Goal: Task Accomplishment & Management: Manage account settings

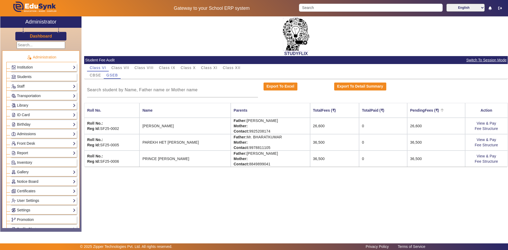
scroll to position [237, 0]
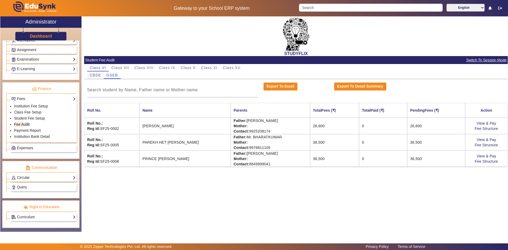
click at [96, 74] on span "CBSE" at bounding box center [95, 75] width 11 height 4
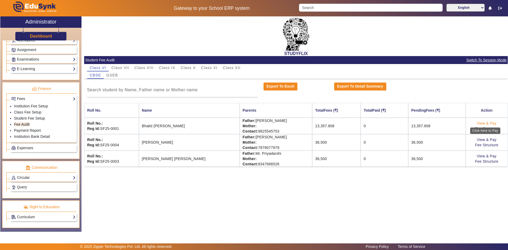
click at [490, 123] on link "View & Pay" at bounding box center [486, 123] width 20 height 4
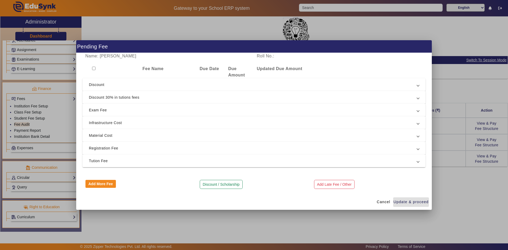
click at [107, 88] on span "Discount" at bounding box center [253, 84] width 328 height 6
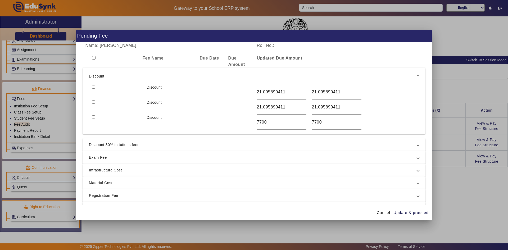
click at [94, 87] on input "checkbox" at bounding box center [93, 86] width 3 height 3
checkbox input "true"
click at [94, 101] on input "checkbox" at bounding box center [93, 101] width 3 height 3
checkbox input "true"
click at [93, 116] on input "checkbox" at bounding box center [93, 116] width 3 height 3
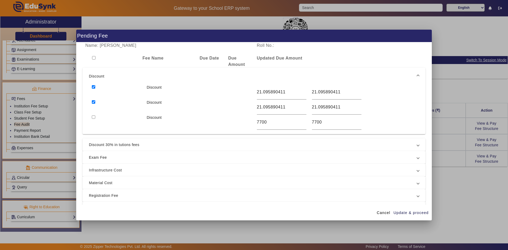
checkbox input "true"
click at [270, 123] on input "7700" at bounding box center [281, 122] width 49 height 6
click at [318, 125] on input "7700" at bounding box center [336, 122] width 49 height 6
drag, startPoint x: 320, startPoint y: 124, endPoint x: 304, endPoint y: 122, distance: 15.7
click at [304, 122] on div "Discount 7700 7700" at bounding box center [254, 122] width 330 height 15
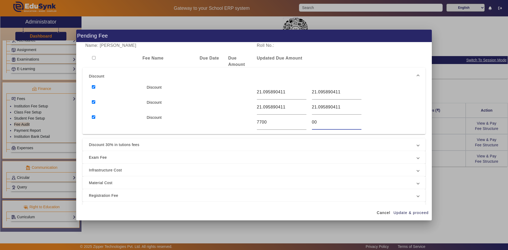
type input "0"
type input "1"
click at [323, 106] on input "21.095890411" at bounding box center [336, 107] width 49 height 6
drag, startPoint x: 342, startPoint y: 107, endPoint x: 308, endPoint y: 110, distance: 34.0
click at [309, 110] on div "21.095890411" at bounding box center [336, 107] width 55 height 15
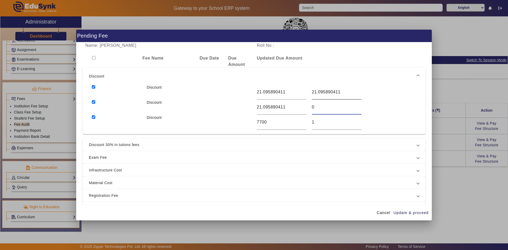
type input "0"
drag, startPoint x: 338, startPoint y: 92, endPoint x: 307, endPoint y: 94, distance: 31.5
click at [309, 94] on div "21.095890411" at bounding box center [336, 92] width 55 height 15
type input "0"
click at [318, 116] on div "1" at bounding box center [336, 122] width 49 height 15
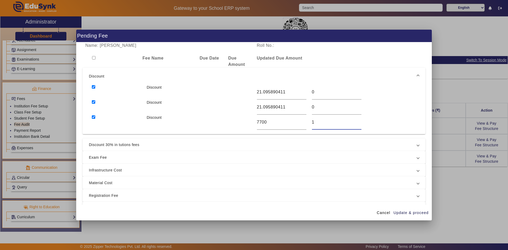
drag, startPoint x: 318, startPoint y: 121, endPoint x: 308, endPoint y: 122, distance: 10.4
click at [309, 122] on div "1" at bounding box center [336, 122] width 55 height 15
type input "0"
click at [401, 212] on span "Update & proceed" at bounding box center [410, 213] width 35 height 6
type input "0"
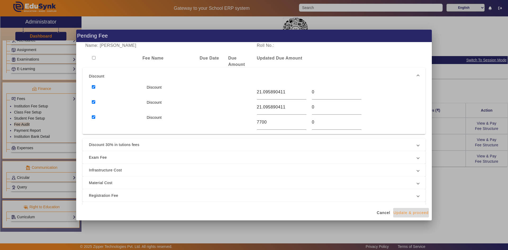
type input "0"
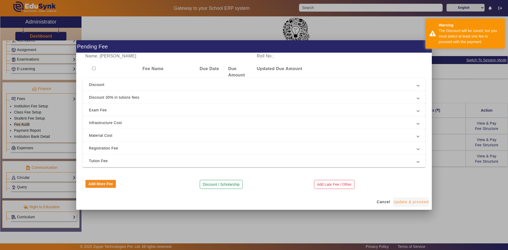
click at [404, 203] on span "Update & proceed" at bounding box center [410, 202] width 35 height 6
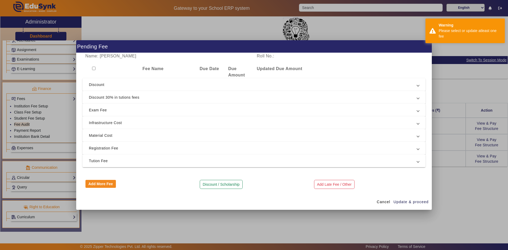
click at [130, 97] on span "Discount 30% in tutions fees" at bounding box center [253, 97] width 328 height 6
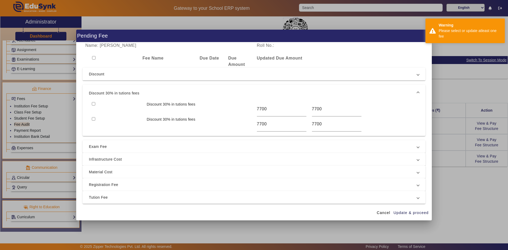
click at [94, 104] on input "checkbox" at bounding box center [93, 103] width 3 height 3
checkbox input "true"
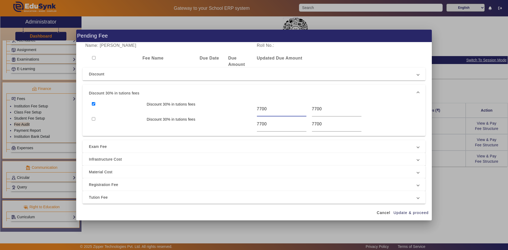
drag, startPoint x: 265, startPoint y: 110, endPoint x: 252, endPoint y: 111, distance: 13.5
click at [252, 111] on div "Discount 30% in tutions fees 7700 7700" at bounding box center [254, 109] width 330 height 15
drag, startPoint x: 326, startPoint y: 109, endPoint x: 308, endPoint y: 111, distance: 18.8
click at [309, 111] on div "7700" at bounding box center [336, 109] width 55 height 15
type input "0"
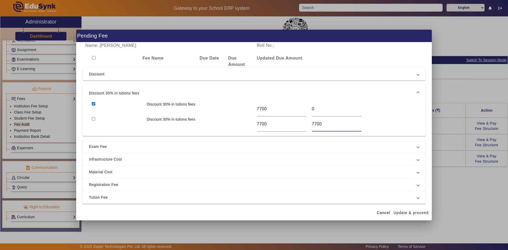
drag, startPoint x: 329, startPoint y: 122, endPoint x: 307, endPoint y: 127, distance: 22.8
click at [307, 127] on div "Discount 30% in tutions fees 7700 7700" at bounding box center [254, 124] width 330 height 15
type input "0"
click at [406, 212] on span "Update & proceed" at bounding box center [410, 213] width 35 height 6
type input "0"
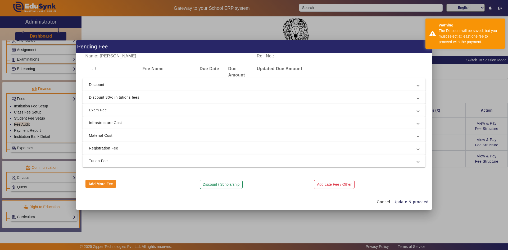
click at [376, 183] on div "Add Late Fee / Other" at bounding box center [368, 184] width 114 height 9
click at [443, 186] on div at bounding box center [254, 125] width 508 height 250
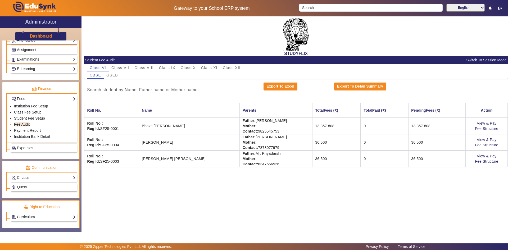
click at [18, 123] on link "Fee Audit" at bounding box center [22, 124] width 16 height 4
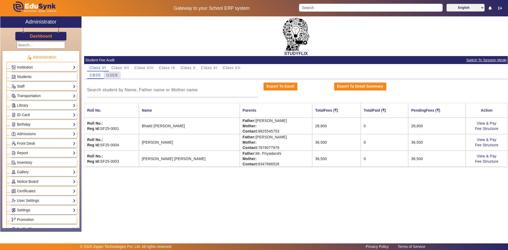
click at [110, 76] on span "GSEB" at bounding box center [112, 75] width 12 height 4
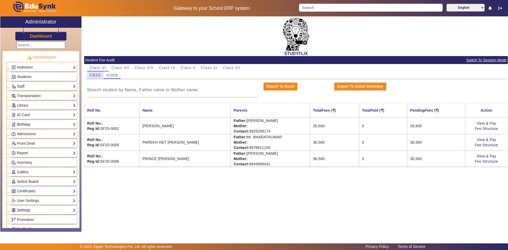
click at [94, 72] on span "CBSE" at bounding box center [95, 74] width 11 height 7
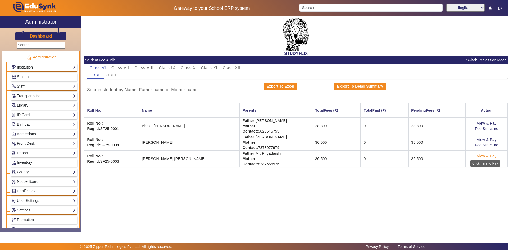
click at [491, 155] on link "View & Pay" at bounding box center [486, 156] width 20 height 4
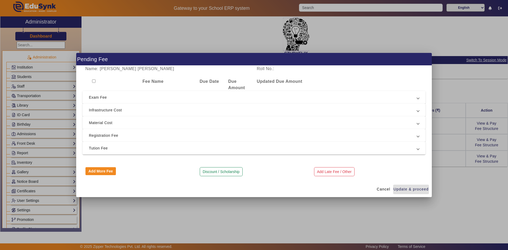
click at [94, 80] on input "checkbox" at bounding box center [93, 80] width 3 height 3
checkbox input "true"
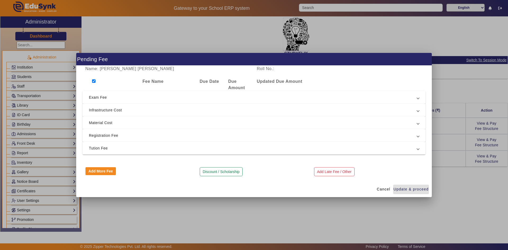
checkbox input "true"
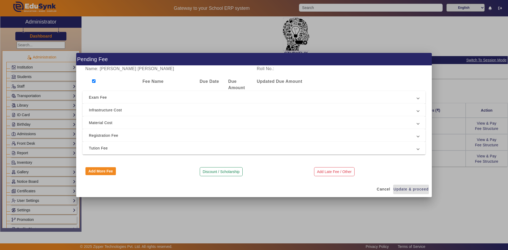
checkbox input "true"
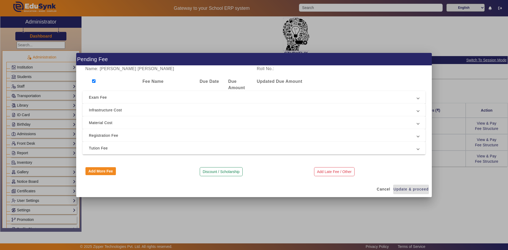
checkbox input "true"
click at [110, 136] on span "Registration Fee" at bounding box center [253, 135] width 328 height 6
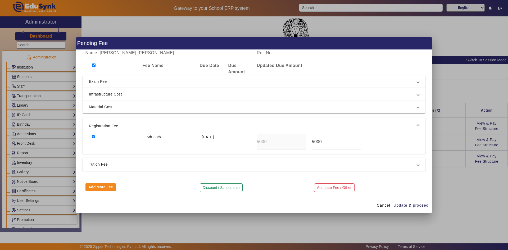
click at [93, 63] on input "checkbox" at bounding box center [93, 64] width 3 height 3
checkbox input "false"
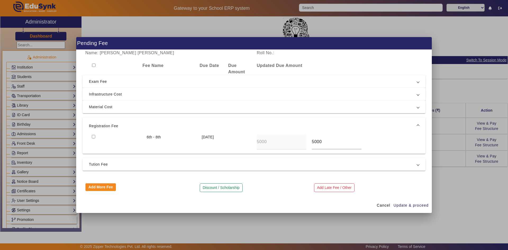
checkbox input "false"
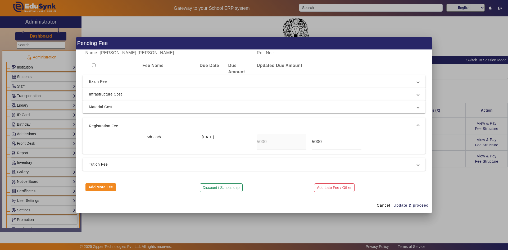
checkbox input "false"
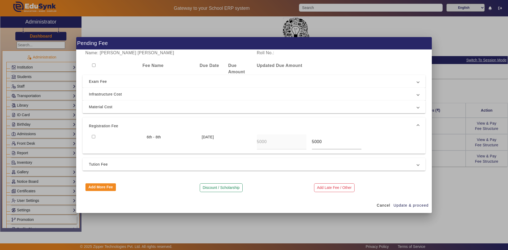
checkbox input "false"
click at [94, 135] on input "checkbox" at bounding box center [93, 136] width 3 height 3
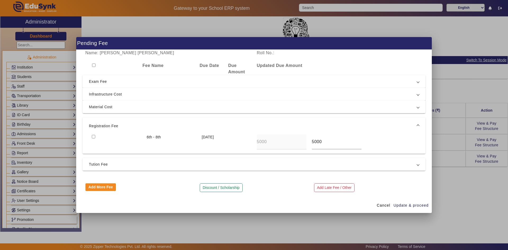
checkbox input "true"
click at [318, 142] on input "5000" at bounding box center [336, 142] width 49 height 6
type input "5000"
click at [382, 137] on div "6th - 8th 10 Apr 2025 5000 5000" at bounding box center [254, 141] width 330 height 15
click at [110, 97] on span "Infrastructure Cost" at bounding box center [253, 94] width 328 height 6
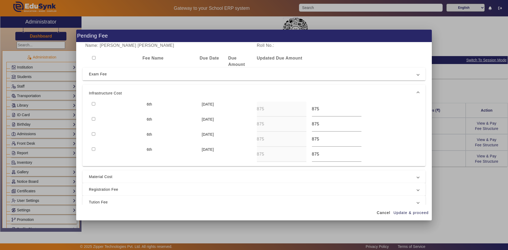
click at [108, 74] on span "Exam Fee" at bounding box center [253, 74] width 328 height 6
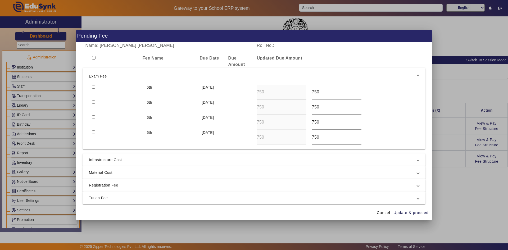
click at [108, 74] on span "Exam Fee" at bounding box center [253, 76] width 328 height 6
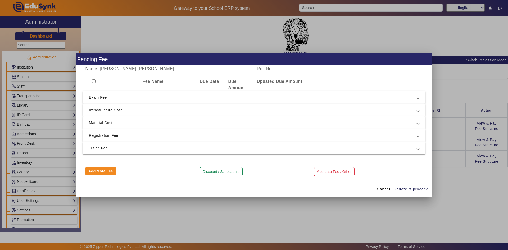
click at [98, 148] on span "Tution Fee" at bounding box center [253, 148] width 328 height 6
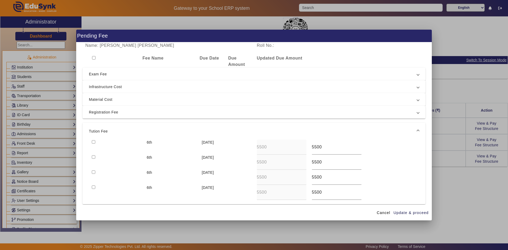
click at [425, 179] on div "Name: Vansh Milindkumar Priyadarshi Roll No.: Fee Name Due Date Due Amount Upda…" at bounding box center [253, 123] width 355 height 162
click at [439, 190] on div at bounding box center [254, 125] width 508 height 250
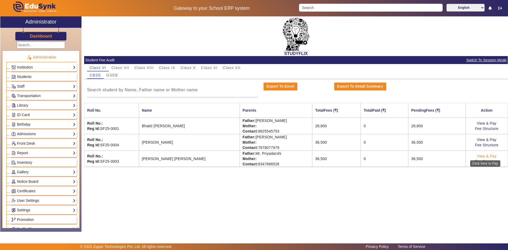
click at [489, 155] on link "View & Pay" at bounding box center [486, 156] width 20 height 4
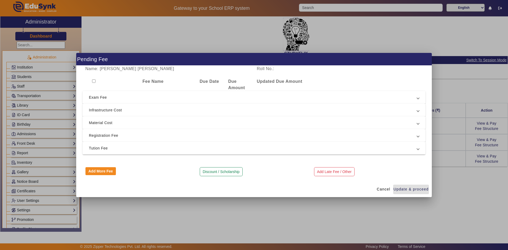
click at [94, 80] on input "checkbox" at bounding box center [93, 80] width 3 height 3
checkbox input "true"
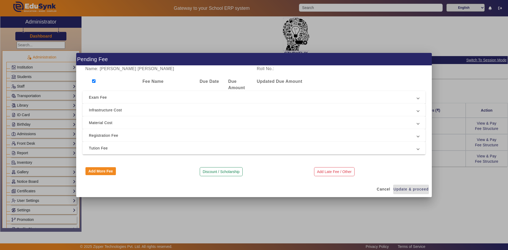
checkbox input "true"
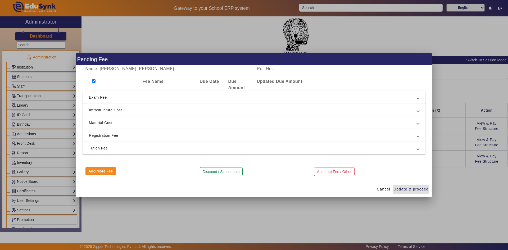
checkbox input "true"
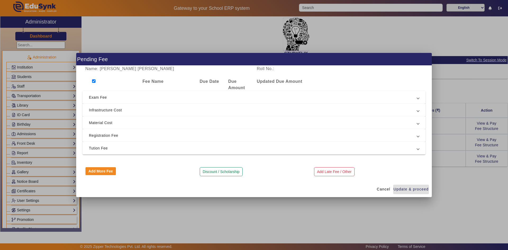
checkbox input "true"
click at [109, 146] on span "Tution Fee" at bounding box center [253, 148] width 328 height 6
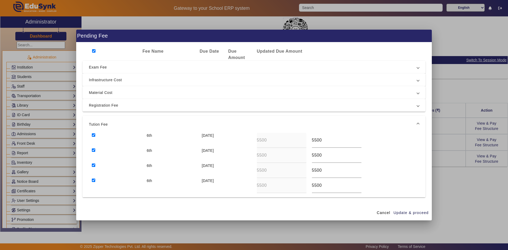
scroll to position [26, 0]
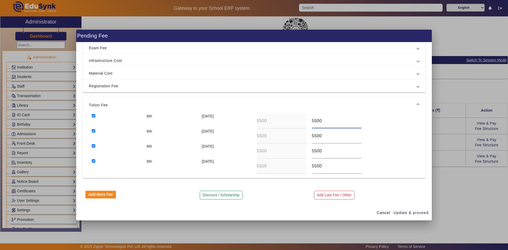
click at [315, 123] on input "5500" at bounding box center [336, 121] width 49 height 6
click at [301, 122] on div "6th 10 Apr 2025 5500 5500" at bounding box center [254, 120] width 330 height 15
drag, startPoint x: 317, startPoint y: 122, endPoint x: 305, endPoint y: 122, distance: 11.4
click at [305, 122] on div "6th 10 Apr 2025 5500 2750" at bounding box center [254, 120] width 330 height 15
type input "2750"
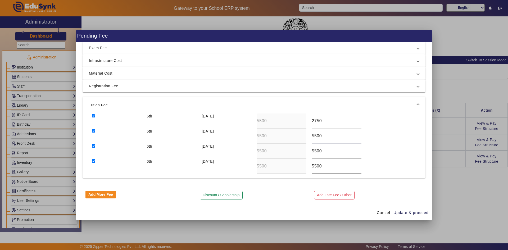
click at [300, 138] on div "6th 10 Jul 2025 5500 5500" at bounding box center [254, 136] width 330 height 15
paste input "275"
type input "2750"
drag, startPoint x: 323, startPoint y: 146, endPoint x: 308, endPoint y: 149, distance: 15.2
click at [309, 149] on div "5500" at bounding box center [336, 151] width 55 height 15
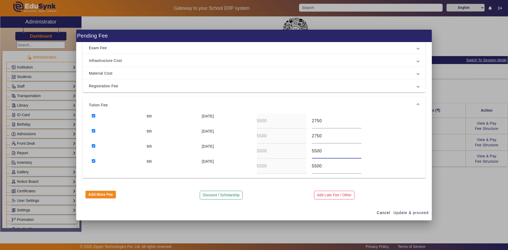
drag, startPoint x: 324, startPoint y: 151, endPoint x: 305, endPoint y: 152, distance: 18.5
click at [305, 152] on div "6th 10 Oct 2025 5500 5500" at bounding box center [254, 151] width 330 height 15
paste input "275"
type input "2750"
drag, startPoint x: 317, startPoint y: 167, endPoint x: 309, endPoint y: 167, distance: 7.9
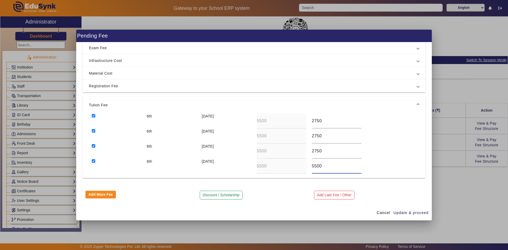
click at [309, 167] on div "5500" at bounding box center [336, 166] width 55 height 15
paste input "275"
type input "2750"
click at [404, 213] on span "Update & proceed" at bounding box center [410, 213] width 35 height 6
type input "2750"
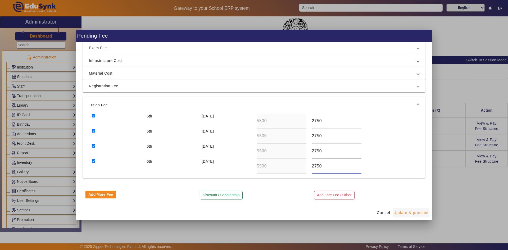
type input "2750"
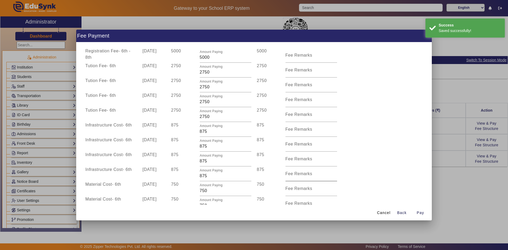
scroll to position [169, 0]
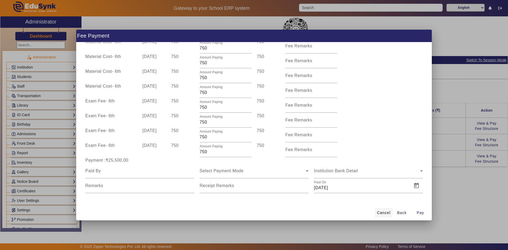
click at [385, 211] on span "Cancel" at bounding box center [383, 213] width 13 height 6
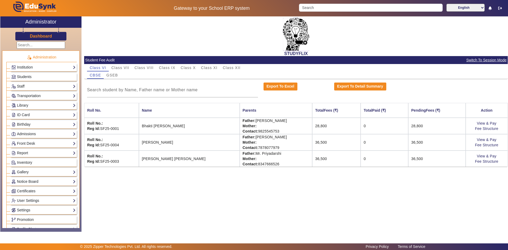
scroll to position [0, 0]
click at [490, 140] on link "View & Pay" at bounding box center [486, 139] width 20 height 4
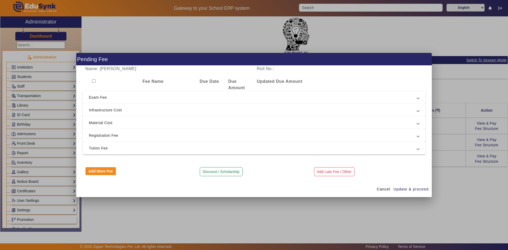
click at [123, 148] on span "Tution Fee" at bounding box center [253, 148] width 328 height 6
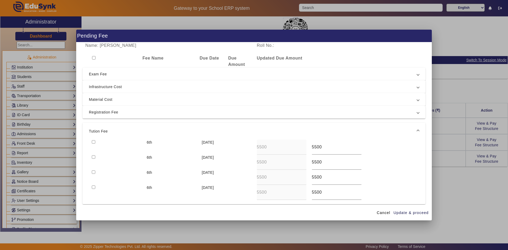
click at [94, 58] on input "checkbox" at bounding box center [93, 57] width 3 height 3
checkbox input "true"
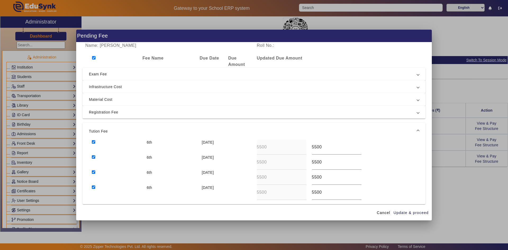
checkbox input "true"
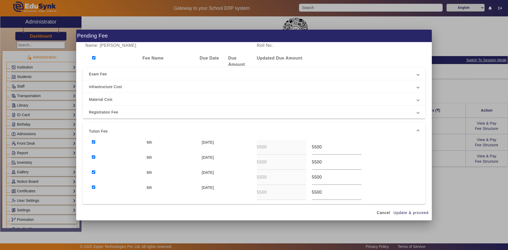
checkbox input "true"
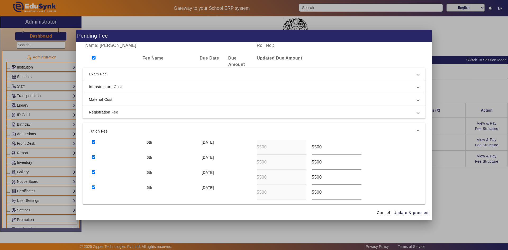
checkbox input "true"
drag, startPoint x: 322, startPoint y: 149, endPoint x: 309, endPoint y: 148, distance: 13.3
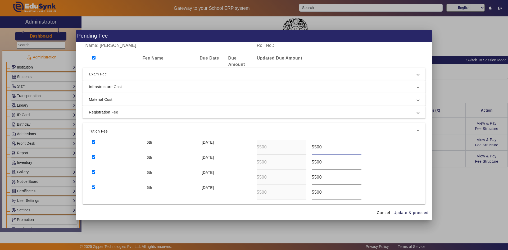
click at [309, 148] on div "5500" at bounding box center [336, 147] width 55 height 15
drag, startPoint x: 321, startPoint y: 148, endPoint x: 308, endPoint y: 148, distance: 13.2
click at [309, 148] on div "3025" at bounding box center [336, 147] width 55 height 15
type input "3025"
drag, startPoint x: 321, startPoint y: 161, endPoint x: 308, endPoint y: 162, distance: 13.3
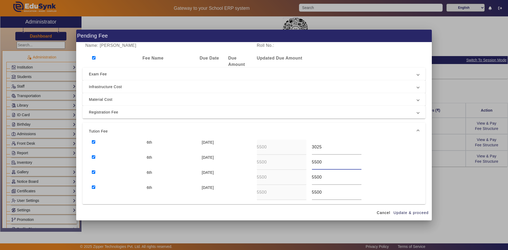
click at [309, 162] on div "5500" at bounding box center [336, 162] width 55 height 15
paste input "3025"
type input "3025"
drag, startPoint x: 320, startPoint y: 175, endPoint x: 308, endPoint y: 177, distance: 12.0
click at [309, 177] on div "5500" at bounding box center [336, 177] width 55 height 15
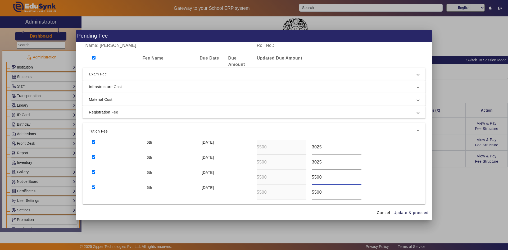
paste input "3025"
type input "3025"
drag, startPoint x: 323, startPoint y: 191, endPoint x: 308, endPoint y: 191, distance: 14.8
click at [309, 191] on div "5500" at bounding box center [336, 192] width 55 height 15
paste input "3025"
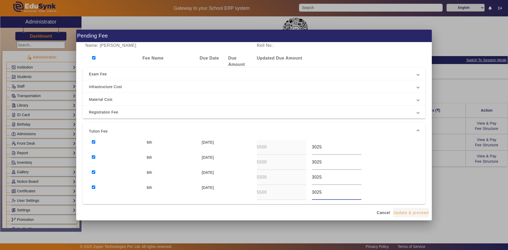
type input "3025"
click at [415, 214] on span "Update & proceed" at bounding box center [410, 213] width 35 height 6
type input "3025"
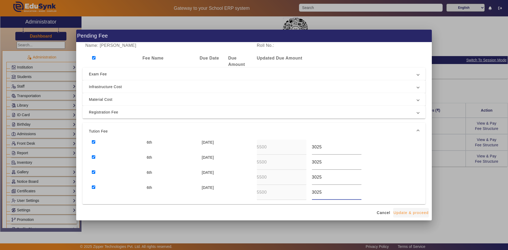
type input "3025"
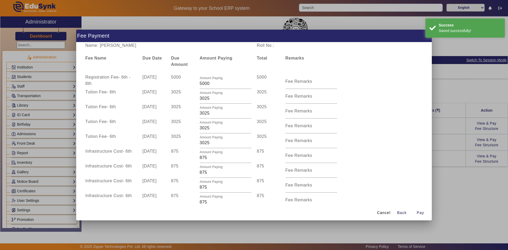
click at [446, 184] on div at bounding box center [254, 125] width 508 height 250
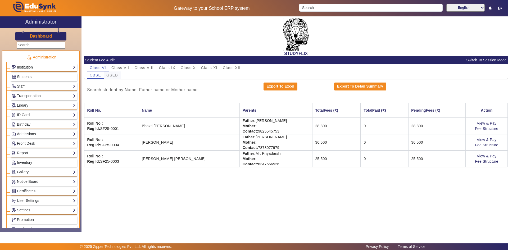
click at [117, 76] on span "GSEB" at bounding box center [112, 75] width 12 height 4
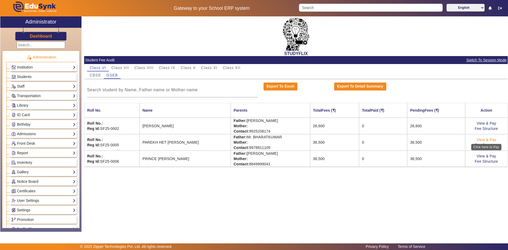
click at [492, 140] on link "View & Pay" at bounding box center [486, 139] width 20 height 4
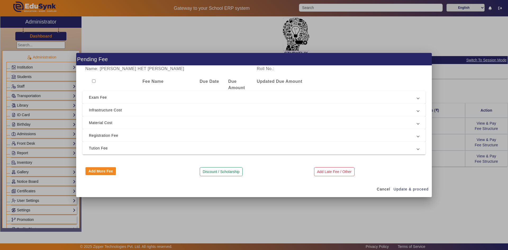
click at [94, 80] on input "checkbox" at bounding box center [93, 80] width 3 height 3
checkbox input "true"
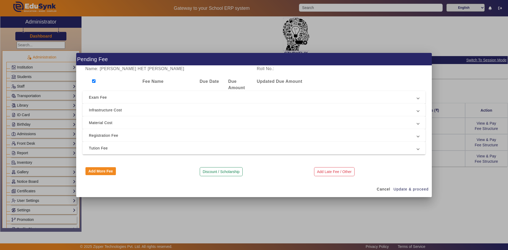
checkbox input "true"
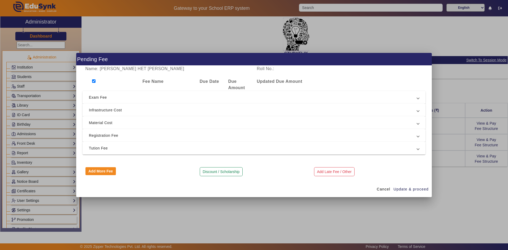
checkbox input "true"
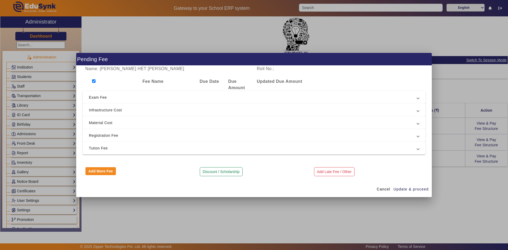
checkbox input "true"
click at [94, 147] on span "Tution Fee" at bounding box center [253, 148] width 328 height 6
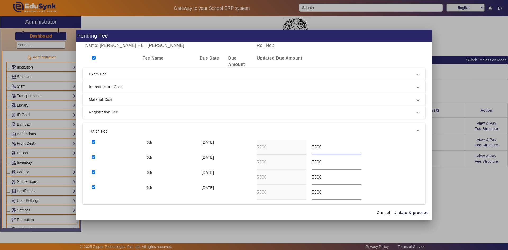
click at [302, 147] on div "6th 10 Apr 2025 5500 5500" at bounding box center [254, 147] width 330 height 15
drag, startPoint x: 320, startPoint y: 146, endPoint x: 309, endPoint y: 146, distance: 11.1
click at [309, 146] on div "3575" at bounding box center [336, 147] width 55 height 15
type input "3575"
click at [299, 164] on div "6th 10 Jul 2025 5500 5500" at bounding box center [254, 162] width 330 height 15
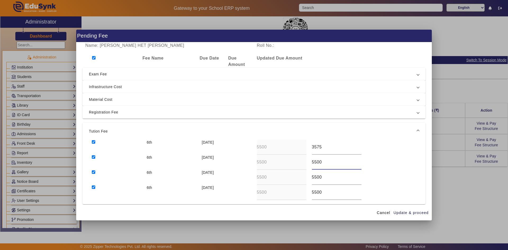
paste input "3575"
type input "3575"
click at [302, 179] on div "6th 10 Oct 2025 5500 5500" at bounding box center [254, 177] width 330 height 15
paste input "3575"
type input "3575"
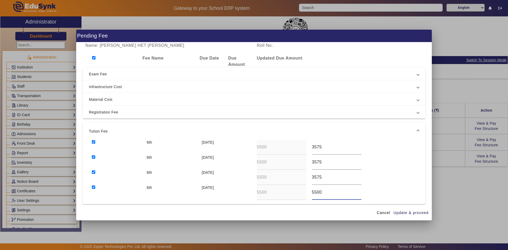
click at [302, 190] on div "6th 10 Dec 2025 5500 5500" at bounding box center [254, 192] width 330 height 15
paste input "3575"
type input "3575"
click at [407, 212] on span "Update & proceed" at bounding box center [410, 213] width 35 height 6
type input "3575"
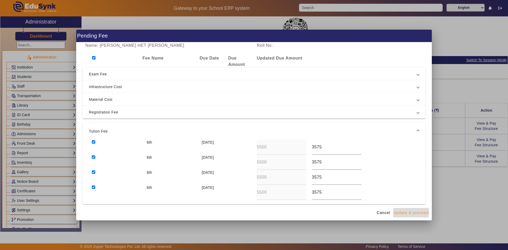
type input "3575"
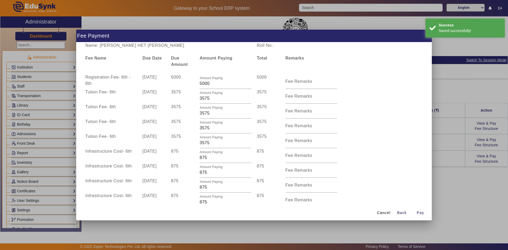
click at [436, 190] on div at bounding box center [254, 125] width 508 height 250
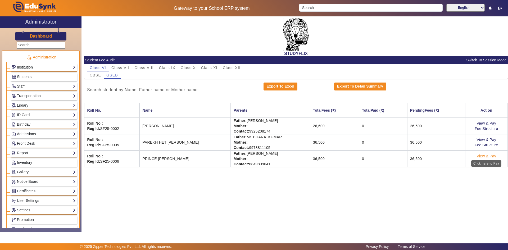
click at [491, 155] on link "View & Pay" at bounding box center [486, 156] width 20 height 4
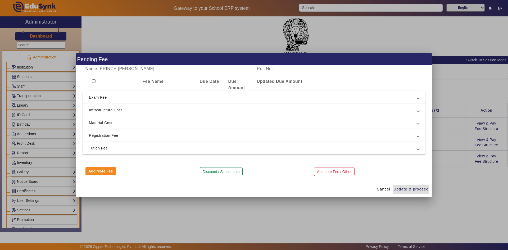
click at [94, 80] on input "checkbox" at bounding box center [93, 80] width 3 height 3
checkbox input "true"
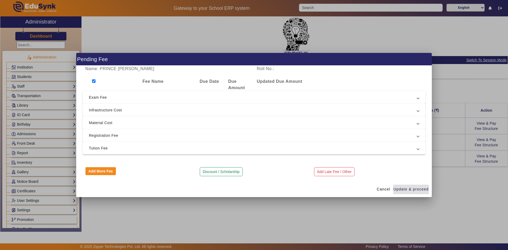
checkbox input "true"
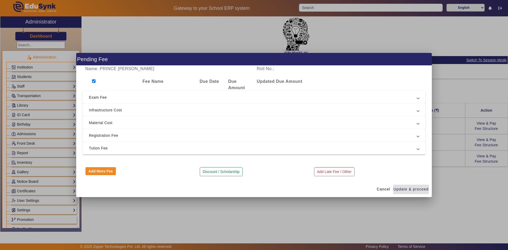
checkbox input "true"
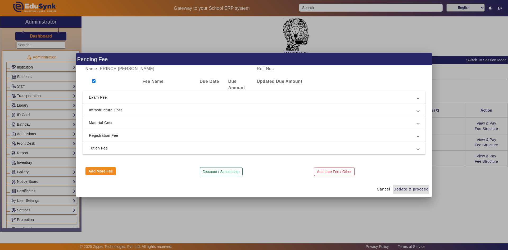
checkbox input "true"
click at [103, 145] on span "Tution Fee" at bounding box center [253, 148] width 328 height 6
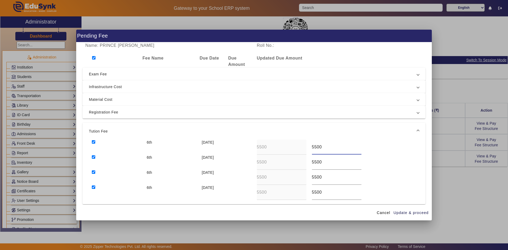
drag, startPoint x: 323, startPoint y: 148, endPoint x: 308, endPoint y: 147, distance: 14.3
click at [309, 147] on div "5500" at bounding box center [336, 147] width 55 height 15
type input "3575"
click at [296, 162] on div "6th 10 Jul 2025 5500 5500" at bounding box center [254, 162] width 330 height 15
paste input "3575"
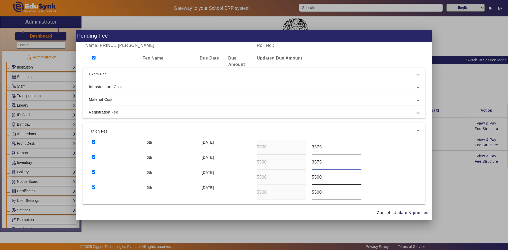
type input "3575"
click at [304, 177] on div "6th 10 Oct 2025 5500 5500" at bounding box center [254, 177] width 330 height 15
drag, startPoint x: 323, startPoint y: 177, endPoint x: 307, endPoint y: 177, distance: 16.1
click at [309, 177] on div "5500" at bounding box center [336, 177] width 55 height 15
paste input "3575"
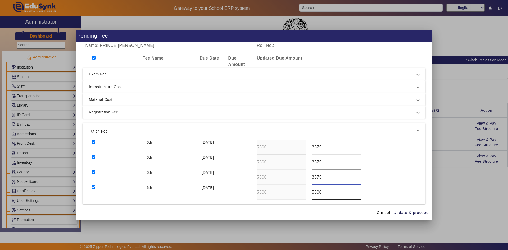
type input "3575"
drag, startPoint x: 324, startPoint y: 193, endPoint x: 307, endPoint y: 191, distance: 16.4
click at [309, 191] on div "5500" at bounding box center [336, 192] width 55 height 15
paste input "3575"
type input "3575"
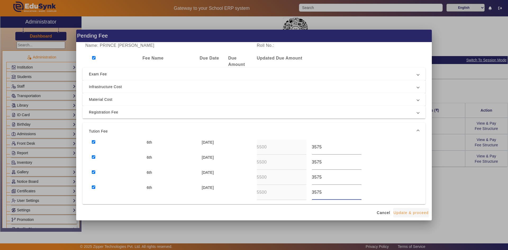
click at [399, 212] on span "Update & proceed" at bounding box center [410, 213] width 35 height 6
type input "3575"
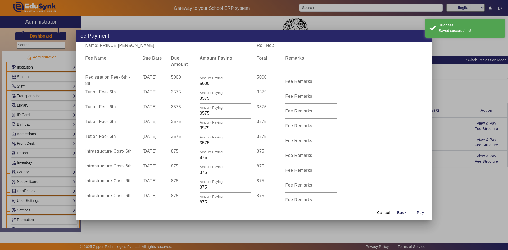
click at [444, 185] on div at bounding box center [254, 125] width 508 height 250
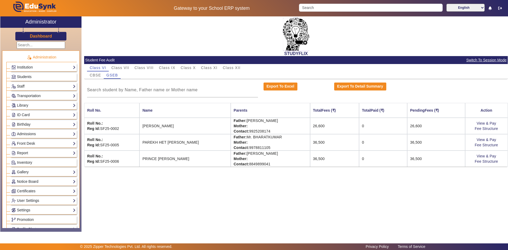
click at [350, 175] on div "STUDYFLIX Student Fee Audit Switch To Session Mode Class VI Class VII Class VII…" at bounding box center [294, 121] width 426 height 210
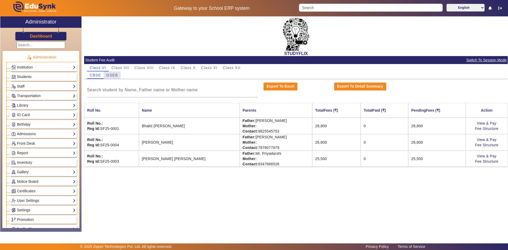
click at [116, 73] on span "GSEB" at bounding box center [112, 75] width 12 height 4
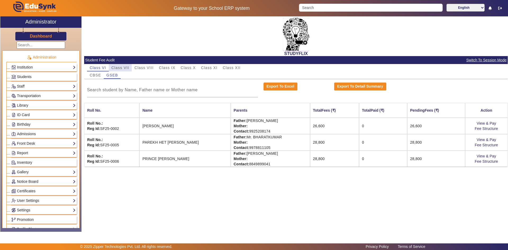
click at [116, 66] on span "Class VII" at bounding box center [120, 68] width 18 height 4
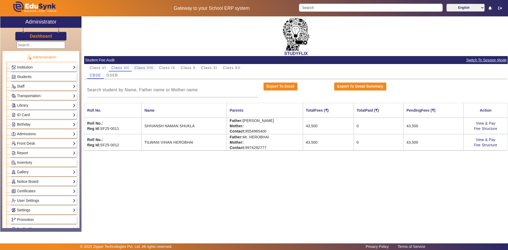
click at [149, 67] on span "Class VIII" at bounding box center [143, 68] width 19 height 4
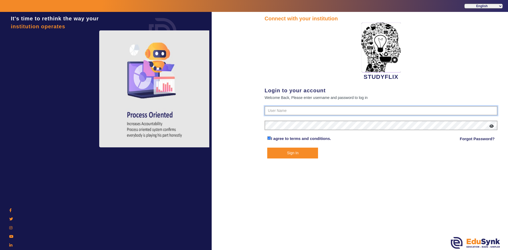
type input "6354922771"
click at [285, 151] on button "Sign In" at bounding box center [292, 153] width 51 height 11
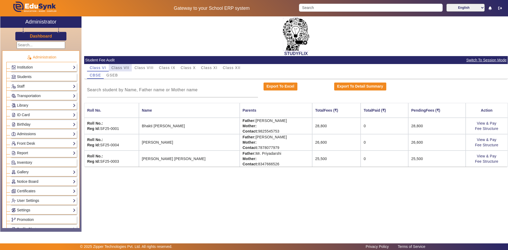
click at [121, 68] on span "Class VII" at bounding box center [120, 68] width 18 height 4
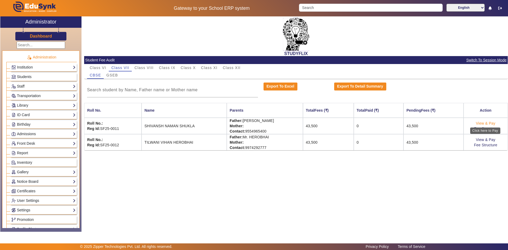
click at [491, 123] on link "View & Pay" at bounding box center [486, 123] width 20 height 4
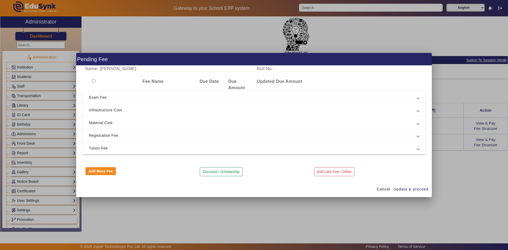
click at [95, 81] on input "checkbox" at bounding box center [93, 80] width 3 height 3
checkbox input "true"
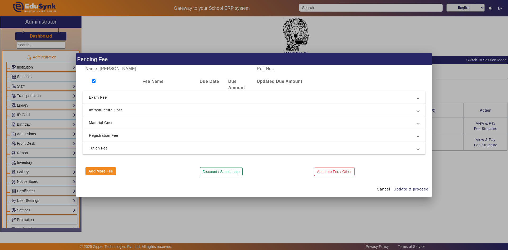
checkbox input "true"
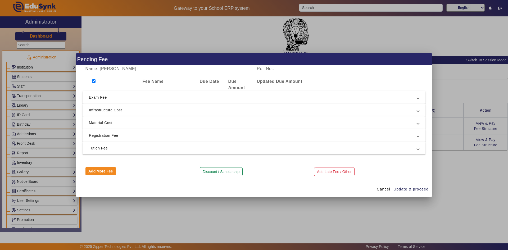
checkbox input "true"
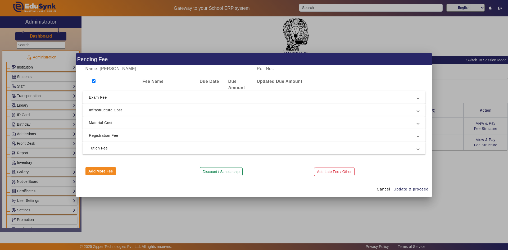
checkbox input "true"
click at [94, 147] on span "Tution Fee" at bounding box center [253, 148] width 328 height 6
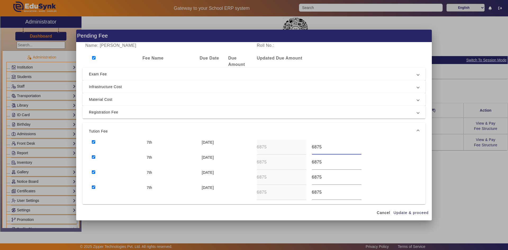
drag, startPoint x: 322, startPoint y: 148, endPoint x: 308, endPoint y: 148, distance: 14.6
click at [309, 148] on div "6875" at bounding box center [336, 147] width 55 height 15
click at [304, 148] on div "7th 10 Apr 2025 6875 3781" at bounding box center [254, 147] width 330 height 15
type input "3781"
drag, startPoint x: 323, startPoint y: 164, endPoint x: 306, endPoint y: 164, distance: 17.5
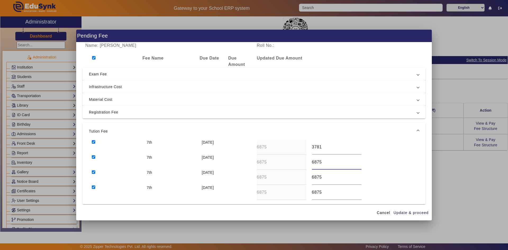
click at [306, 164] on div "7th [DATE] 6875 6875" at bounding box center [254, 162] width 330 height 15
paste input "3781"
type input "3781"
drag, startPoint x: 326, startPoint y: 177, endPoint x: 307, endPoint y: 178, distance: 19.3
click at [309, 178] on div "6875" at bounding box center [336, 177] width 55 height 15
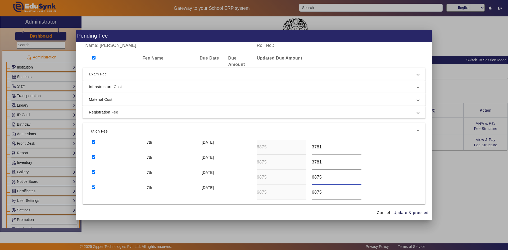
paste input "3781"
type input "3781"
drag, startPoint x: 315, startPoint y: 194, endPoint x: 306, endPoint y: 194, distance: 9.0
click at [306, 194] on div "7th 10 Dec 2025 6875 6875" at bounding box center [254, 192] width 330 height 15
paste input "3781"
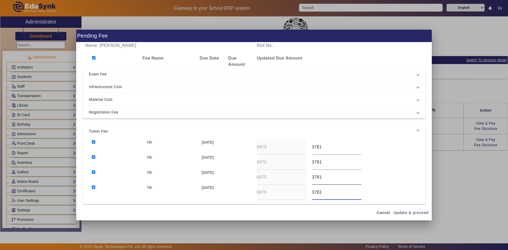
scroll to position [26, 0]
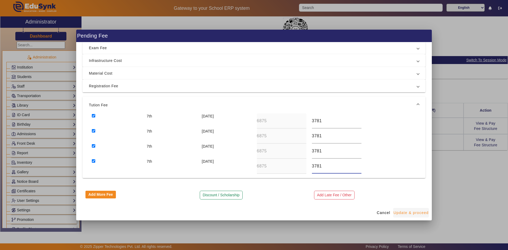
type input "3781"
click at [411, 213] on span "Update & proceed" at bounding box center [410, 213] width 35 height 6
type input "3781"
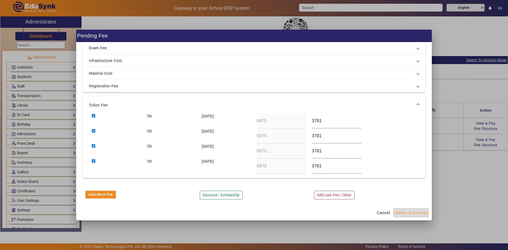
type input "3781"
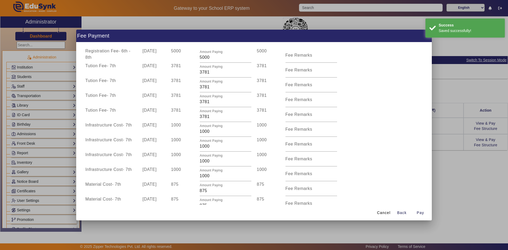
click at [459, 189] on div at bounding box center [254, 125] width 508 height 250
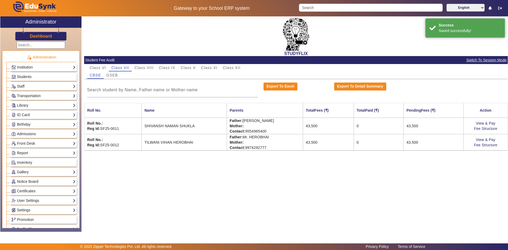
click at [341, 174] on div "STUDYFLIX Student Fee Audit Switch To Session Mode Class VI Class VII Class VII…" at bounding box center [294, 121] width 426 height 210
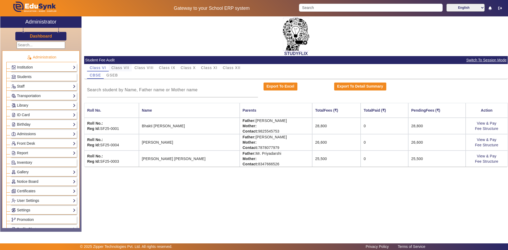
click at [120, 70] on span "Class VII" at bounding box center [120, 68] width 18 height 4
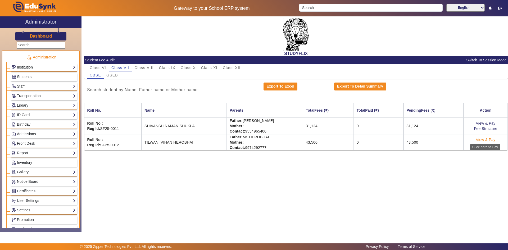
click at [490, 138] on link "View & Pay" at bounding box center [486, 139] width 20 height 4
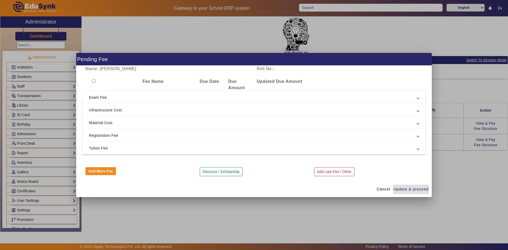
click at [94, 82] on input "checkbox" at bounding box center [93, 80] width 3 height 3
checkbox input "true"
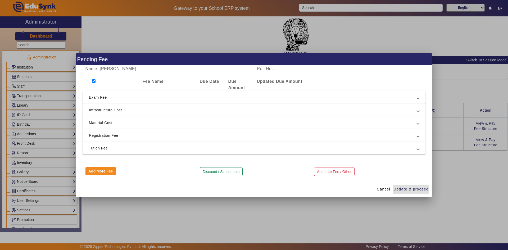
checkbox input "true"
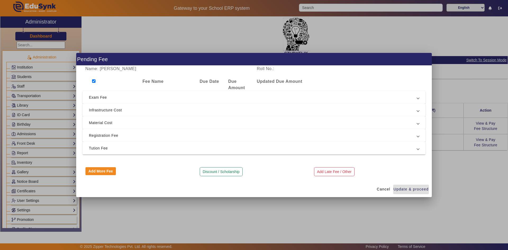
checkbox input "true"
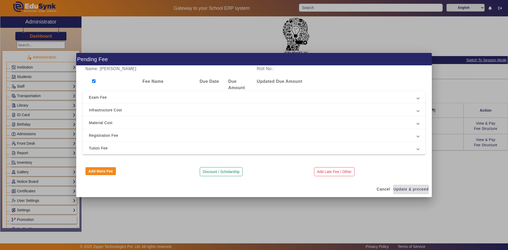
checkbox input "true"
click at [103, 149] on span "Tution Fee" at bounding box center [253, 148] width 328 height 6
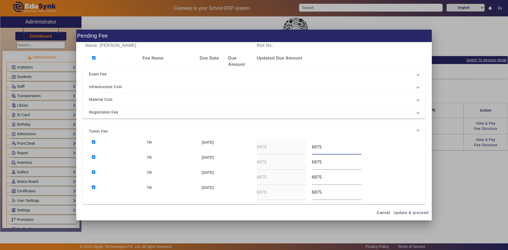
drag, startPoint x: 322, startPoint y: 146, endPoint x: 307, endPoint y: 147, distance: 14.5
click at [309, 147] on div "6875" at bounding box center [336, 147] width 55 height 15
click at [303, 147] on div "7th 10 Apr 2025 6875 4468" at bounding box center [254, 147] width 330 height 15
type input "4468"
click at [299, 162] on div "7th [DATE] 6875 6875" at bounding box center [254, 162] width 330 height 15
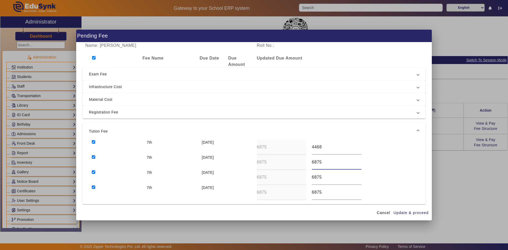
paste input "4468"
type input "4468"
click at [304, 175] on div "7th [DATE] 6875 6875" at bounding box center [254, 177] width 330 height 15
paste input "4468"
type input "4468"
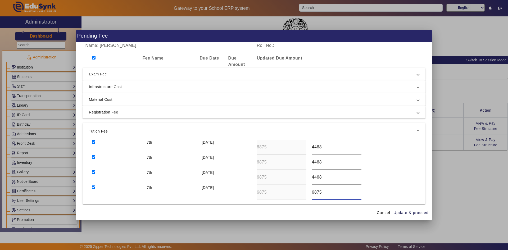
drag, startPoint x: 322, startPoint y: 190, endPoint x: 306, endPoint y: 191, distance: 15.9
click at [306, 191] on div "7th [DATE] 6875 6875" at bounding box center [254, 192] width 330 height 15
paste input "4468"
type input "4469"
click at [407, 215] on span "Update & proceed" at bounding box center [410, 213] width 35 height 6
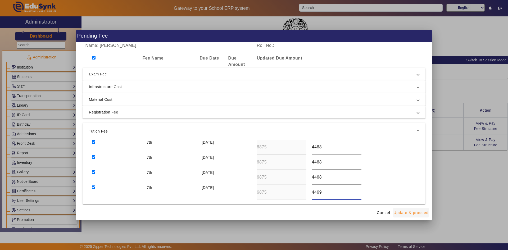
type input "4468"
type input "4469"
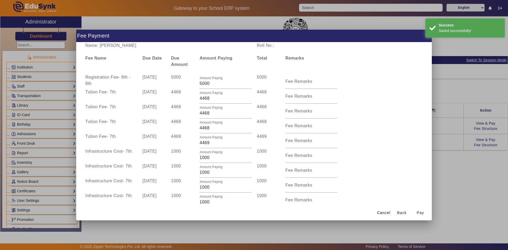
click at [441, 182] on div at bounding box center [254, 125] width 508 height 250
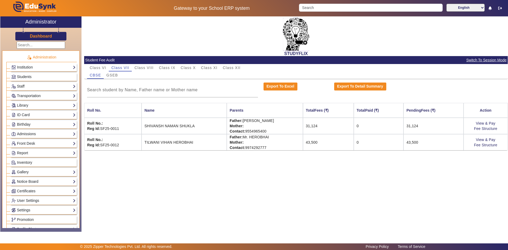
click at [132, 163] on div "STUDYFLIX Student Fee Audit Switch To Session Mode Class VI Class VII Class VII…" at bounding box center [294, 121] width 426 height 210
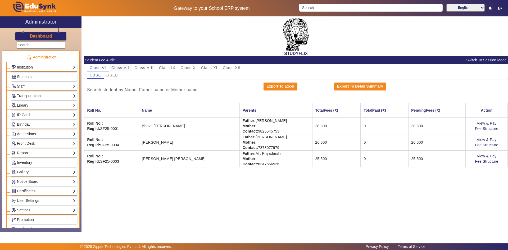
click at [125, 65] on span "Class VII" at bounding box center [120, 67] width 18 height 7
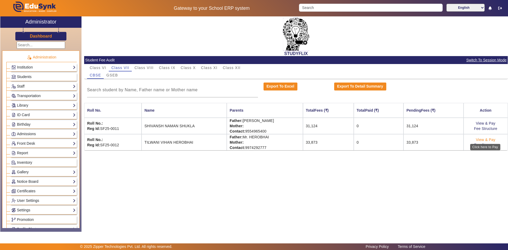
click at [494, 139] on link "View & Pay" at bounding box center [486, 139] width 20 height 4
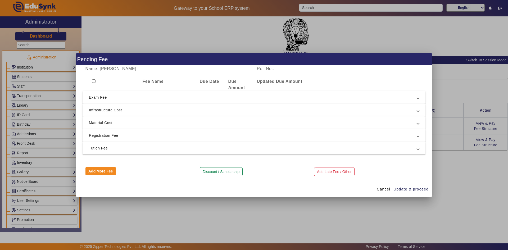
click at [95, 81] on input "checkbox" at bounding box center [93, 80] width 3 height 3
checkbox input "true"
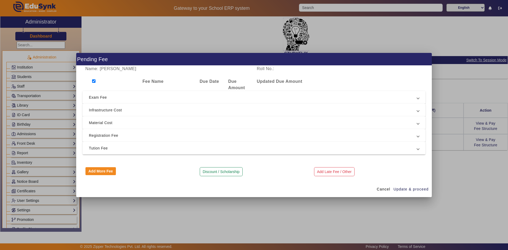
checkbox input "true"
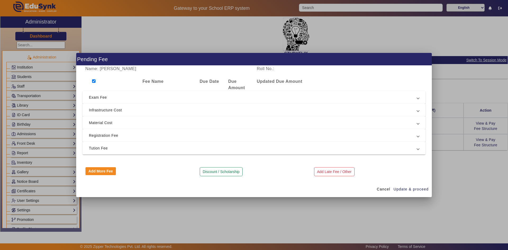
checkbox input "true"
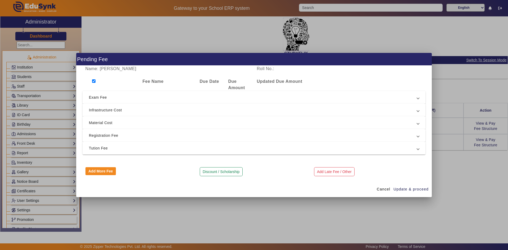
checkbox input "true"
click at [116, 147] on span "Tution Fee" at bounding box center [253, 148] width 328 height 6
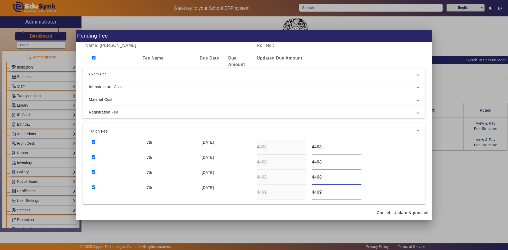
drag, startPoint x: 321, startPoint y: 177, endPoint x: 317, endPoint y: 178, distance: 4.5
click at [317, 178] on input "4468" at bounding box center [336, 177] width 49 height 6
type input "4469"
drag, startPoint x: 320, startPoint y: 159, endPoint x: 316, endPoint y: 160, distance: 4.1
click at [316, 160] on input "4468" at bounding box center [336, 162] width 49 height 6
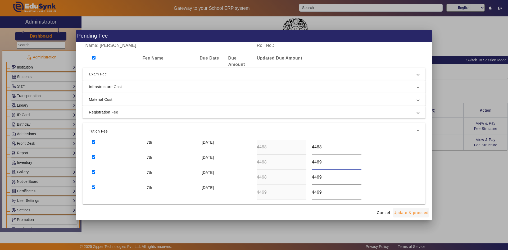
type input "4469"
click at [405, 212] on span "Update & proceed" at bounding box center [410, 213] width 35 height 6
type input "4469"
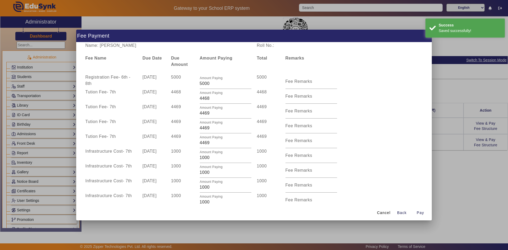
click at [434, 179] on div at bounding box center [254, 125] width 508 height 250
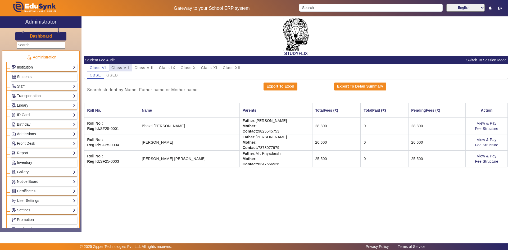
click at [116, 68] on span "Class VII" at bounding box center [120, 68] width 18 height 4
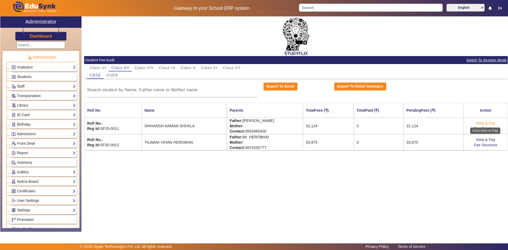
click at [491, 123] on link "View & Pay" at bounding box center [486, 123] width 20 height 4
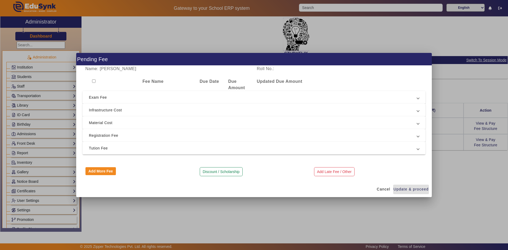
click at [93, 81] on input "checkbox" at bounding box center [93, 80] width 3 height 3
checkbox input "true"
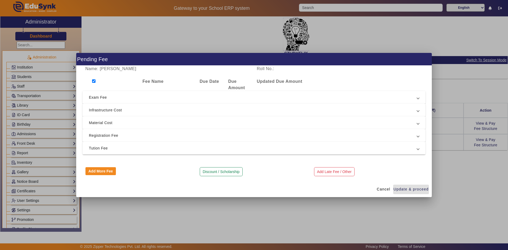
checkbox input "true"
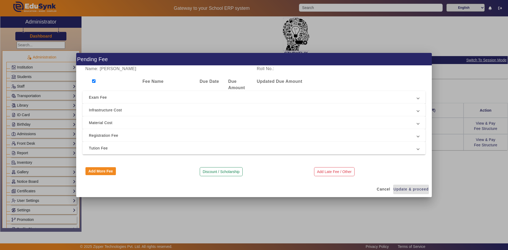
checkbox input "true"
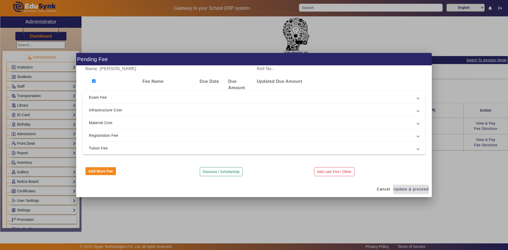
checkbox input "true"
click at [96, 145] on span "Tution Fee" at bounding box center [253, 148] width 328 height 6
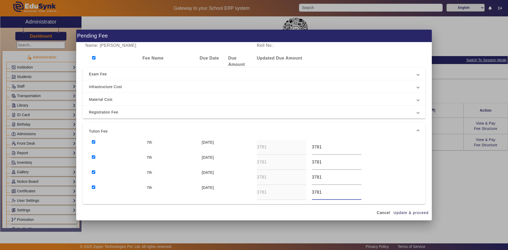
drag, startPoint x: 321, startPoint y: 193, endPoint x: 317, endPoint y: 194, distance: 4.0
click at [317, 194] on input "3781" at bounding box center [336, 192] width 49 height 6
type input "3782"
click at [404, 212] on span "Update & proceed" at bounding box center [410, 213] width 35 height 6
type input "3782"
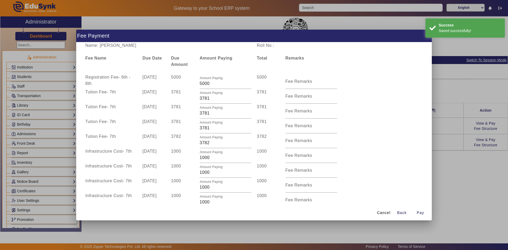
click at [450, 194] on div at bounding box center [254, 125] width 508 height 250
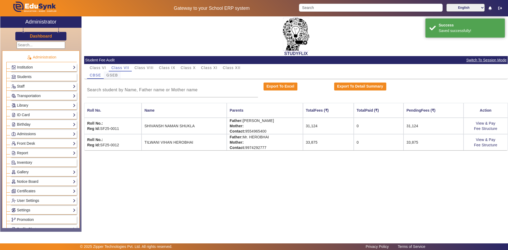
click at [115, 74] on span "GSEB" at bounding box center [112, 75] width 12 height 4
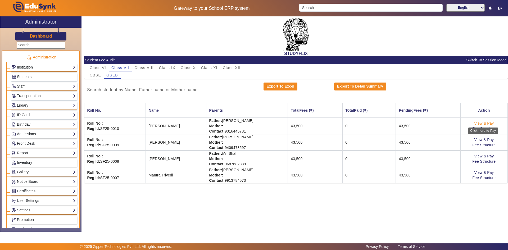
click at [487, 123] on link "View & Pay" at bounding box center [484, 123] width 20 height 4
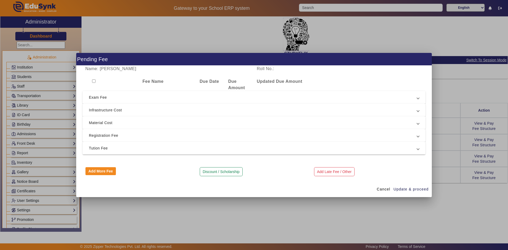
click at [93, 82] on input "checkbox" at bounding box center [93, 80] width 3 height 3
checkbox input "true"
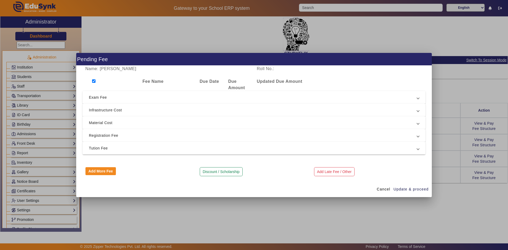
checkbox input "true"
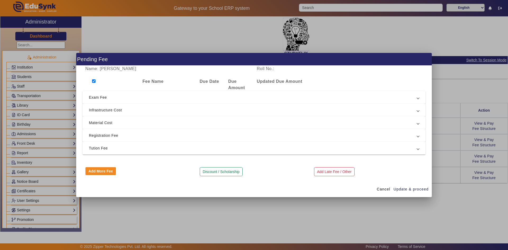
checkbox input "true"
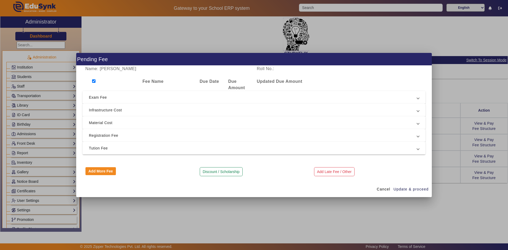
checkbox input "true"
click at [89, 146] on span "Tution Fee" at bounding box center [253, 148] width 328 height 6
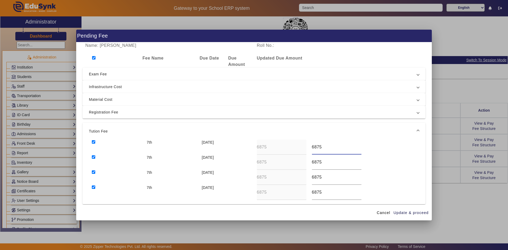
drag, startPoint x: 323, startPoint y: 147, endPoint x: 309, endPoint y: 147, distance: 13.7
click at [309, 147] on div "6875" at bounding box center [336, 147] width 55 height 15
drag, startPoint x: 331, startPoint y: 148, endPoint x: 306, endPoint y: 147, distance: 24.9
click at [306, 147] on div "7th 10 Apr 2025 6875 5156" at bounding box center [254, 147] width 330 height 15
type input "5156"
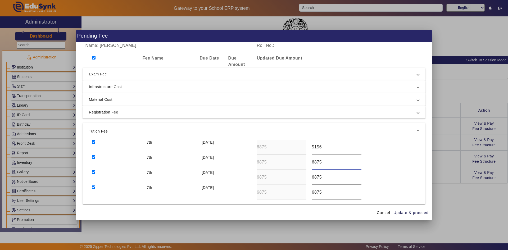
drag, startPoint x: 319, startPoint y: 161, endPoint x: 308, endPoint y: 163, distance: 12.1
click at [309, 163] on div "6875" at bounding box center [336, 162] width 55 height 15
paste input "5156"
type input "5156"
drag, startPoint x: 325, startPoint y: 179, endPoint x: 308, endPoint y: 177, distance: 17.3
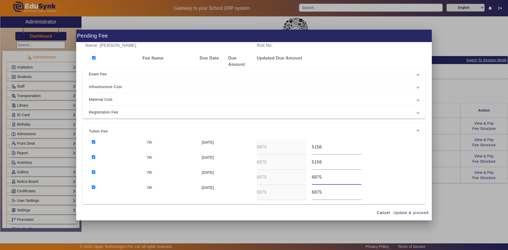
click at [309, 177] on div "6875" at bounding box center [336, 177] width 55 height 15
paste input "5156"
type input "5156"
drag, startPoint x: 322, startPoint y: 192, endPoint x: 306, endPoint y: 192, distance: 15.9
click at [306, 192] on div "7th [DATE] 6875 6875" at bounding box center [254, 192] width 330 height 15
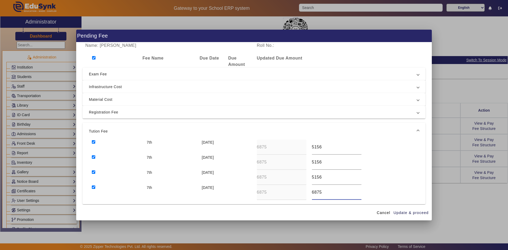
paste input "5156"
type input "5156"
click at [401, 209] on span "button" at bounding box center [411, 212] width 36 height 13
type input "5156"
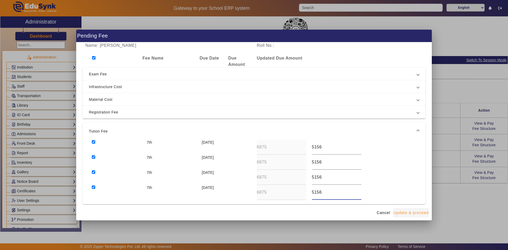
type input "5156"
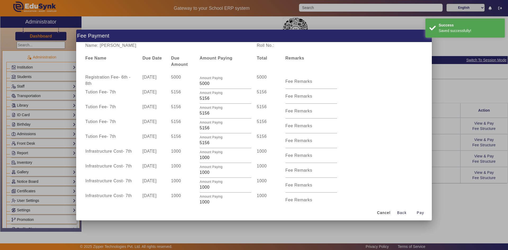
click at [445, 201] on div at bounding box center [254, 125] width 508 height 250
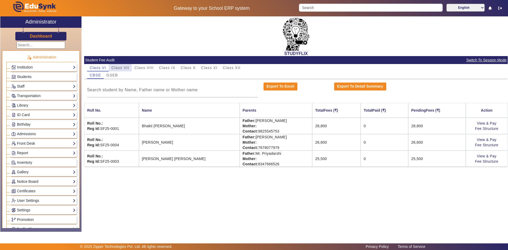
click at [122, 68] on span "Class VII" at bounding box center [120, 68] width 18 height 4
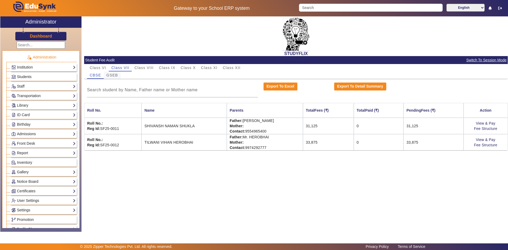
click at [115, 75] on span "GSEB" at bounding box center [112, 75] width 12 height 4
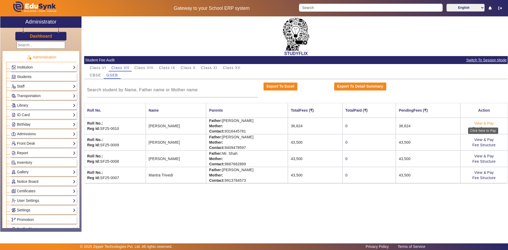
click at [489, 123] on link "View & Pay" at bounding box center [484, 123] width 20 height 4
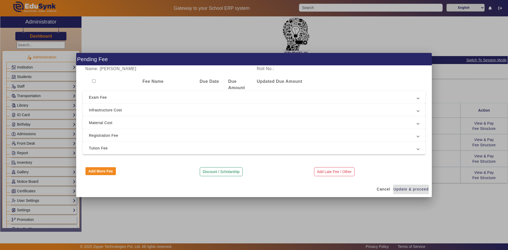
click at [93, 82] on input "checkbox" at bounding box center [93, 80] width 3 height 3
checkbox input "true"
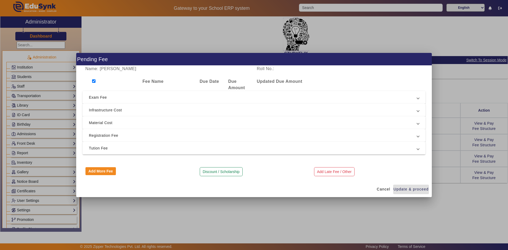
checkbox input "true"
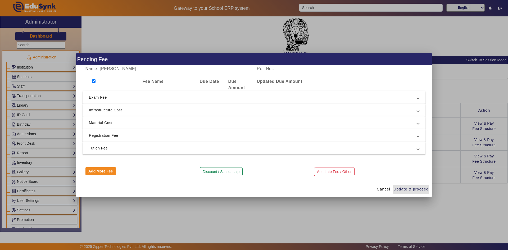
checkbox input "true"
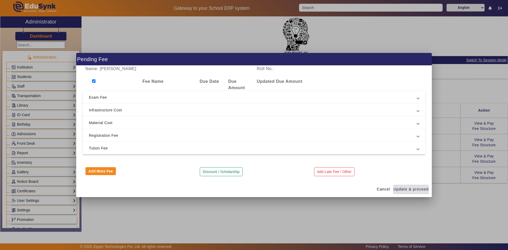
checkbox input "true"
click at [105, 150] on span "Tution Fee" at bounding box center [253, 148] width 328 height 6
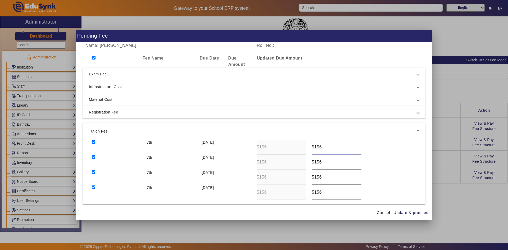
click at [320, 148] on input "5156" at bounding box center [336, 147] width 49 height 6
type input "5157"
click at [410, 214] on span "Update & proceed" at bounding box center [410, 213] width 35 height 6
type input "5157"
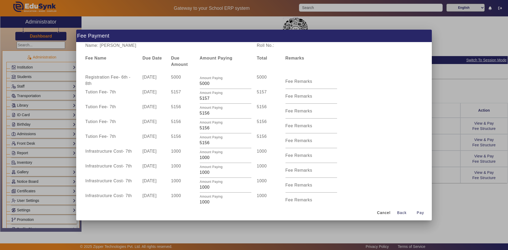
click at [465, 177] on div at bounding box center [254, 125] width 508 height 250
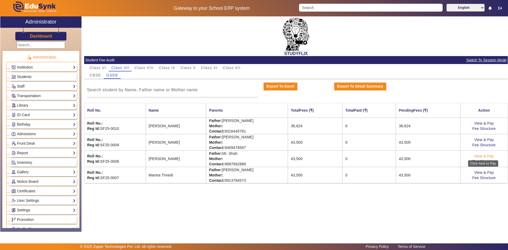
click at [489, 156] on link "View & Pay" at bounding box center [484, 156] width 20 height 4
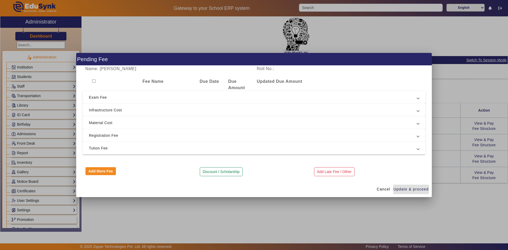
click at [223, 150] on span "Tution Fee" at bounding box center [253, 148] width 328 height 6
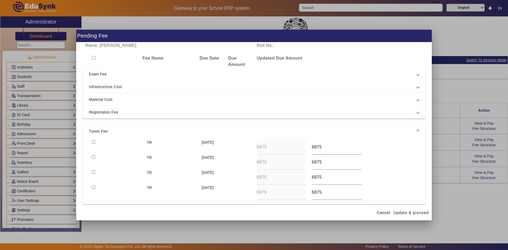
click at [94, 57] on input "checkbox" at bounding box center [93, 57] width 3 height 3
checkbox input "true"
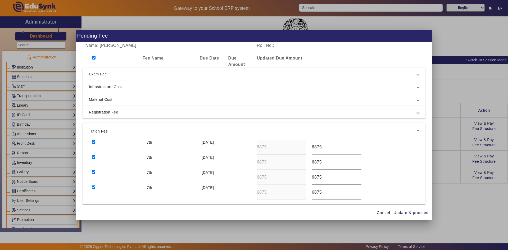
checkbox input "true"
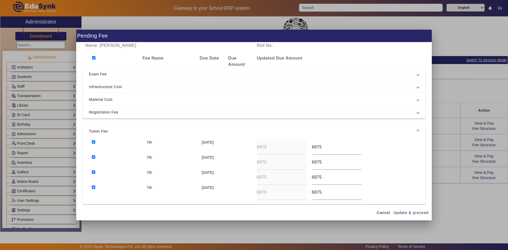
checkbox input "true"
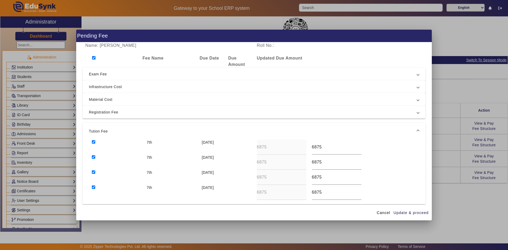
checkbox input "true"
click at [304, 146] on div "7th 10 Apr 2025 6875 6875" at bounding box center [254, 147] width 330 height 15
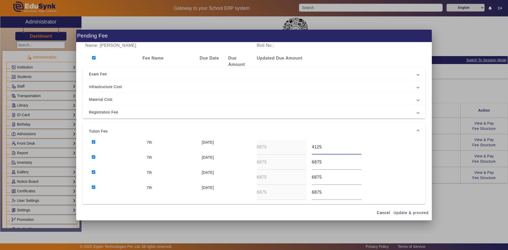
drag, startPoint x: 316, startPoint y: 148, endPoint x: 307, endPoint y: 148, distance: 9.3
click at [309, 148] on div "4125" at bounding box center [336, 147] width 55 height 15
type input "4125"
drag, startPoint x: 321, startPoint y: 160, endPoint x: 305, endPoint y: 161, distance: 16.7
click at [305, 161] on div "7th 10 Jul 2025 6875 6875" at bounding box center [254, 162] width 330 height 15
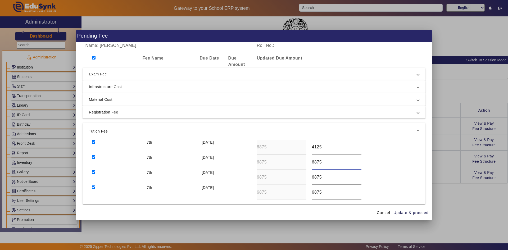
paste input "412"
type input "4125"
click at [300, 177] on div "7th 10 Oct 2025 6875 6875" at bounding box center [254, 177] width 330 height 15
paste input "412"
type input "4125"
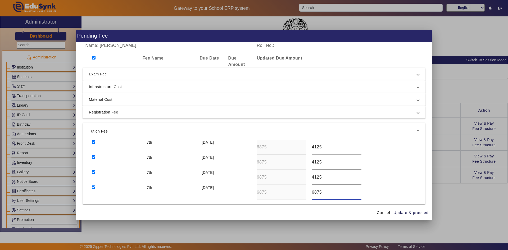
drag, startPoint x: 322, startPoint y: 195, endPoint x: 306, endPoint y: 192, distance: 16.8
click at [306, 192] on div "7th 10 Dec 2025 6875 6875" at bounding box center [254, 192] width 330 height 15
paste input "412"
type input "4125"
click at [405, 213] on span "Update & proceed" at bounding box center [410, 213] width 35 height 6
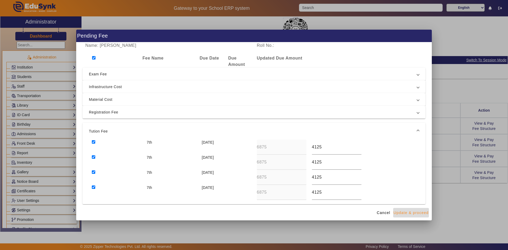
type input "4125"
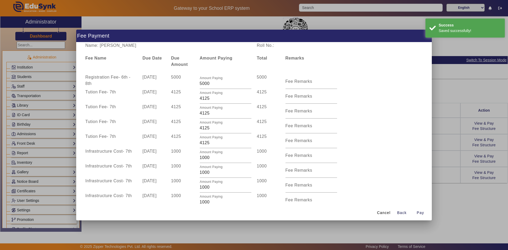
click at [446, 173] on div at bounding box center [254, 125] width 508 height 250
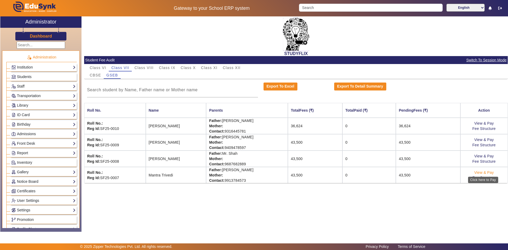
click at [488, 172] on link "View & Pay" at bounding box center [484, 172] width 20 height 4
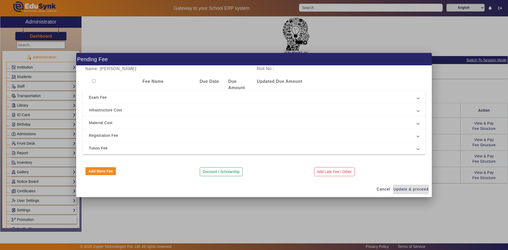
click at [439, 110] on div at bounding box center [254, 125] width 508 height 250
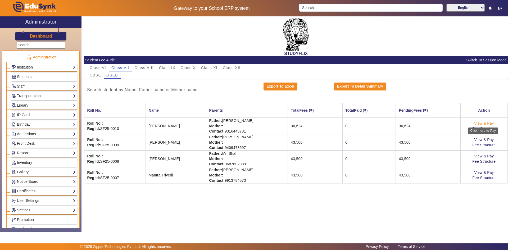
click at [487, 123] on link "View & Pay" at bounding box center [484, 123] width 20 height 4
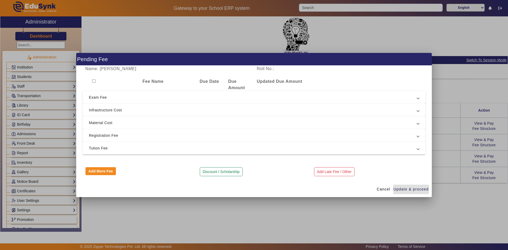
click at [145, 147] on span "Tution Fee" at bounding box center [253, 148] width 328 height 6
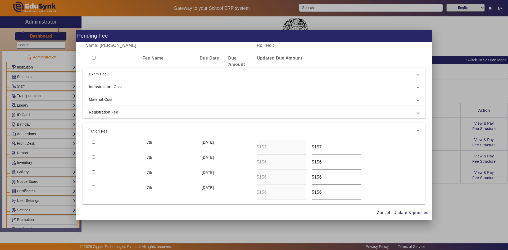
click at [454, 182] on div at bounding box center [254, 125] width 508 height 250
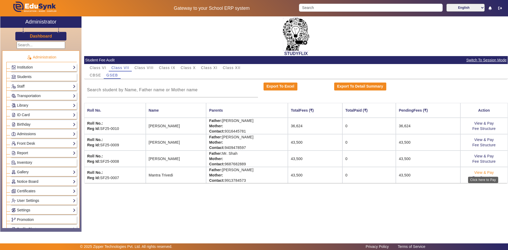
click at [489, 171] on link "View & Pay" at bounding box center [484, 172] width 20 height 4
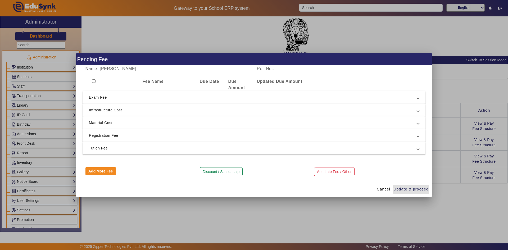
click at [91, 80] on div at bounding box center [110, 84] width 57 height 13
click at [93, 81] on input "checkbox" at bounding box center [93, 80] width 3 height 3
checkbox input "true"
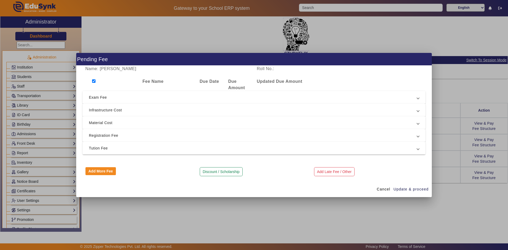
checkbox input "true"
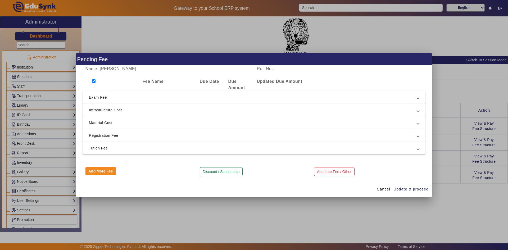
checkbox input "true"
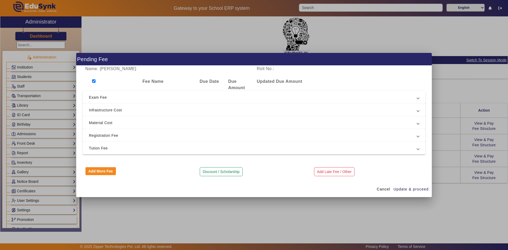
checkbox input "true"
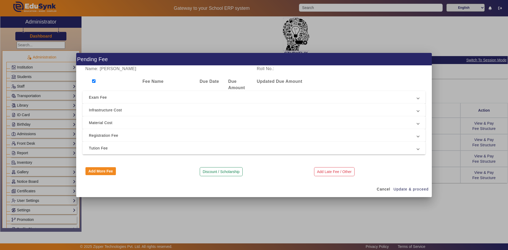
click at [108, 149] on span "Tution Fee" at bounding box center [253, 148] width 328 height 6
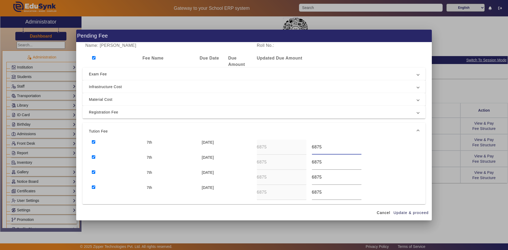
click at [302, 148] on div "7th 10 Apr 2025 6875 6875" at bounding box center [254, 147] width 330 height 15
drag, startPoint x: 333, startPoint y: 146, endPoint x: 308, endPoint y: 148, distance: 24.9
click at [309, 148] on div "5157" at bounding box center [336, 147] width 55 height 15
type input "5157"
drag, startPoint x: 320, startPoint y: 163, endPoint x: 308, endPoint y: 161, distance: 12.6
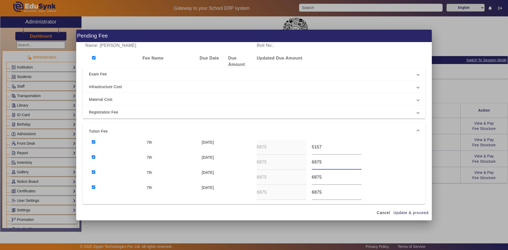
click at [309, 161] on div "6875" at bounding box center [336, 162] width 55 height 15
paste input "5157"
drag, startPoint x: 322, startPoint y: 165, endPoint x: 306, endPoint y: 164, distance: 15.6
click at [306, 164] on div "7th 10 Jul 2025 6875 5156" at bounding box center [254, 162] width 330 height 15
type input "5156"
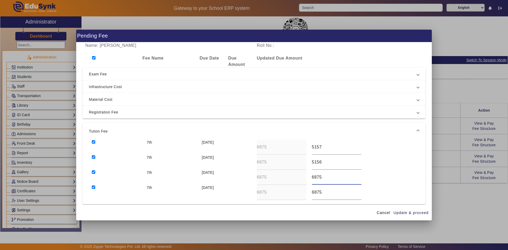
drag, startPoint x: 316, startPoint y: 178, endPoint x: 305, endPoint y: 176, distance: 11.0
click at [305, 176] on div "7th 10 Oct 2025 6875 6875" at bounding box center [254, 177] width 330 height 15
paste input "5156"
type input "5156"
click at [303, 189] on div "7th 10 Dec 2025 6875 6875" at bounding box center [254, 192] width 330 height 15
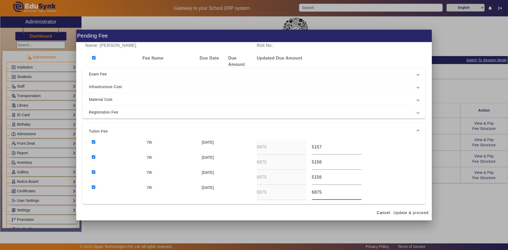
click at [302, 192] on div "7th 10 Dec 2025 6875 6875" at bounding box center [254, 192] width 330 height 15
paste input "5156"
type input "5156"
click at [403, 214] on span "Update & proceed" at bounding box center [410, 213] width 35 height 6
type input "5157"
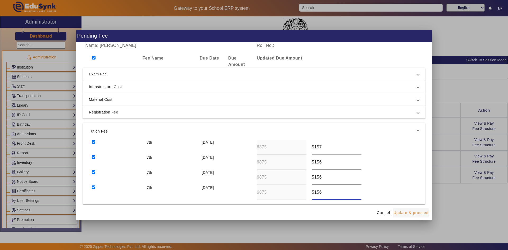
type input "5156"
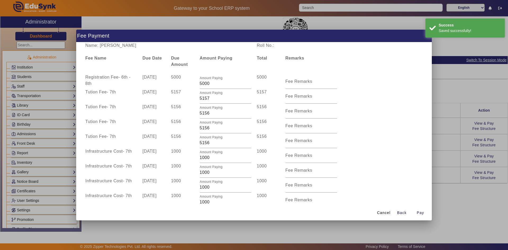
click at [440, 193] on div at bounding box center [254, 125] width 508 height 250
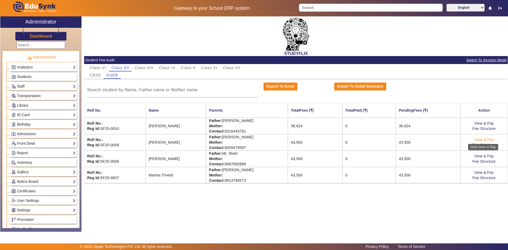
click at [488, 138] on link "View & Pay" at bounding box center [484, 139] width 20 height 4
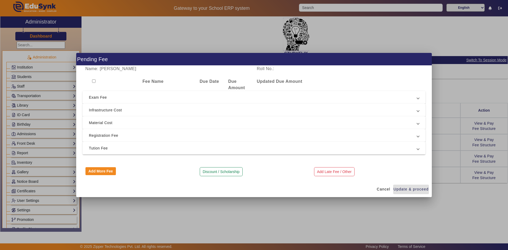
click at [469, 191] on div at bounding box center [254, 125] width 508 height 250
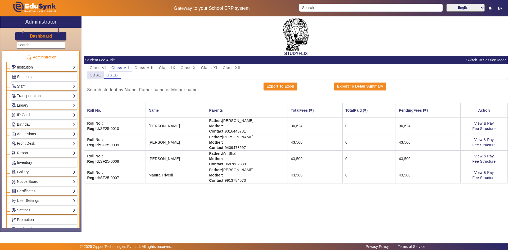
click at [99, 76] on span "CBSE" at bounding box center [95, 75] width 11 height 4
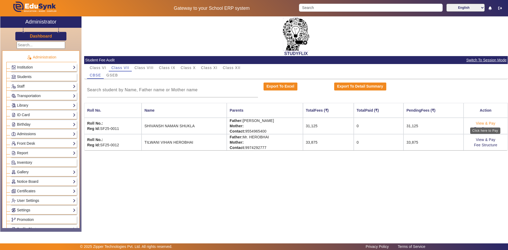
click at [493, 123] on link "View & Pay" at bounding box center [486, 123] width 20 height 4
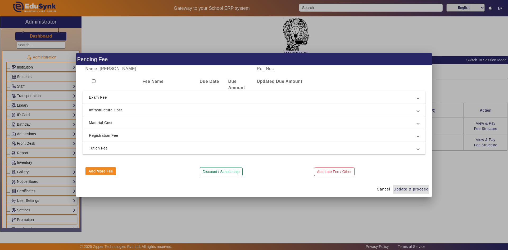
click at [180, 151] on mat-expansion-panel-header "Tution Fee" at bounding box center [253, 148] width 343 height 13
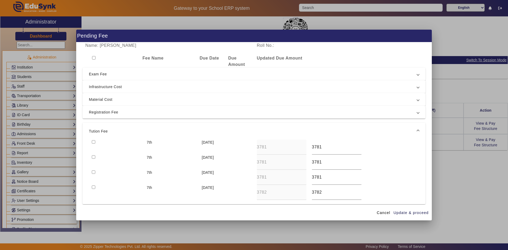
click at [464, 192] on div at bounding box center [254, 125] width 508 height 250
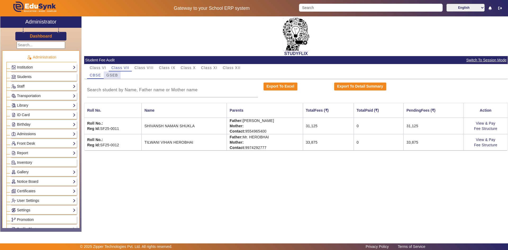
click at [113, 76] on span "GSEB" at bounding box center [112, 75] width 12 height 4
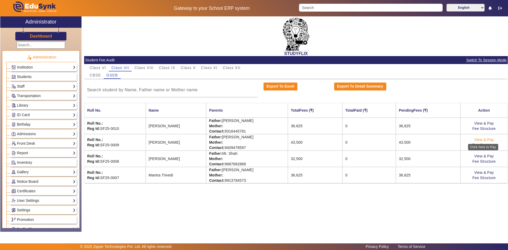
click at [491, 139] on link "View & Pay" at bounding box center [484, 139] width 20 height 4
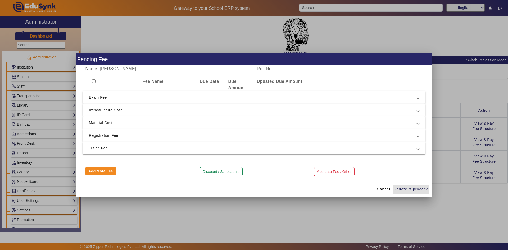
click at [164, 149] on span "Tution Fee" at bounding box center [253, 148] width 328 height 6
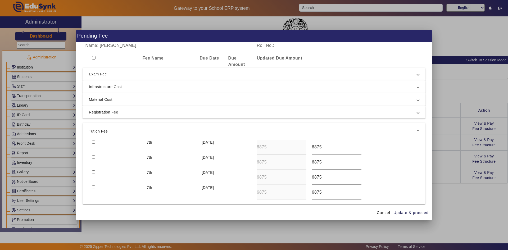
click at [95, 57] on input "checkbox" at bounding box center [93, 57] width 3 height 3
checkbox input "true"
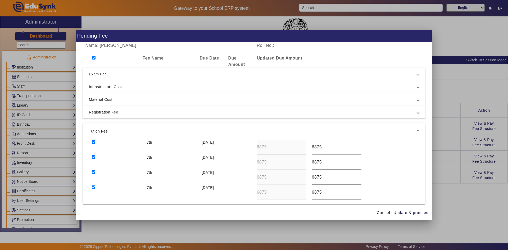
checkbox input "true"
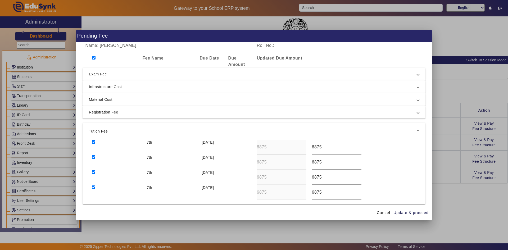
checkbox input "true"
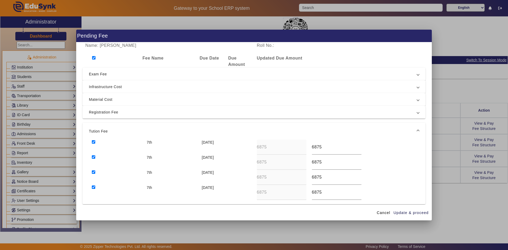
checkbox input "true"
drag, startPoint x: 322, startPoint y: 148, endPoint x: 304, endPoint y: 146, distance: 18.0
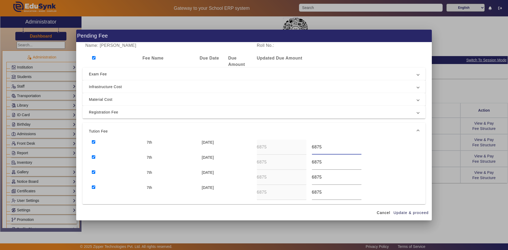
click at [304, 146] on div "7th 10 Apr 2025 6875 6875" at bounding box center [254, 147] width 330 height 15
click at [295, 149] on div "7th 10 Apr 2025 6875 3781" at bounding box center [254, 147] width 330 height 15
type input "3781"
click at [302, 163] on div "7th 10 Jul 2025 6875 6875" at bounding box center [254, 162] width 330 height 15
paste input "3781"
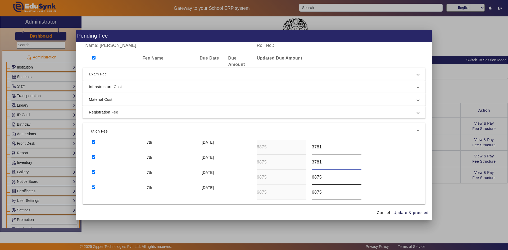
type input "3781"
click at [300, 177] on div "7th 10 Oct 2025 6875 6875" at bounding box center [254, 177] width 330 height 15
paste input "3781"
type input "3781"
drag, startPoint x: 326, startPoint y: 191, endPoint x: 305, endPoint y: 194, distance: 21.3
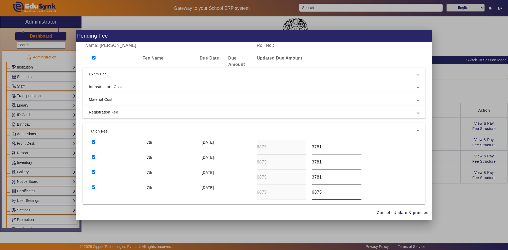
click at [305, 194] on div "7th 10 Dec 2025 6875 6875" at bounding box center [254, 192] width 330 height 15
paste input "3781"
type input "3782"
click at [405, 213] on span "Update & proceed" at bounding box center [410, 213] width 35 height 6
type input "3781"
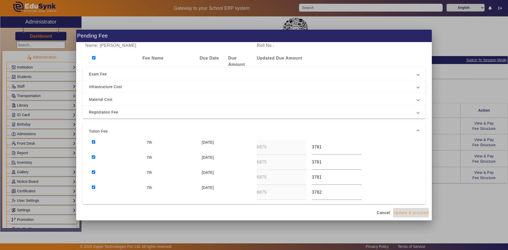
type input "3781"
type input "3782"
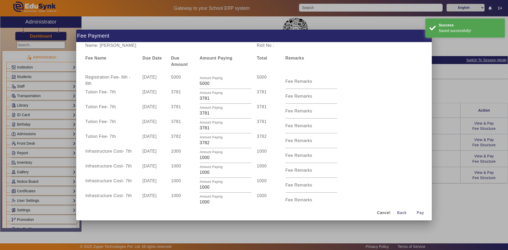
drag, startPoint x: 441, startPoint y: 203, endPoint x: 430, endPoint y: 199, distance: 11.5
click at [440, 203] on div at bounding box center [254, 125] width 508 height 250
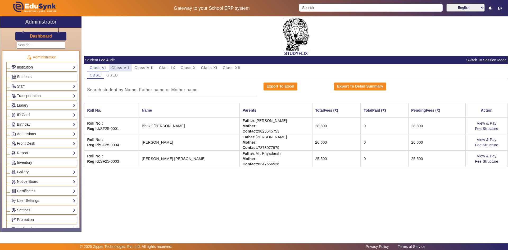
click at [119, 67] on span "Class VII" at bounding box center [120, 68] width 18 height 4
click at [113, 76] on span "GSEB" at bounding box center [112, 75] width 12 height 4
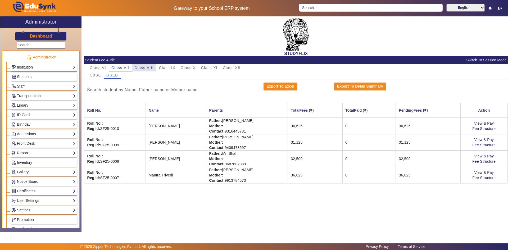
click at [145, 67] on span "Class VIII" at bounding box center [143, 68] width 19 height 4
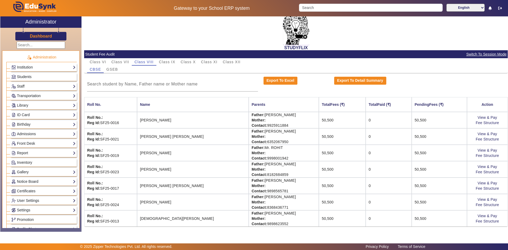
scroll to position [7, 0]
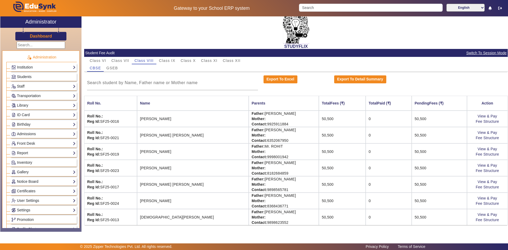
drag, startPoint x: 142, startPoint y: 118, endPoint x: 184, endPoint y: 117, distance: 41.8
click at [184, 117] on td "[PERSON_NAME]" at bounding box center [193, 119] width 112 height 16
drag, startPoint x: 319, startPoint y: 119, endPoint x: 325, endPoint y: 119, distance: 5.8
click at [325, 119] on td "50,500" at bounding box center [342, 119] width 47 height 16
drag, startPoint x: 402, startPoint y: 119, endPoint x: 422, endPoint y: 120, distance: 20.1
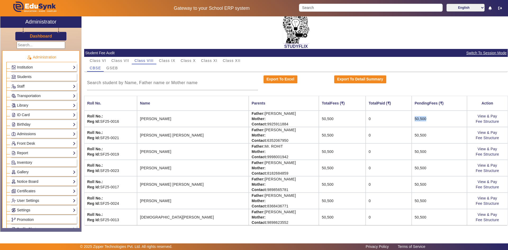
click at [422, 120] on tr "Roll No.: Reg Id: SF25-0016 Angel S Rathod Father: Mr. Rathod Mother: Contact: …" at bounding box center [295, 119] width 423 height 16
click at [487, 116] on link "View & Pay" at bounding box center [487, 116] width 20 height 4
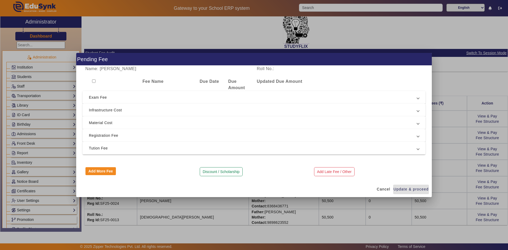
click at [93, 80] on input "checkbox" at bounding box center [93, 80] width 3 height 3
checkbox input "true"
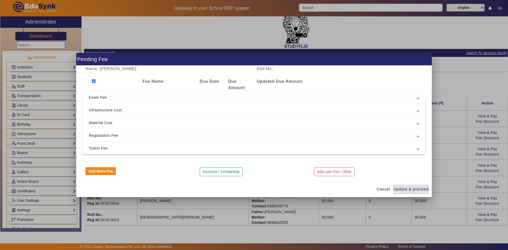
checkbox input "true"
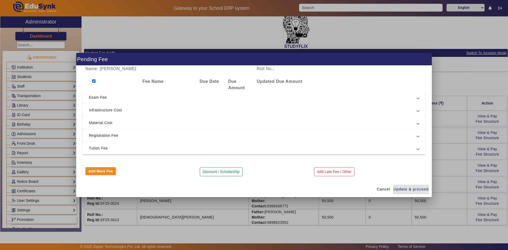
checkbox input "true"
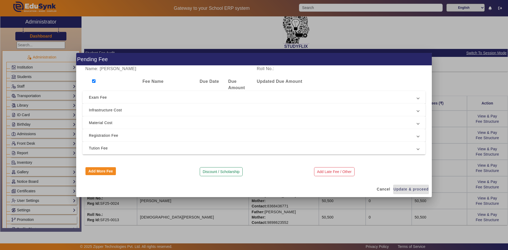
checkbox input "true"
click at [102, 148] on span "Tution Fee" at bounding box center [253, 148] width 328 height 6
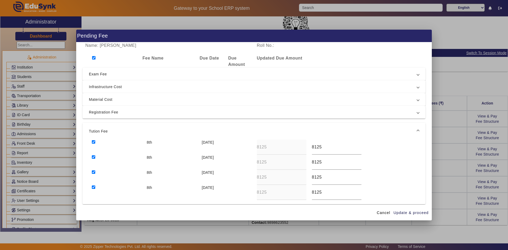
scroll to position [26, 0]
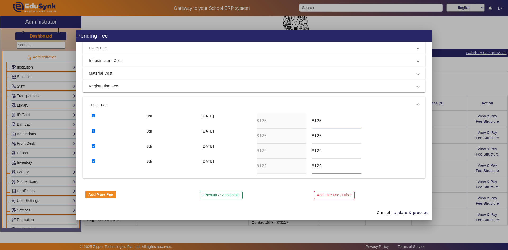
drag, startPoint x: 322, startPoint y: 121, endPoint x: 306, endPoint y: 120, distance: 15.9
click at [306, 120] on div "8th [DATE] 8125 8125" at bounding box center [254, 120] width 330 height 15
type input "5687"
drag, startPoint x: 322, startPoint y: 137, endPoint x: 307, endPoint y: 136, distance: 15.2
click at [309, 136] on div "8125" at bounding box center [336, 136] width 55 height 15
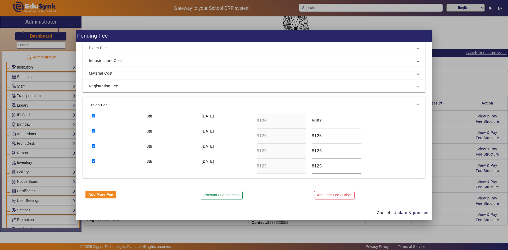
click at [304, 121] on div "8th 10 Apr 2025 8125 5687" at bounding box center [254, 120] width 330 height 15
click at [291, 139] on div "8th [DATE] 8125 8125" at bounding box center [254, 136] width 330 height 15
paste input "5687"
type input "5687"
click at [304, 151] on div "8th [DATE] 8125 8125" at bounding box center [254, 151] width 330 height 15
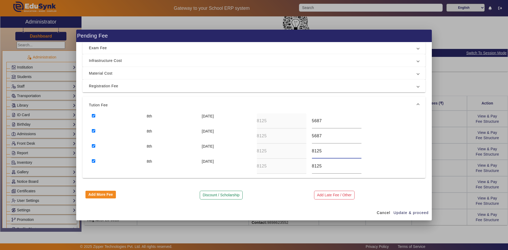
paste input "5687"
type input "5687"
click at [296, 168] on div "8th [DATE] 8125 8125" at bounding box center [254, 166] width 330 height 15
paste input "5687"
type input "5687"
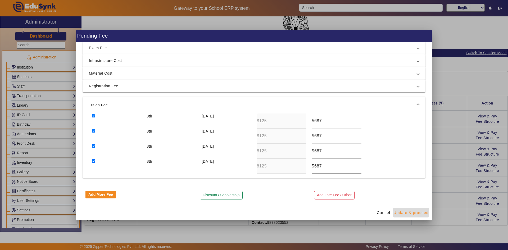
drag, startPoint x: 404, startPoint y: 212, endPoint x: 401, endPoint y: 207, distance: 6.0
click at [404, 212] on span "Update & proceed" at bounding box center [410, 213] width 35 height 6
type input "5687"
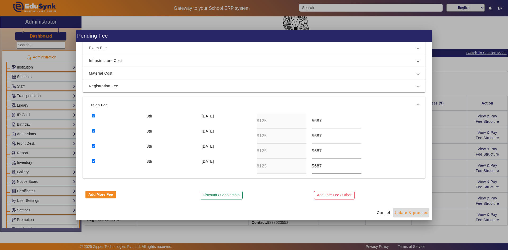
type input "5687"
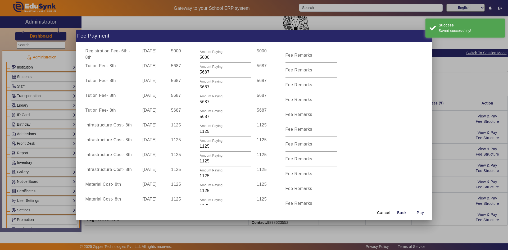
click at [440, 133] on div at bounding box center [254, 125] width 508 height 250
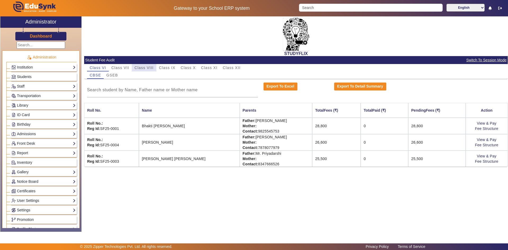
click at [141, 71] on span "Class VIII" at bounding box center [143, 67] width 19 height 7
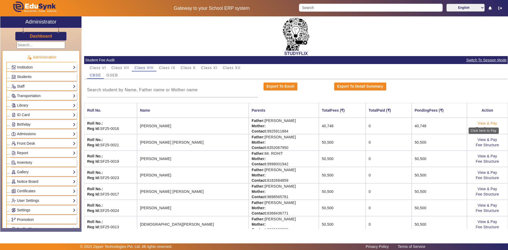
click at [490, 122] on link "View & Pay" at bounding box center [487, 123] width 20 height 4
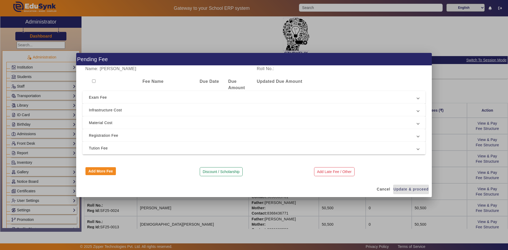
click at [99, 146] on span "Tution Fee" at bounding box center [253, 148] width 328 height 6
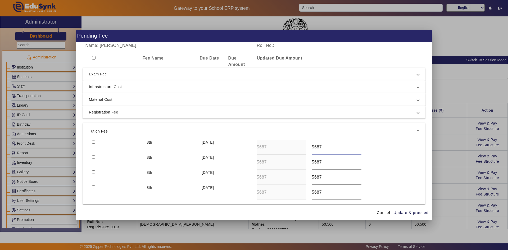
click at [320, 146] on input "5687" at bounding box center [336, 147] width 49 height 6
click at [420, 214] on span "Update & proceed" at bounding box center [410, 213] width 35 height 6
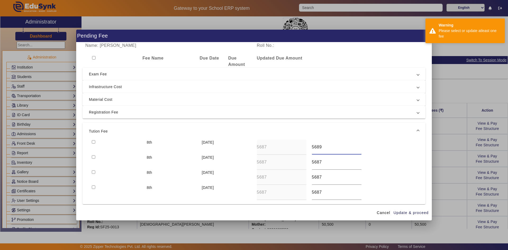
click at [320, 147] on input "5689" at bounding box center [336, 147] width 49 height 6
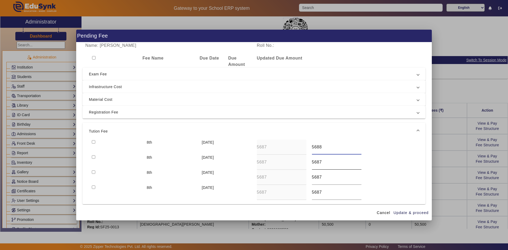
type input "5688"
click at [324, 159] on input "5687" at bounding box center [336, 162] width 49 height 6
type input "5688"
click at [404, 213] on span "Update & proceed" at bounding box center [410, 213] width 35 height 6
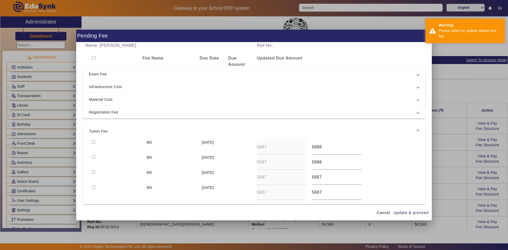
click at [94, 140] on input "checkbox" at bounding box center [93, 141] width 3 height 3
checkbox input "true"
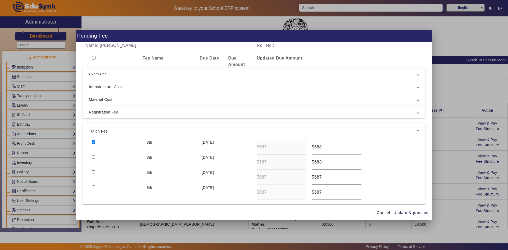
click at [94, 158] on input "checkbox" at bounding box center [93, 156] width 3 height 3
checkbox input "true"
click at [407, 214] on span "Update & proceed" at bounding box center [410, 213] width 35 height 6
type input "5688"
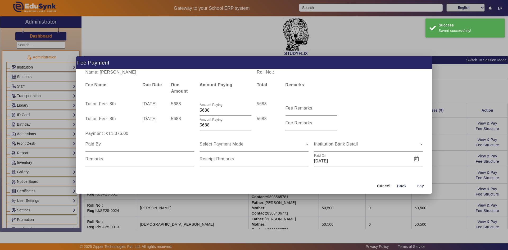
click at [451, 185] on div at bounding box center [254, 125] width 508 height 250
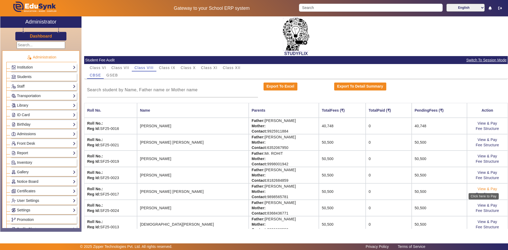
click at [488, 189] on link "View & Pay" at bounding box center [487, 189] width 20 height 4
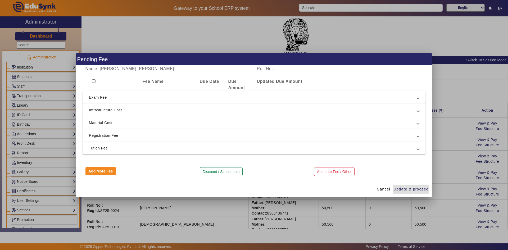
click at [94, 81] on input "checkbox" at bounding box center [93, 80] width 3 height 3
checkbox input "true"
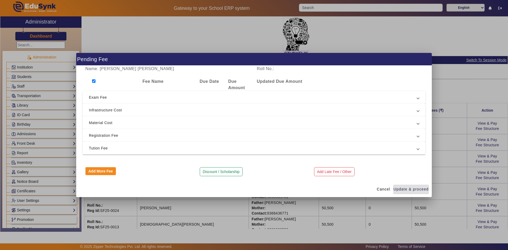
checkbox input "true"
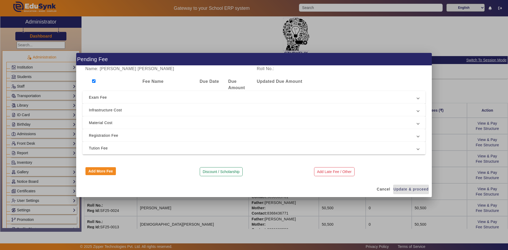
checkbox input "true"
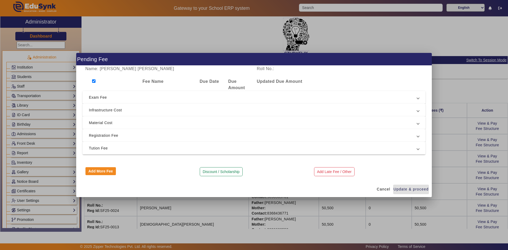
checkbox input "true"
click at [100, 148] on span "Tution Fee" at bounding box center [253, 148] width 328 height 6
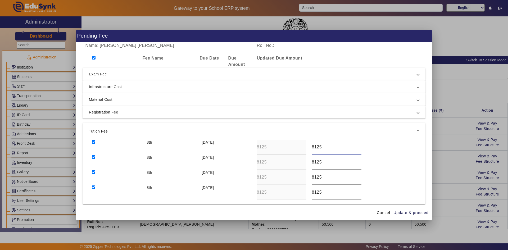
drag, startPoint x: 311, startPoint y: 148, endPoint x: 306, endPoint y: 148, distance: 5.0
click at [306, 148] on div "8th [DATE] 8125 8125" at bounding box center [254, 147] width 330 height 15
paste input "5687"
type input "5687"
drag, startPoint x: 324, startPoint y: 163, endPoint x: 305, endPoint y: 163, distance: 19.8
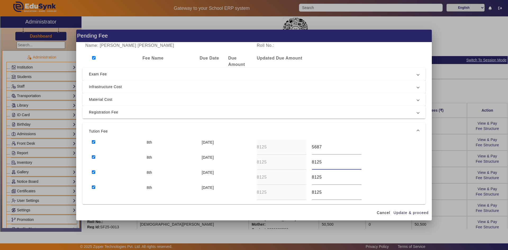
click at [305, 163] on div "8th [DATE] 8125 8125" at bounding box center [254, 162] width 330 height 15
paste input "5687"
type input "5687"
drag, startPoint x: 322, startPoint y: 179, endPoint x: 304, endPoint y: 179, distance: 17.5
click at [304, 179] on div "8th [DATE] 8125 8125" at bounding box center [254, 177] width 330 height 15
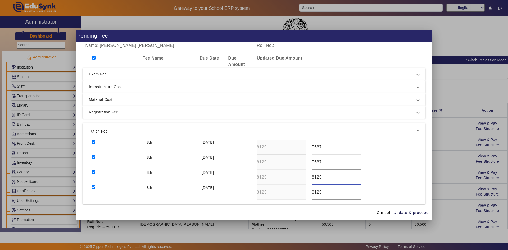
paste input "5687"
type input "5687"
click at [299, 194] on div "8th [DATE] 8125 8125" at bounding box center [254, 192] width 330 height 15
paste input "5687"
type input "5687"
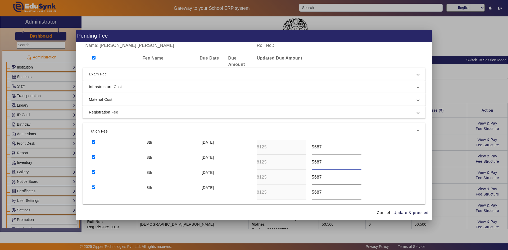
click at [319, 163] on input "5687" at bounding box center [336, 162] width 49 height 6
type input "5688"
click at [321, 146] on input "5687" at bounding box center [336, 147] width 49 height 6
type input "5688"
click at [406, 213] on span "Update & proceed" at bounding box center [410, 213] width 35 height 6
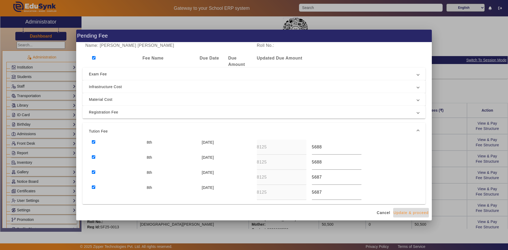
type input "5688"
type input "5687"
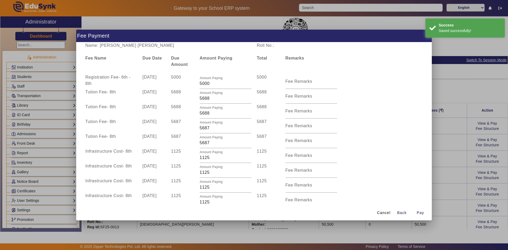
click at [439, 181] on div at bounding box center [254, 125] width 508 height 250
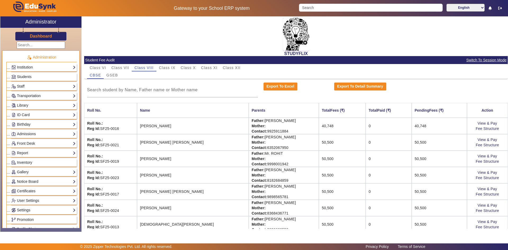
scroll to position [7, 0]
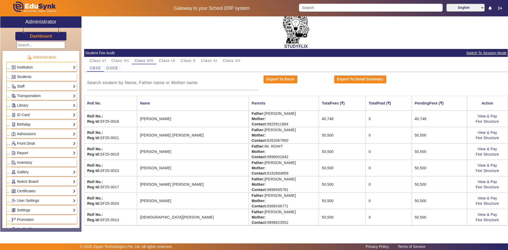
click at [116, 67] on span "GSEB" at bounding box center [112, 68] width 12 height 4
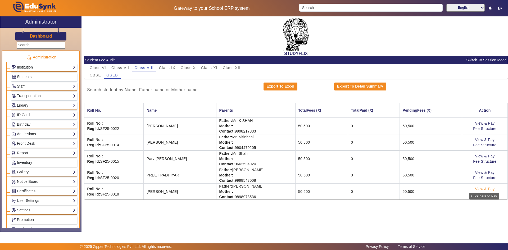
click at [489, 189] on link "View & Pay" at bounding box center [485, 189] width 20 height 4
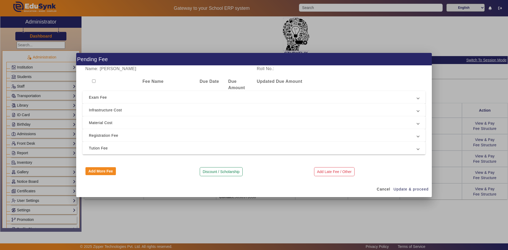
click at [95, 80] on input "checkbox" at bounding box center [93, 80] width 3 height 3
checkbox input "true"
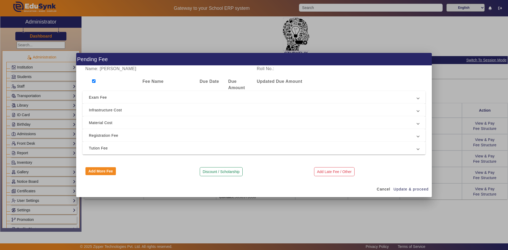
checkbox input "true"
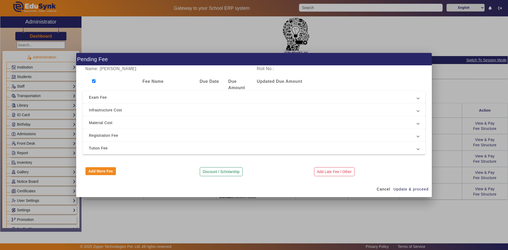
checkbox input "true"
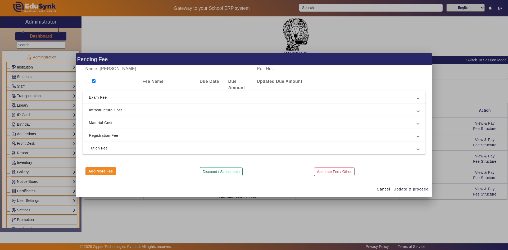
checkbox input "true"
click at [97, 149] on span "Tution Fee" at bounding box center [253, 148] width 328 height 6
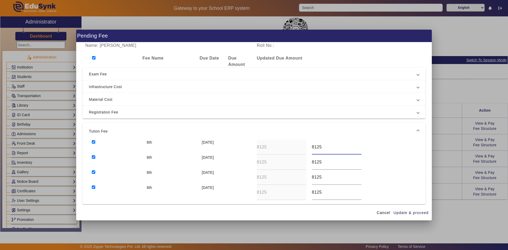
drag, startPoint x: 319, startPoint y: 147, endPoint x: 307, endPoint y: 148, distance: 12.5
click at [309, 148] on div "8125" at bounding box center [336, 147] width 55 height 15
paste input "5687"
type input "5687"
drag, startPoint x: 328, startPoint y: 164, endPoint x: 311, endPoint y: 165, distance: 17.7
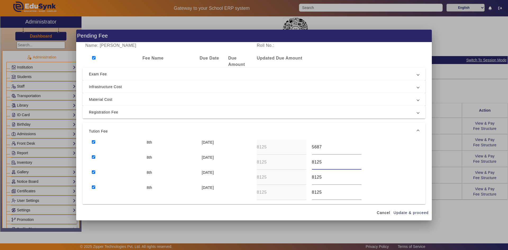
click at [312, 165] on div "8125" at bounding box center [336, 162] width 49 height 15
paste input "5687"
type input "5687"
click at [304, 178] on div "8th 10 Oct 2025 8125 8125" at bounding box center [254, 177] width 330 height 15
paste input "5687"
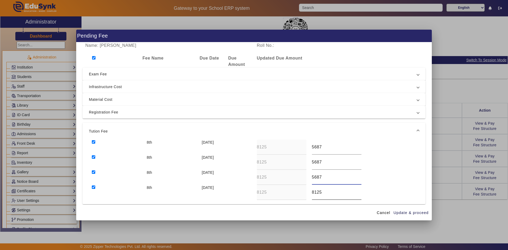
type input "5687"
click at [302, 190] on div "8th 10 Dec 2025 8125 8125" at bounding box center [254, 192] width 330 height 15
paste input "5687"
type input "5687"
click at [320, 148] on input "5687" at bounding box center [336, 147] width 49 height 6
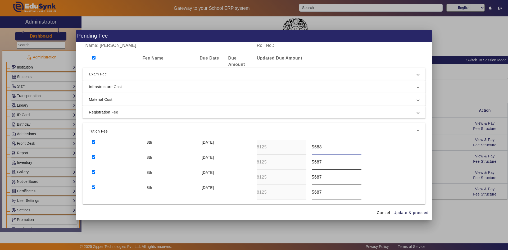
type input "5688"
click at [321, 160] on input "5687" at bounding box center [336, 162] width 49 height 6
type input "5688"
click at [408, 213] on span "Update & proceed" at bounding box center [410, 213] width 35 height 6
type input "5688"
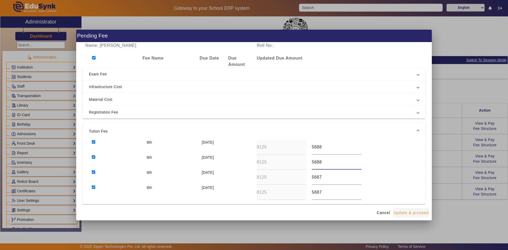
type input "5688"
type input "5687"
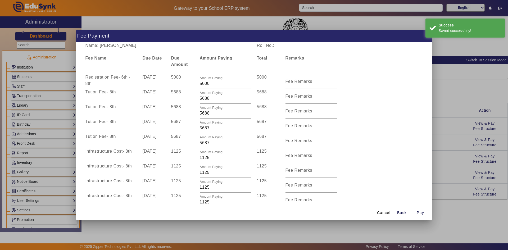
click at [466, 228] on div at bounding box center [254, 125] width 508 height 250
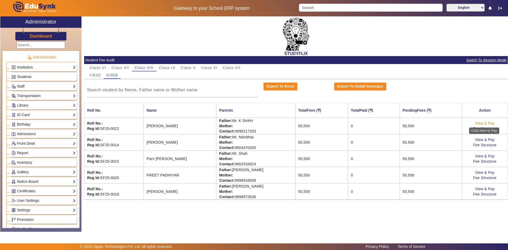
click at [491, 122] on link "View & Pay" at bounding box center [485, 123] width 20 height 4
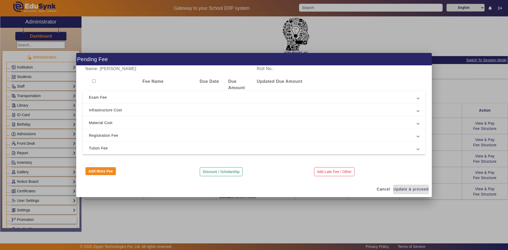
click at [94, 80] on input "checkbox" at bounding box center [93, 80] width 3 height 3
checkbox input "true"
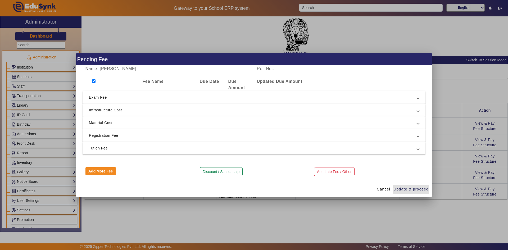
checkbox input "true"
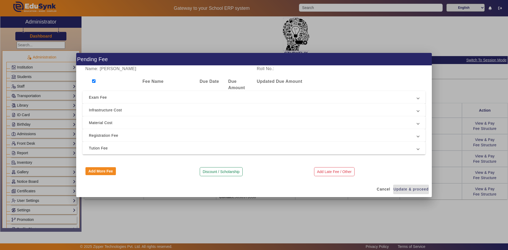
checkbox input "true"
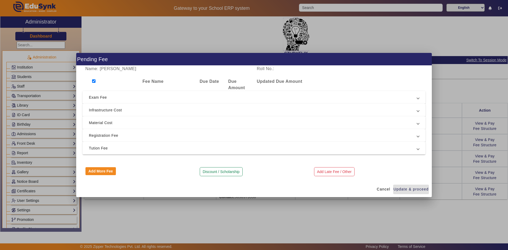
checkbox input "true"
click at [104, 146] on span "Tution Fee" at bounding box center [253, 148] width 328 height 6
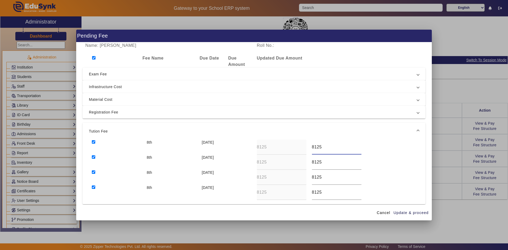
drag, startPoint x: 320, startPoint y: 146, endPoint x: 306, endPoint y: 147, distance: 14.6
click at [306, 147] on div "8th 10 Apr 2025 8125 8125" at bounding box center [254, 147] width 330 height 15
paste input "5687"
type input "5688"
click at [302, 159] on div "8th 10 Jul 2025 8125 8125" at bounding box center [254, 162] width 330 height 15
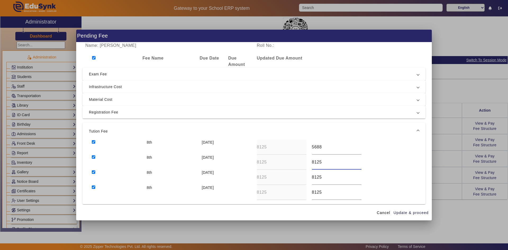
paste input "5687"
type input "5688"
drag, startPoint x: 322, startPoint y: 173, endPoint x: 308, endPoint y: 173, distance: 14.0
click at [309, 173] on div "8125" at bounding box center [336, 177] width 55 height 15
click at [303, 178] on div "8th 10 Oct 2025 8125 8125" at bounding box center [254, 177] width 330 height 15
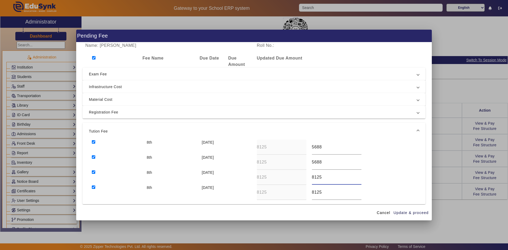
paste input "5687"
type input "5687"
click at [297, 194] on div "8th 10 Dec 2025 8125 8125" at bounding box center [254, 192] width 330 height 15
paste input "5687"
type input "5687"
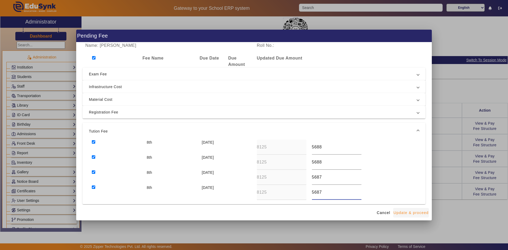
click at [408, 214] on span "Update & proceed" at bounding box center [410, 213] width 35 height 6
type input "5688"
type input "5687"
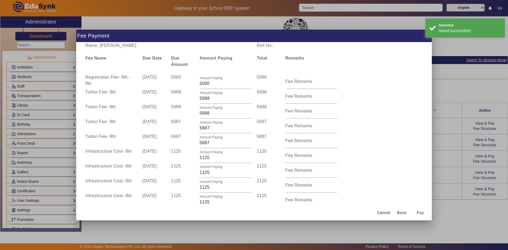
click at [452, 117] on div at bounding box center [254, 125] width 508 height 250
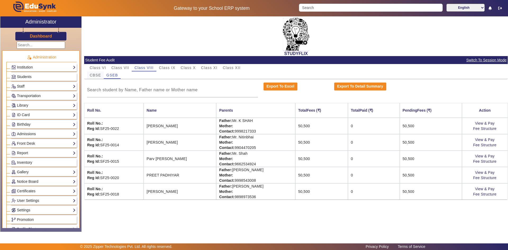
click at [100, 74] on span "CBSE" at bounding box center [95, 75] width 11 height 4
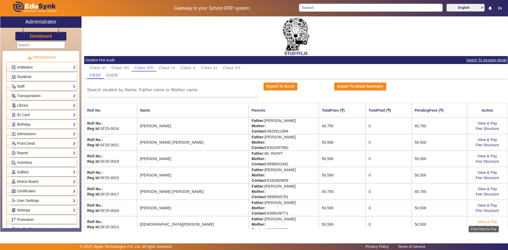
click at [488, 221] on link "View & Pay" at bounding box center [487, 221] width 20 height 4
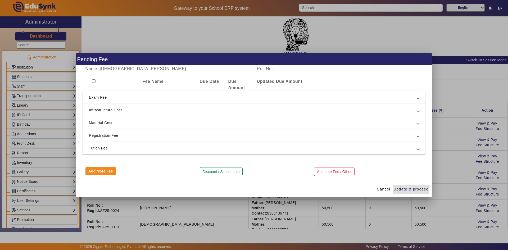
click at [150, 151] on span "Tution Fee" at bounding box center [253, 148] width 328 height 6
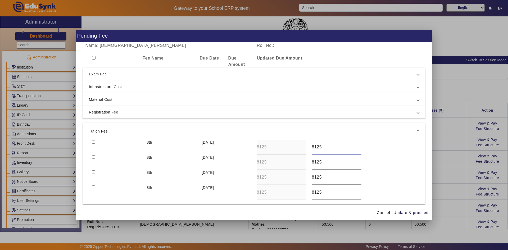
drag, startPoint x: 320, startPoint y: 148, endPoint x: 305, endPoint y: 147, distance: 15.4
click at [305, 147] on div "8th 10 Apr 2025 8125 8125" at bounding box center [254, 147] width 330 height 15
drag, startPoint x: 322, startPoint y: 146, endPoint x: 308, endPoint y: 147, distance: 14.3
click at [309, 147] on div "6093" at bounding box center [336, 147] width 55 height 15
type input "6093"
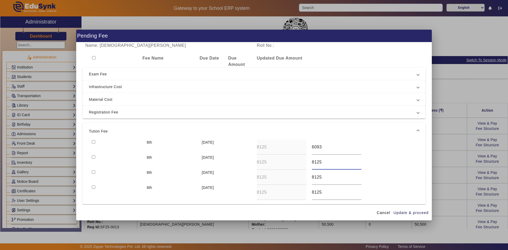
click at [301, 163] on div "8th 10 Jul 2025 8125 8125" at bounding box center [254, 162] width 330 height 15
paste input "6093"
type input "6093"
click at [300, 180] on div "8th [DATE] 8125 8125" at bounding box center [254, 177] width 330 height 15
paste input "6093"
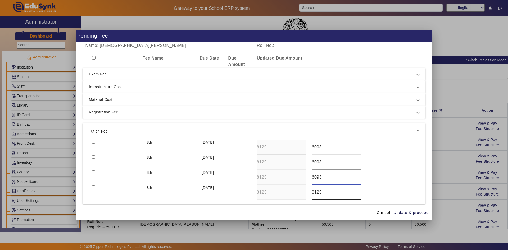
type input "6093"
drag, startPoint x: 324, startPoint y: 191, endPoint x: 301, endPoint y: 189, distance: 23.6
click at [301, 189] on div "8th [DATE] 8125 8125" at bounding box center [254, 192] width 330 height 15
paste input "6093"
type input "6093"
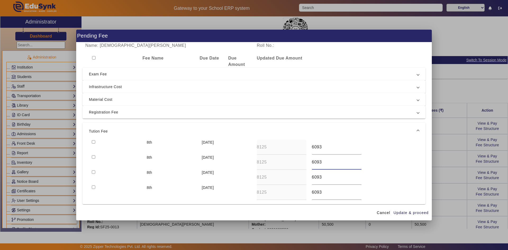
click at [323, 162] on input "6093" at bounding box center [336, 162] width 49 height 6
type input "6094"
click at [323, 148] on input "6093" at bounding box center [336, 147] width 49 height 6
type input "6094"
click at [401, 210] on span "Update & proceed" at bounding box center [410, 213] width 35 height 6
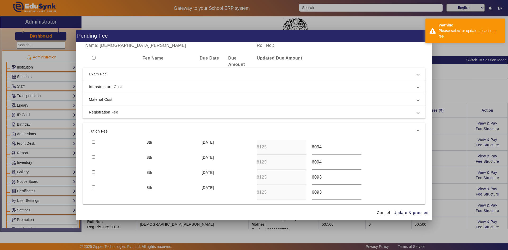
click at [93, 57] on input "checkbox" at bounding box center [93, 57] width 3 height 3
checkbox input "true"
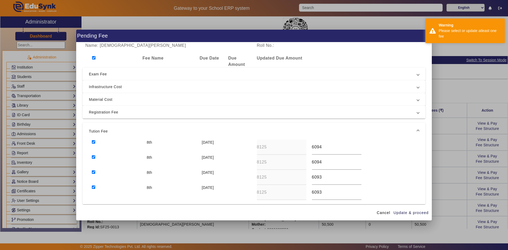
checkbox input "true"
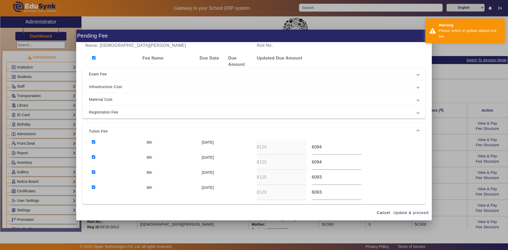
checkbox input "true"
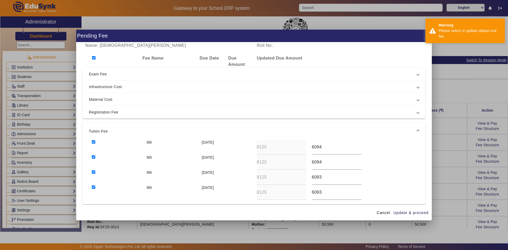
checkbox input "true"
click at [418, 215] on span "button" at bounding box center [411, 212] width 36 height 13
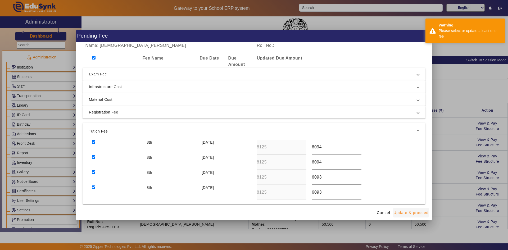
type input "6094"
type input "6093"
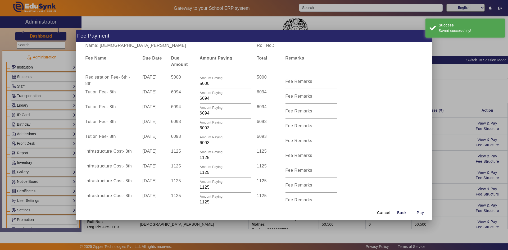
click at [436, 186] on div at bounding box center [254, 125] width 508 height 250
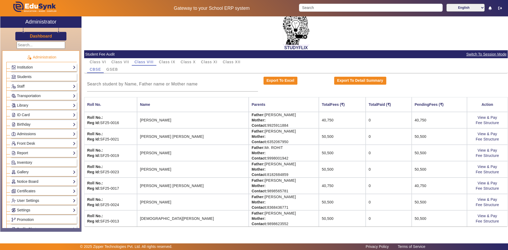
scroll to position [7, 0]
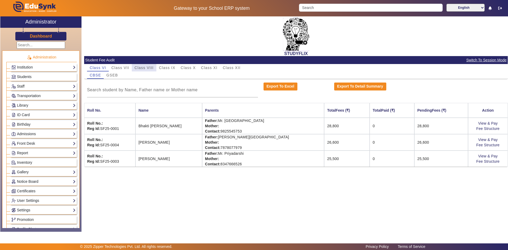
click at [140, 67] on span "Class VIII" at bounding box center [143, 68] width 19 height 4
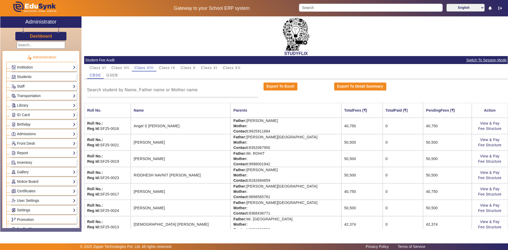
scroll to position [7, 0]
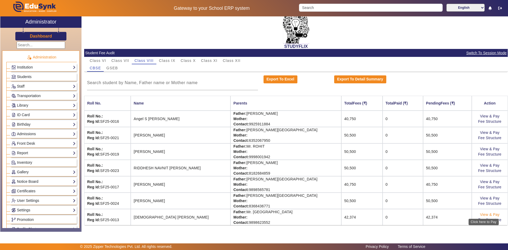
click at [489, 213] on link "View & Pay" at bounding box center [490, 214] width 20 height 4
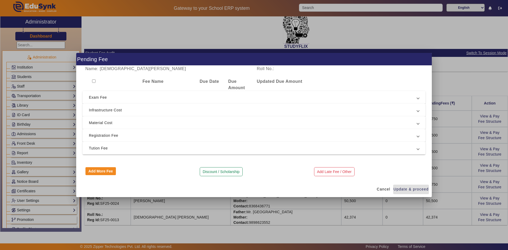
click at [93, 81] on input "checkbox" at bounding box center [93, 80] width 3 height 3
checkbox input "true"
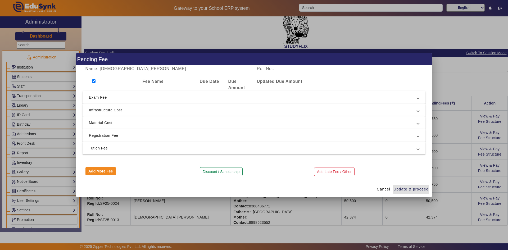
checkbox input "true"
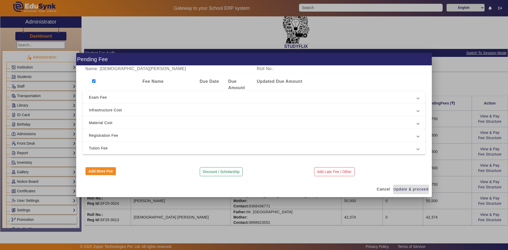
checkbox input "true"
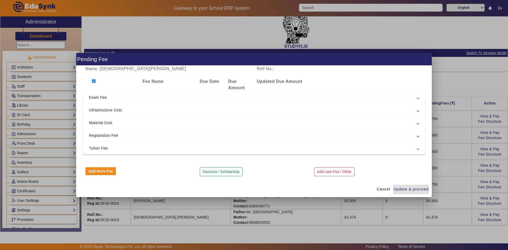
checkbox input "true"
click at [104, 146] on span "Tution Fee" at bounding box center [253, 148] width 328 height 6
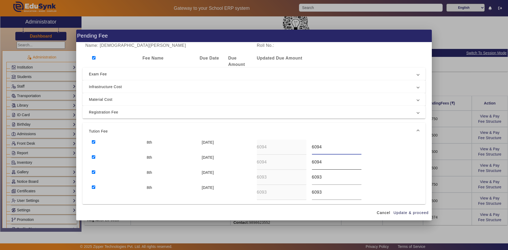
drag, startPoint x: 320, startPoint y: 148, endPoint x: 324, endPoint y: 162, distance: 15.3
click at [320, 148] on input "6094" at bounding box center [336, 147] width 49 height 6
type input "6095"
click at [406, 213] on span "Update & proceed" at bounding box center [410, 213] width 35 height 6
type input "6095"
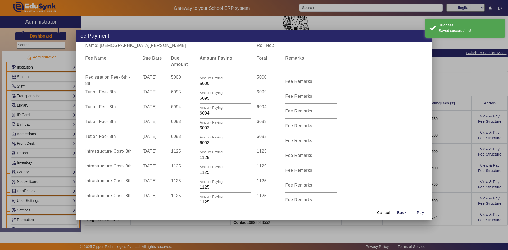
click at [458, 194] on div at bounding box center [254, 125] width 508 height 250
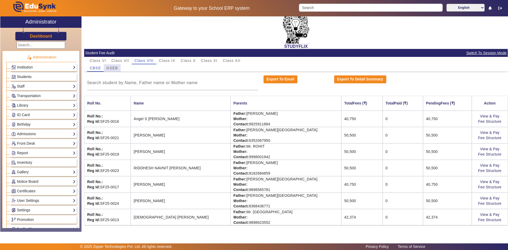
click at [113, 66] on span "GSEB" at bounding box center [112, 68] width 12 height 4
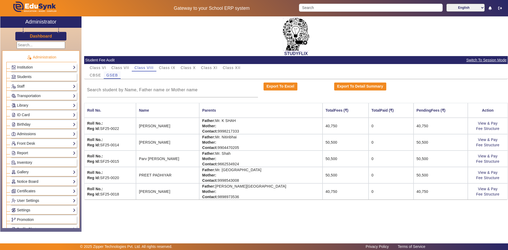
scroll to position [0, 0]
click at [488, 172] on link "View & Pay" at bounding box center [488, 172] width 20 height 4
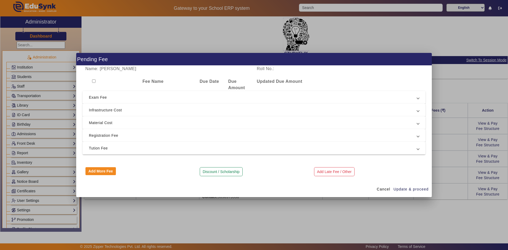
click at [92, 81] on input "checkbox" at bounding box center [93, 80] width 3 height 3
checkbox input "true"
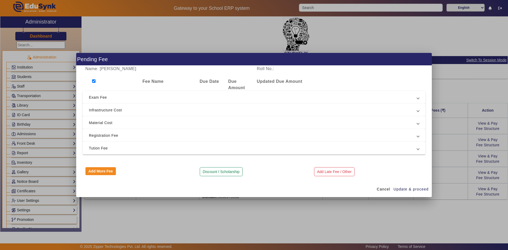
checkbox input "true"
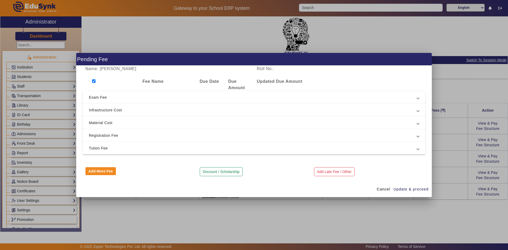
checkbox input "true"
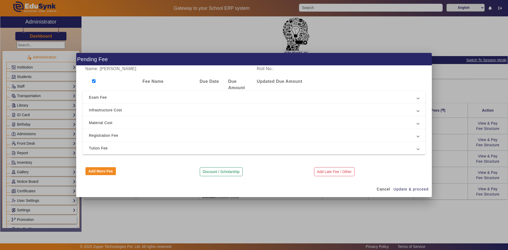
checkbox input "true"
click at [104, 147] on span "Tution Fee" at bounding box center [253, 148] width 328 height 6
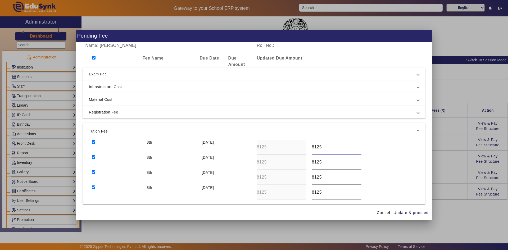
click at [299, 147] on div "8th 10 Apr 2025 8125 8125" at bounding box center [254, 147] width 330 height 15
paste input "6093"
type input "6093"
drag, startPoint x: 324, startPoint y: 161, endPoint x: 305, endPoint y: 162, distance: 19.0
click at [305, 162] on div "8th 10 Jul 2025 8125 8125" at bounding box center [254, 162] width 330 height 15
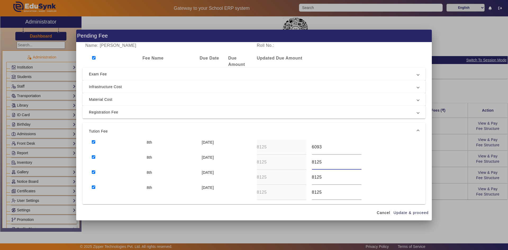
paste input "6093"
type input "6093"
click at [301, 177] on div "8th 10 Oct 2025 8125 8125" at bounding box center [254, 177] width 330 height 15
paste input "6093"
type input "6093"
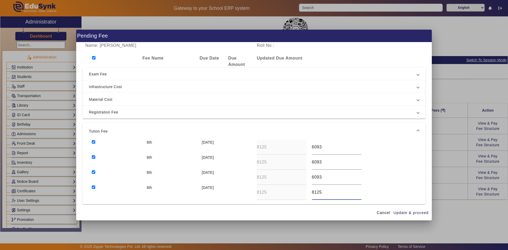
click at [300, 191] on div "8th 10 Dec 2025 8125 8125" at bounding box center [254, 192] width 330 height 15
paste input "6093"
type input "6093"
click at [323, 146] on input "6093" at bounding box center [336, 147] width 49 height 6
type input "6095"
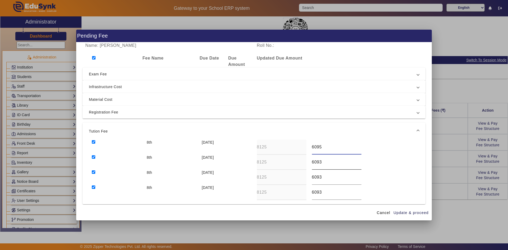
click at [323, 161] on input "6093" at bounding box center [336, 162] width 49 height 6
type input "6094"
click at [402, 212] on span "Update & proceed" at bounding box center [410, 213] width 35 height 6
type input "6095"
type input "6094"
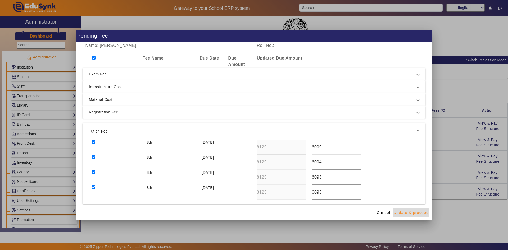
type input "6093"
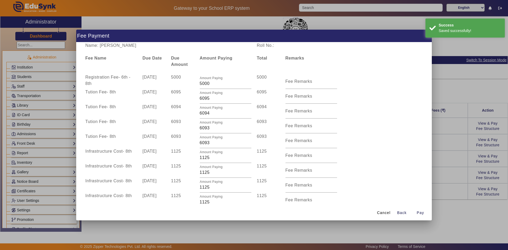
click at [436, 186] on div at bounding box center [254, 125] width 508 height 250
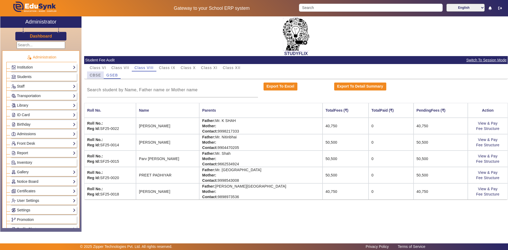
click at [99, 75] on span "CBSE" at bounding box center [95, 75] width 11 height 4
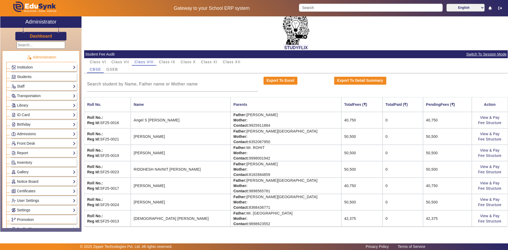
scroll to position [7, 0]
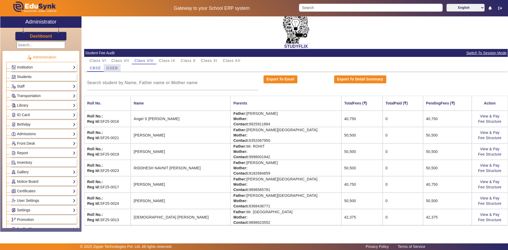
click at [109, 68] on span "GSEB" at bounding box center [112, 68] width 12 height 4
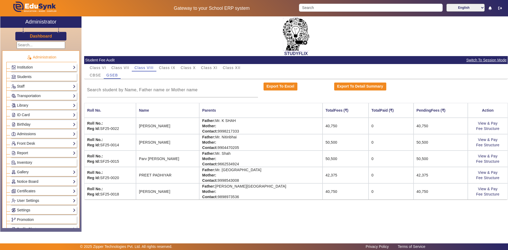
scroll to position [0, 0]
click at [96, 76] on span "CBSE" at bounding box center [95, 75] width 11 height 4
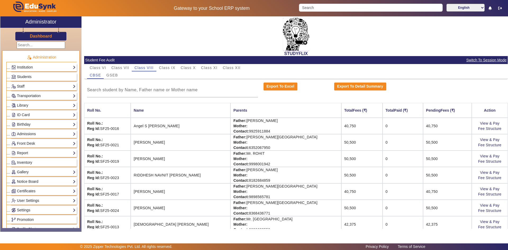
scroll to position [7, 0]
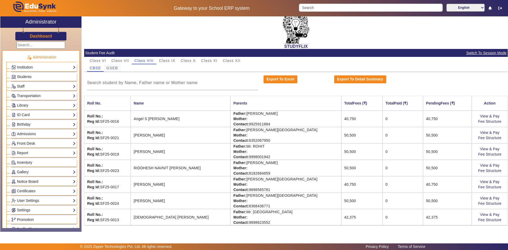
click at [112, 66] on span "GSEB" at bounding box center [112, 67] width 12 height 7
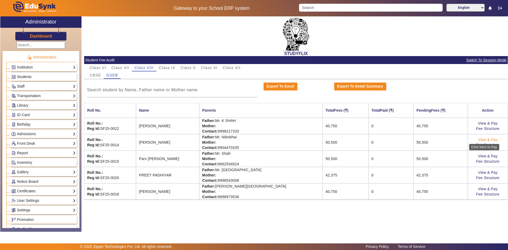
click at [489, 138] on link "View & Pay" at bounding box center [488, 139] width 20 height 4
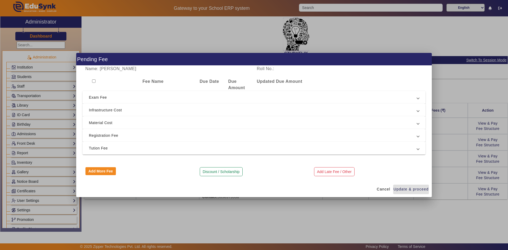
click at [94, 80] on input "checkbox" at bounding box center [93, 80] width 3 height 3
checkbox input "true"
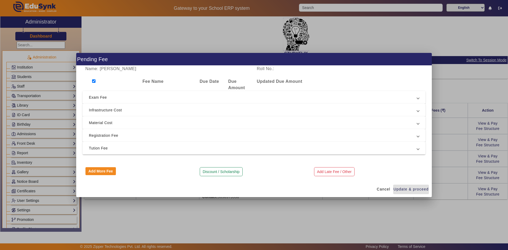
checkbox input "true"
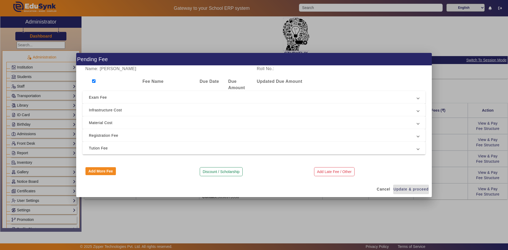
checkbox input "true"
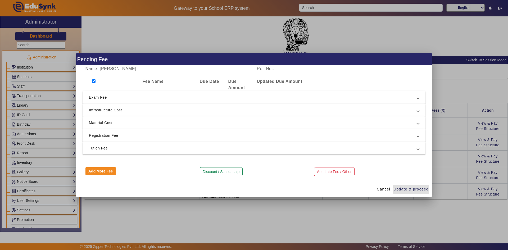
checkbox input "true"
click at [107, 149] on span "Tution Fee" at bounding box center [253, 148] width 328 height 6
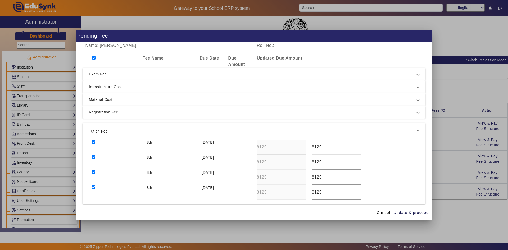
click at [295, 145] on div "8th 10 Apr 2025 8125 8125" at bounding box center [254, 147] width 330 height 15
paste input "6093"
type input "6093"
click at [300, 161] on div "8th 10 Jul 2025 8125 8125" at bounding box center [254, 162] width 330 height 15
paste input "6093"
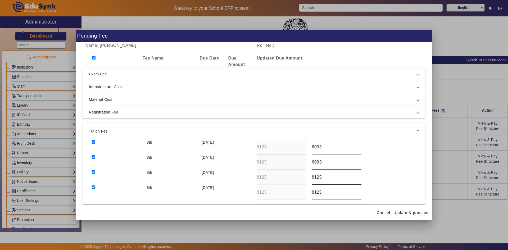
type input "6093"
drag, startPoint x: 329, startPoint y: 180, endPoint x: 302, endPoint y: 181, distance: 27.5
click at [302, 181] on div "8th 10 Oct 2025 8125 8125" at bounding box center [254, 177] width 330 height 15
paste input "6093"
type input "6093"
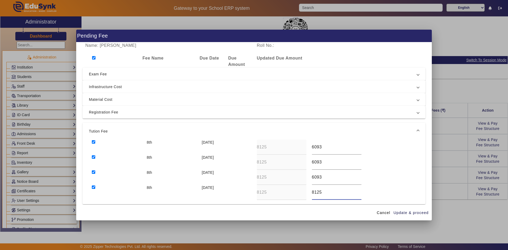
click at [296, 193] on div "8th 10 Dec 2025 8125 8125" at bounding box center [254, 192] width 330 height 15
paste input "6093"
type input "6093"
click at [322, 147] on input "6093" at bounding box center [336, 147] width 49 height 6
type input "6095"
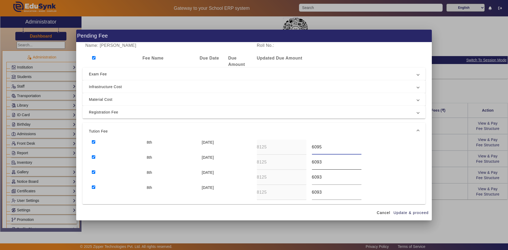
click at [323, 165] on input "6093" at bounding box center [336, 162] width 49 height 6
type input "6094"
click at [400, 210] on span "Update & proceed" at bounding box center [410, 213] width 35 height 6
type input "6095"
type input "6094"
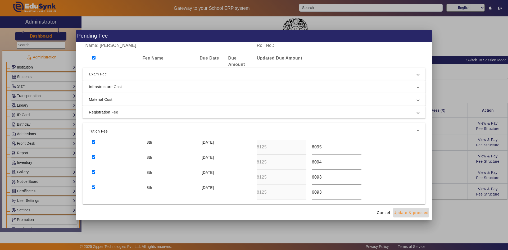
type input "6093"
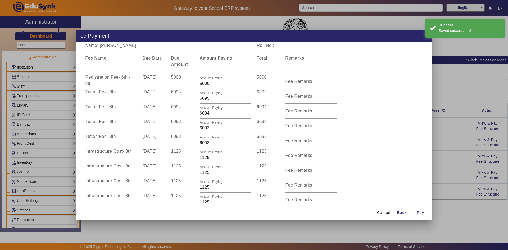
click at [440, 186] on div at bounding box center [254, 125] width 508 height 250
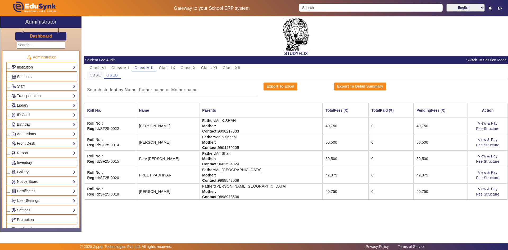
click at [96, 77] on span "CBSE" at bounding box center [95, 75] width 11 height 4
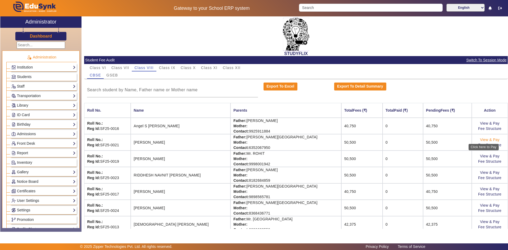
click at [491, 139] on link "View & Pay" at bounding box center [490, 139] width 20 height 4
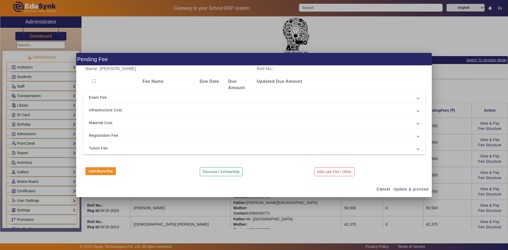
click at [93, 81] on input "checkbox" at bounding box center [93, 80] width 3 height 3
checkbox input "true"
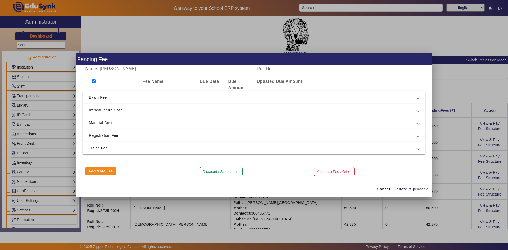
checkbox input "true"
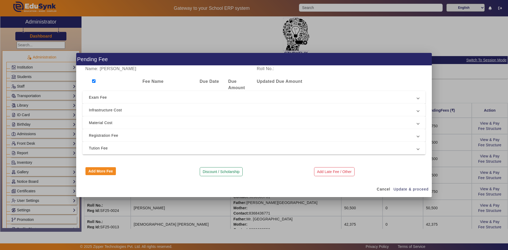
checkbox input "true"
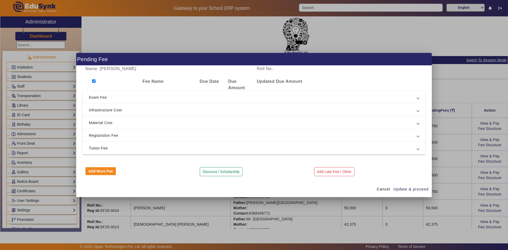
checkbox input "true"
click at [104, 148] on span "Tution Fee" at bounding box center [253, 148] width 328 height 6
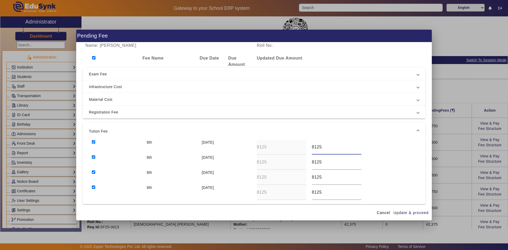
click at [301, 145] on div "8th 10 Apr 2025 8125 8125" at bounding box center [254, 147] width 330 height 15
click at [297, 148] on div "8th 10 Apr 2025 8125 6025" at bounding box center [254, 147] width 330 height 15
type input "6025"
click at [301, 159] on div "8th 10 Jul 2025 8125 8125" at bounding box center [254, 162] width 330 height 15
paste input "60"
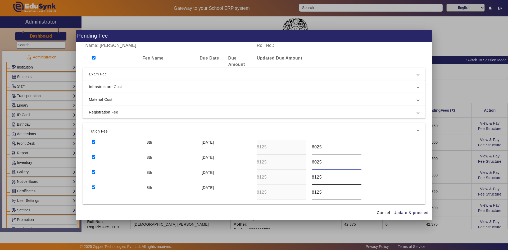
type input "6025"
drag, startPoint x: 322, startPoint y: 173, endPoint x: 323, endPoint y: 177, distance: 4.2
click at [323, 177] on div "8125" at bounding box center [336, 177] width 49 height 15
click at [303, 176] on div "8th 10 Oct 2025 8125 8125" at bounding box center [254, 177] width 330 height 15
paste input "60"
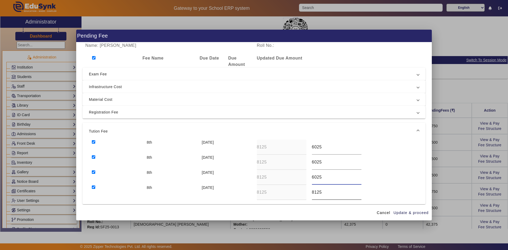
type input "6025"
click at [301, 190] on div "8th 10 Dec 2025 8125 8125" at bounding box center [254, 192] width 330 height 15
paste input "60"
type input "6025"
click at [401, 211] on span "Update & proceed" at bounding box center [410, 213] width 35 height 6
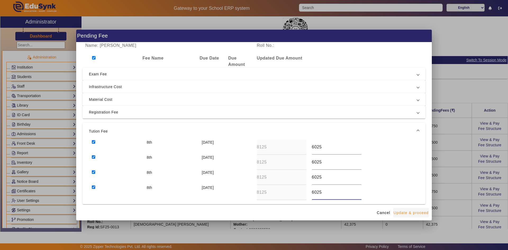
type input "6025"
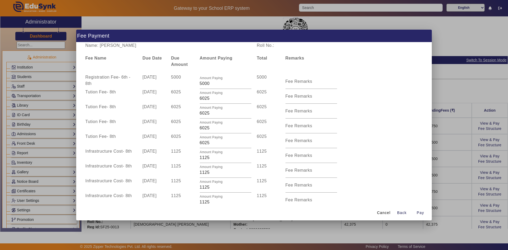
click at [454, 121] on div at bounding box center [254, 125] width 508 height 250
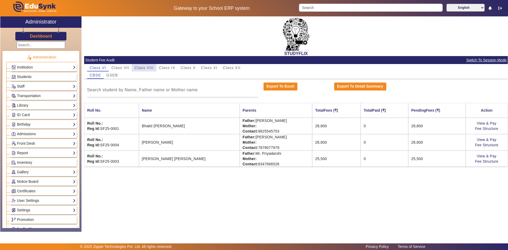
click at [149, 69] on span "Class VIII" at bounding box center [143, 68] width 19 height 4
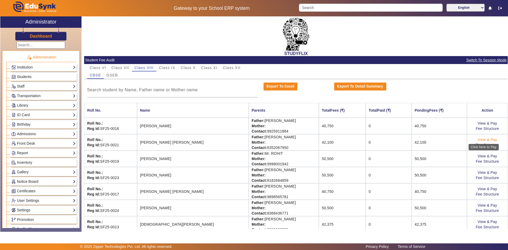
click at [488, 140] on link "View & Pay" at bounding box center [487, 139] width 20 height 4
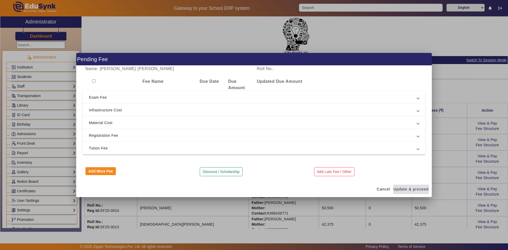
click at [95, 81] on input "checkbox" at bounding box center [93, 80] width 3 height 3
checkbox input "true"
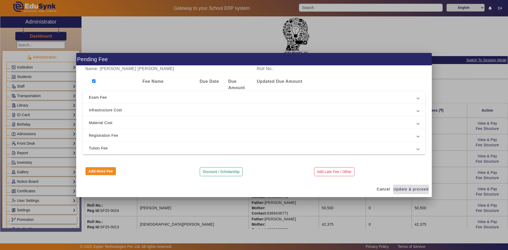
checkbox input "true"
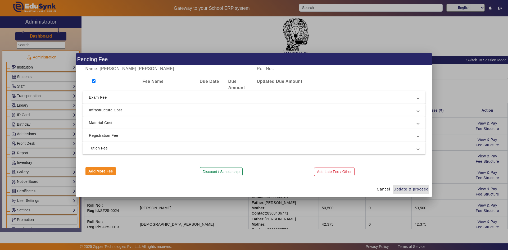
checkbox input "true"
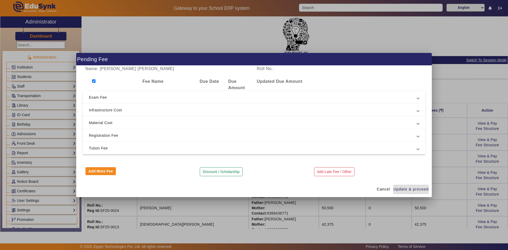
checkbox input "true"
click at [104, 149] on span "Tution Fee" at bounding box center [253, 148] width 328 height 6
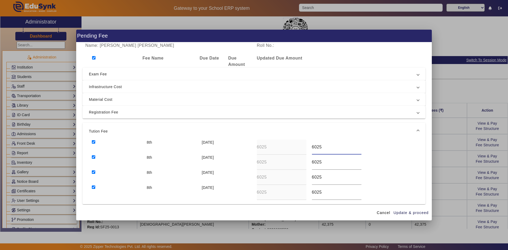
drag, startPoint x: 312, startPoint y: 147, endPoint x: 322, endPoint y: 148, distance: 9.6
click at [322, 148] on input "6025" at bounding box center [336, 147] width 49 height 6
type input "6500"
drag, startPoint x: 313, startPoint y: 161, endPoint x: 325, endPoint y: 162, distance: 11.7
click at [325, 162] on input "6025" at bounding box center [336, 162] width 49 height 6
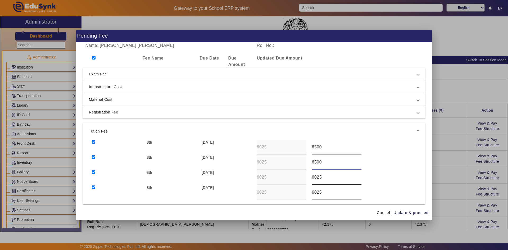
type input "6500"
drag, startPoint x: 312, startPoint y: 177, endPoint x: 323, endPoint y: 177, distance: 10.6
click at [323, 177] on input "6025" at bounding box center [336, 177] width 49 height 6
type input "6500"
drag, startPoint x: 313, startPoint y: 192, endPoint x: 329, endPoint y: 192, distance: 16.4
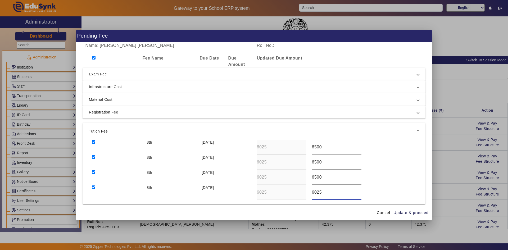
click at [329, 192] on input "6025" at bounding box center [336, 192] width 49 height 6
type input "6500"
click at [406, 213] on span "Update & proceed" at bounding box center [410, 213] width 35 height 6
type input "6500"
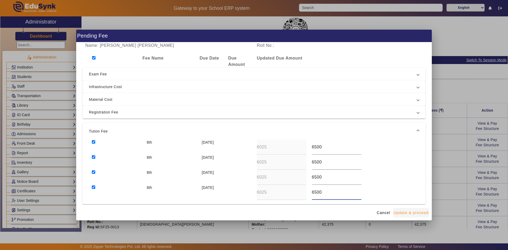
type input "6500"
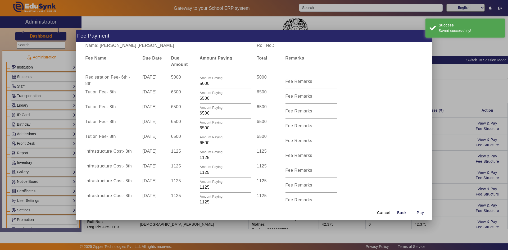
click at [439, 165] on div at bounding box center [254, 125] width 508 height 250
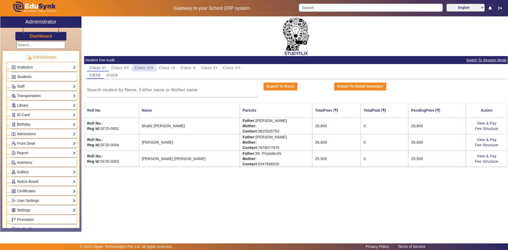
click at [138, 68] on span "Class VIII" at bounding box center [143, 68] width 19 height 4
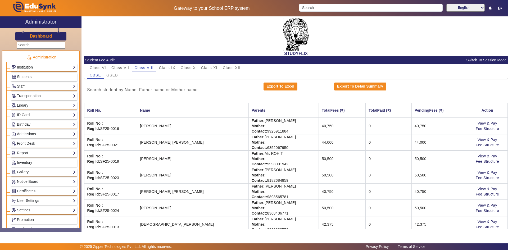
scroll to position [7, 0]
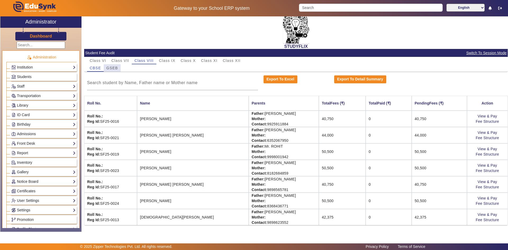
click at [110, 66] on span "GSEB" at bounding box center [112, 67] width 12 height 7
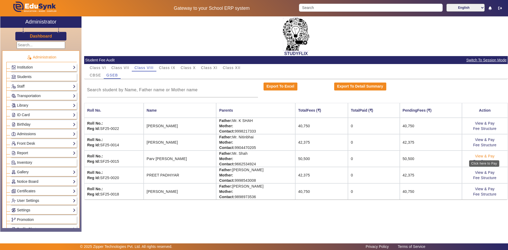
click at [489, 155] on link "View & Pay" at bounding box center [485, 156] width 20 height 4
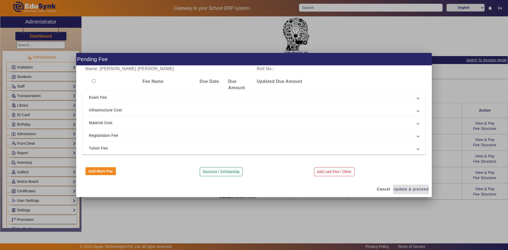
click at [94, 80] on input "checkbox" at bounding box center [93, 80] width 3 height 3
checkbox input "true"
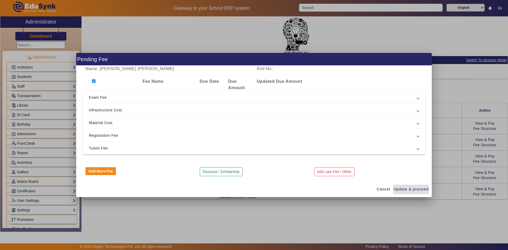
checkbox input "true"
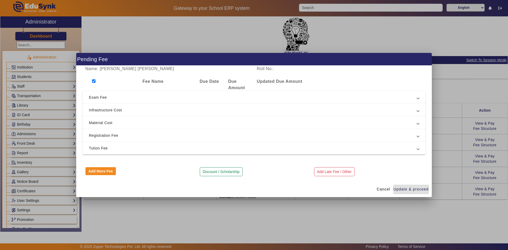
checkbox input "true"
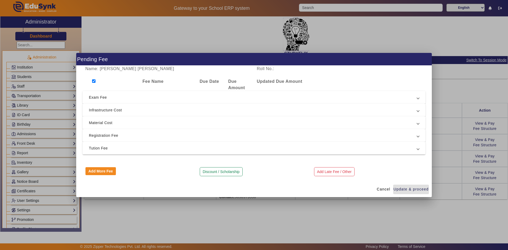
checkbox input "true"
click at [103, 148] on span "Tution Fee" at bounding box center [253, 148] width 328 height 6
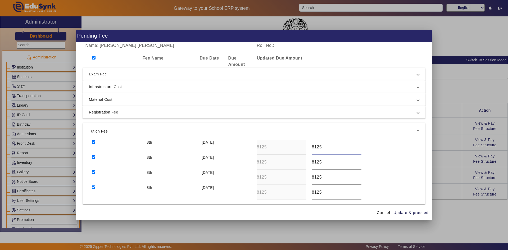
drag, startPoint x: 323, startPoint y: 149, endPoint x: 308, endPoint y: 148, distance: 15.1
click at [309, 148] on div "8125" at bounding box center [336, 147] width 55 height 15
type input "5900"
drag, startPoint x: 324, startPoint y: 162, endPoint x: 306, endPoint y: 162, distance: 18.3
click at [306, 162] on div "8th 10 Jul 2025 8125 8125" at bounding box center [254, 162] width 330 height 15
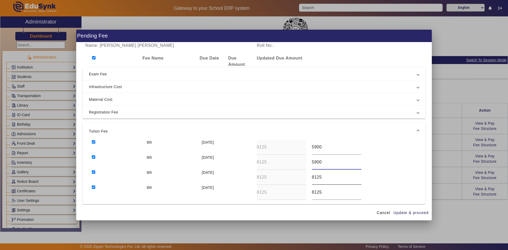
type input "5900"
click at [292, 179] on div "8th 10 Oct 2025 8125 8125" at bounding box center [254, 177] width 330 height 15
type input "5900"
click at [302, 194] on div "8th 10 Dec 2025 8125 8125" at bounding box center [254, 192] width 330 height 15
type input "5900"
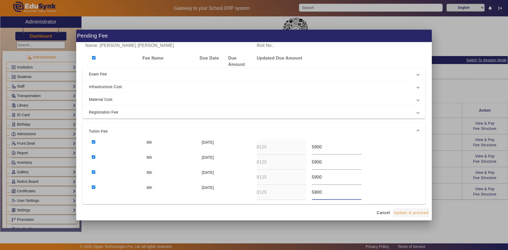
click at [410, 213] on span "Update & proceed" at bounding box center [410, 213] width 35 height 6
type input "5900"
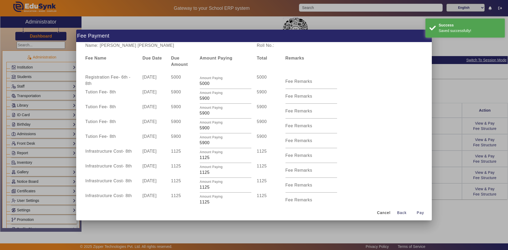
click at [444, 214] on div at bounding box center [254, 125] width 508 height 250
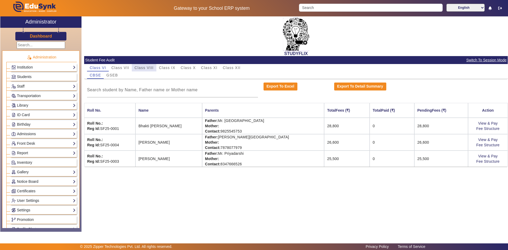
click at [144, 69] on span "Class VIII" at bounding box center [143, 68] width 19 height 4
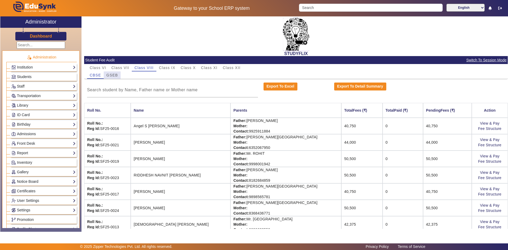
click at [112, 76] on span "GSEB" at bounding box center [112, 75] width 12 height 4
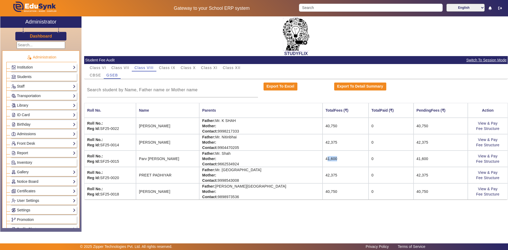
drag, startPoint x: 296, startPoint y: 158, endPoint x: 305, endPoint y: 158, distance: 9.5
click at [322, 158] on td "41,600" at bounding box center [345, 158] width 46 height 16
click at [489, 156] on link "View & Pay" at bounding box center [488, 156] width 20 height 4
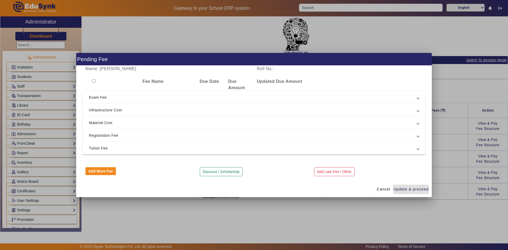
click at [93, 81] on input "checkbox" at bounding box center [93, 80] width 3 height 3
checkbox input "true"
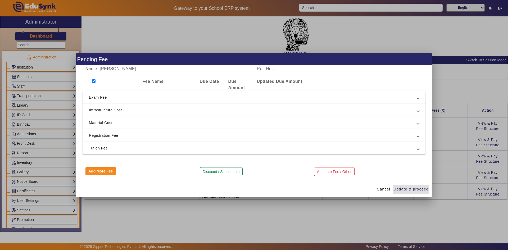
checkbox input "true"
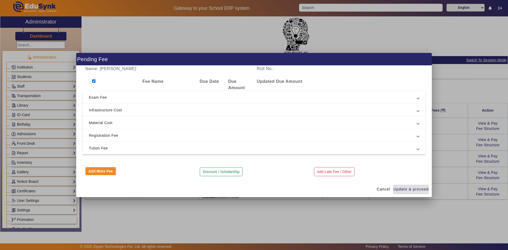
checkbox input "true"
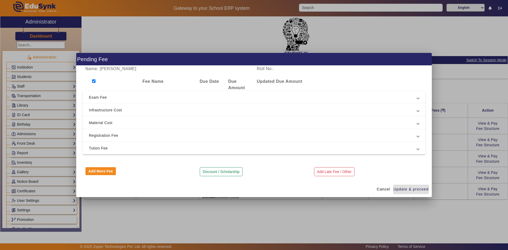
checkbox input "true"
click at [104, 149] on span "Tution Fee" at bounding box center [253, 148] width 328 height 6
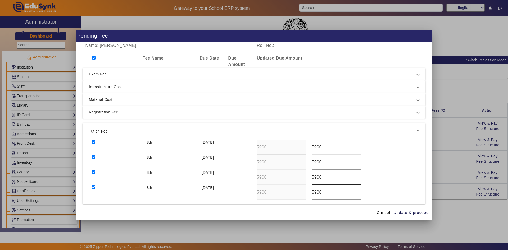
scroll to position [26, 0]
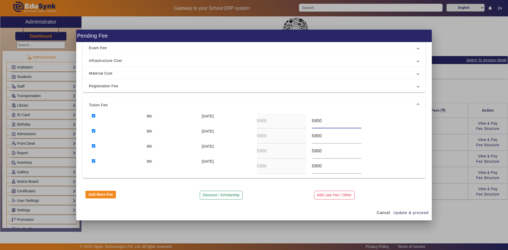
click at [315, 119] on input "5900" at bounding box center [336, 121] width 49 height 6
drag, startPoint x: 313, startPoint y: 120, endPoint x: 322, endPoint y: 120, distance: 9.5
click at [322, 120] on input "5900" at bounding box center [336, 121] width 49 height 6
type input "5600"
drag, startPoint x: 312, startPoint y: 135, endPoint x: 323, endPoint y: 135, distance: 10.8
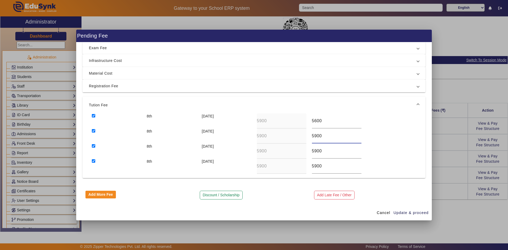
click at [323, 135] on input "5900" at bounding box center [336, 136] width 49 height 6
type input "5600"
drag, startPoint x: 313, startPoint y: 150, endPoint x: 325, endPoint y: 151, distance: 11.9
click at [325, 151] on input "5900" at bounding box center [336, 151] width 49 height 6
type input "5600"
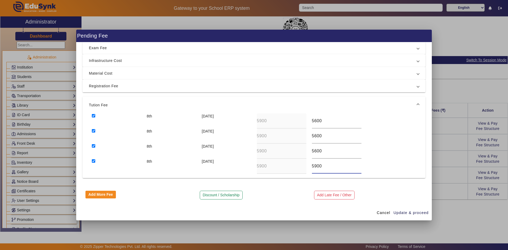
drag, startPoint x: 313, startPoint y: 165, endPoint x: 326, endPoint y: 166, distance: 13.0
click at [326, 166] on input "5900" at bounding box center [336, 166] width 49 height 6
type input "5600"
click at [410, 210] on span "Update & proceed" at bounding box center [410, 213] width 35 height 6
type input "5600"
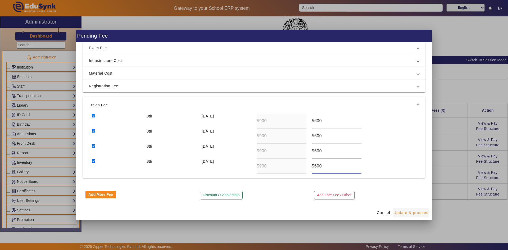
type input "5600"
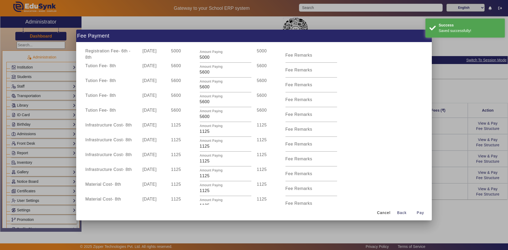
click at [442, 178] on div at bounding box center [254, 125] width 508 height 250
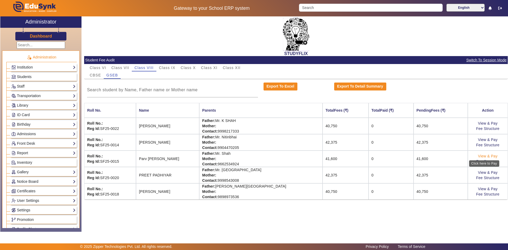
click at [488, 157] on link "View & Pay" at bounding box center [488, 156] width 20 height 4
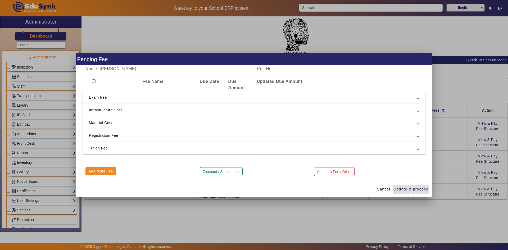
click at [422, 208] on div at bounding box center [254, 125] width 508 height 250
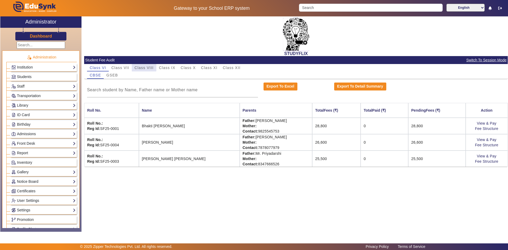
click at [140, 67] on span "Class VIII" at bounding box center [143, 68] width 19 height 4
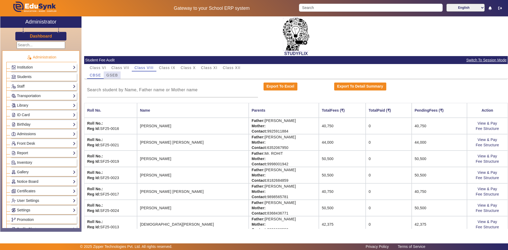
click at [116, 76] on span "GSEB" at bounding box center [112, 75] width 12 height 4
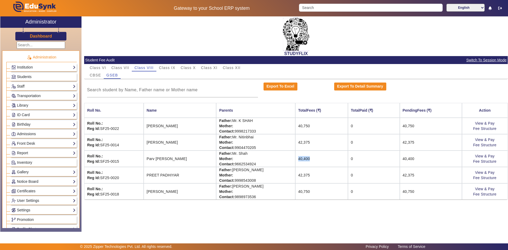
drag, startPoint x: 293, startPoint y: 158, endPoint x: 307, endPoint y: 158, distance: 14.0
click at [307, 158] on td "40,400" at bounding box center [321, 158] width 53 height 16
click at [489, 155] on link "View & Pay" at bounding box center [485, 156] width 20 height 4
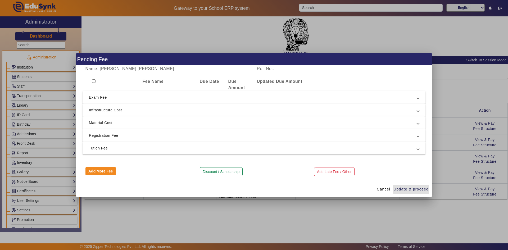
click at [92, 80] on input "checkbox" at bounding box center [93, 80] width 3 height 3
checkbox input "true"
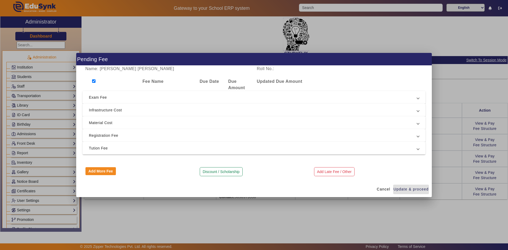
checkbox input "true"
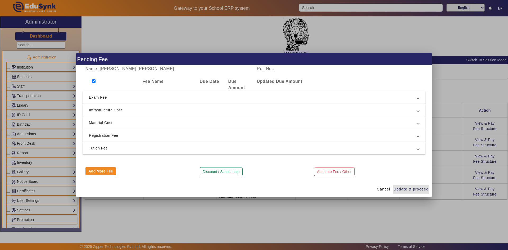
checkbox input "true"
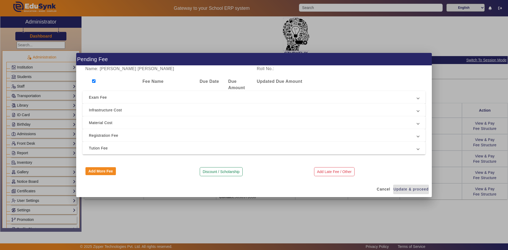
checkbox input "true"
click at [99, 147] on span "Tution Fee" at bounding box center [253, 148] width 328 height 6
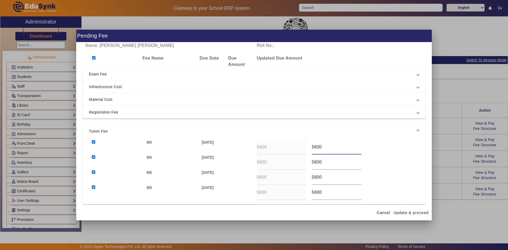
drag, startPoint x: 312, startPoint y: 148, endPoint x: 323, endPoint y: 148, distance: 11.1
click at [323, 148] on input "5600" at bounding box center [336, 147] width 49 height 6
click at [314, 148] on input "53125" at bounding box center [336, 147] width 49 height 6
type input "5125"
drag, startPoint x: 311, startPoint y: 147, endPoint x: 324, endPoint y: 147, distance: 13.2
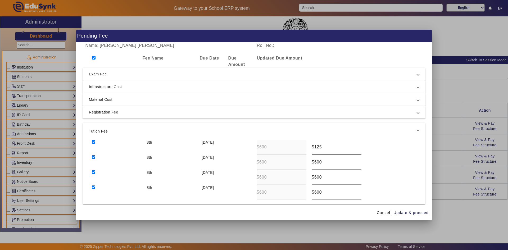
click at [324, 147] on div "5125" at bounding box center [336, 147] width 55 height 15
click at [324, 147] on input "5125" at bounding box center [336, 147] width 49 height 6
click at [302, 148] on div "8th 10 Apr 2025 5600 5125" at bounding box center [254, 147] width 330 height 15
click at [301, 161] on div "8th 10 Jul 2025 5600 5600" at bounding box center [254, 162] width 330 height 15
paste input "125"
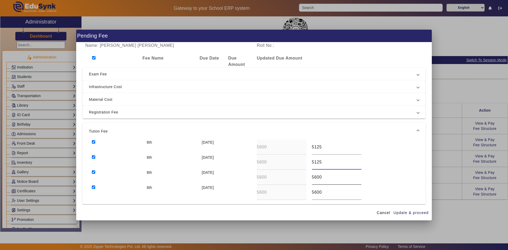
type input "5125"
click at [303, 180] on div "8th 10 Oct 2025 5600 5600" at bounding box center [254, 177] width 330 height 15
paste input "125"
type input "5125"
click at [301, 192] on div "8th 10 Dec 2025 5600 5600" at bounding box center [254, 192] width 330 height 15
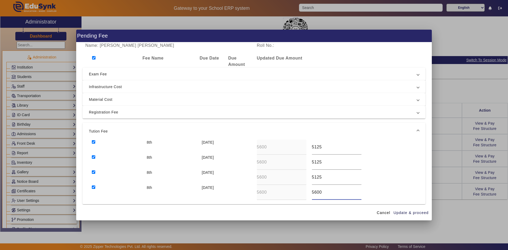
paste input "125"
type input "5125"
click at [407, 213] on span "Update & proceed" at bounding box center [410, 213] width 35 height 6
type input "5125"
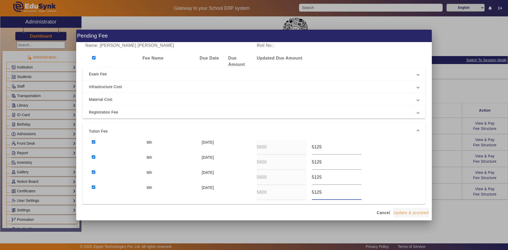
type input "5125"
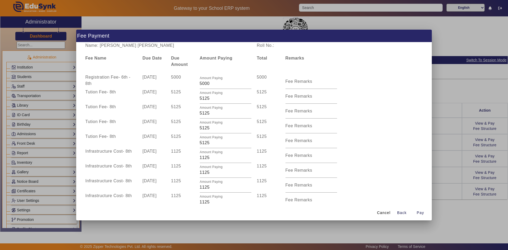
click at [435, 209] on div at bounding box center [254, 125] width 508 height 250
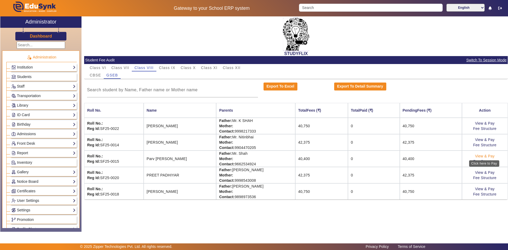
click at [485, 156] on link "View & Pay" at bounding box center [485, 156] width 20 height 4
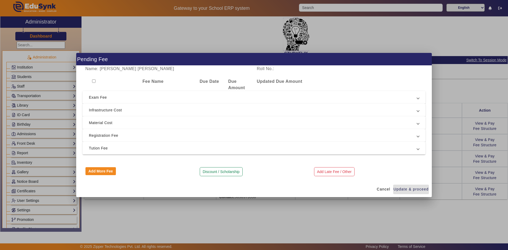
click at [95, 80] on input "checkbox" at bounding box center [93, 80] width 3 height 3
checkbox input "true"
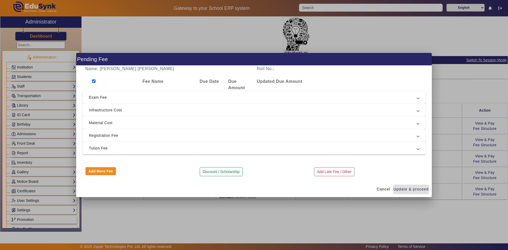
checkbox input "true"
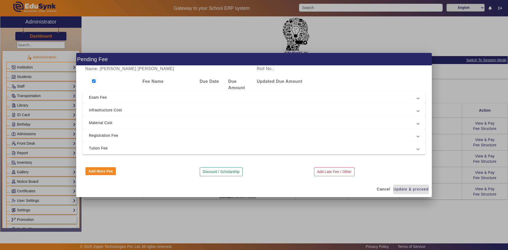
checkbox input "true"
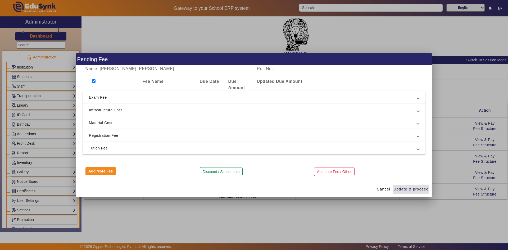
checkbox input "true"
click at [103, 147] on span "Tution Fee" at bounding box center [253, 148] width 328 height 6
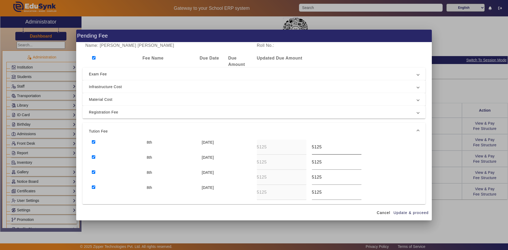
click at [314, 148] on input "5125" at bounding box center [336, 147] width 49 height 6
type input "5225"
drag, startPoint x: 313, startPoint y: 163, endPoint x: 323, endPoint y: 162, distance: 9.5
click at [323, 162] on input "5125" at bounding box center [336, 162] width 49 height 6
type input "5300"
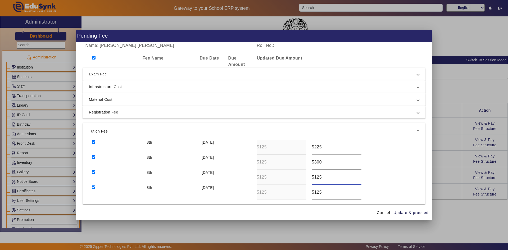
drag, startPoint x: 313, startPoint y: 177, endPoint x: 322, endPoint y: 177, distance: 9.3
click at [322, 177] on input "5125" at bounding box center [336, 177] width 49 height 6
type input "5300"
drag, startPoint x: 313, startPoint y: 192, endPoint x: 323, endPoint y: 192, distance: 9.5
click at [323, 192] on input "5125" at bounding box center [336, 192] width 49 height 6
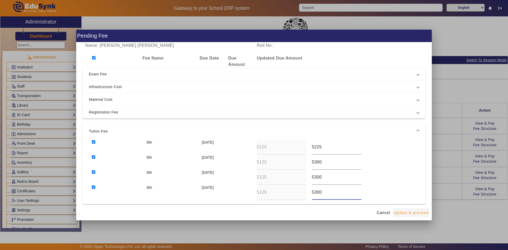
type input "5300"
click at [404, 211] on span "Update & proceed" at bounding box center [410, 213] width 35 height 6
type input "5225"
type input "5300"
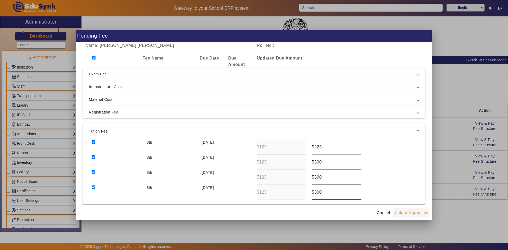
type input "5300"
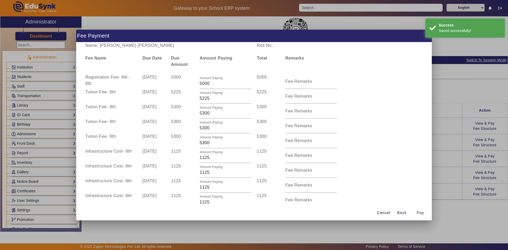
click at [461, 203] on div at bounding box center [254, 125] width 508 height 250
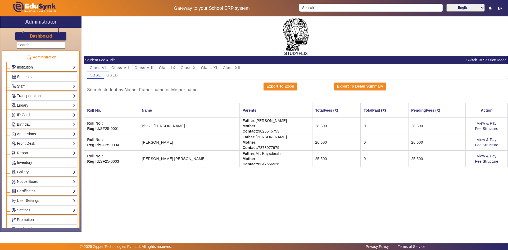
click at [149, 69] on span "Class VIII" at bounding box center [143, 68] width 19 height 4
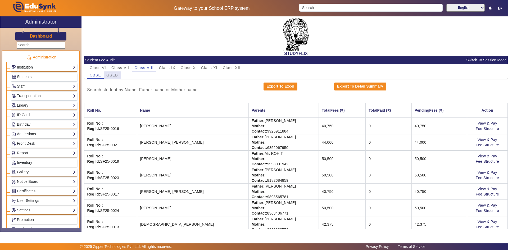
click at [113, 76] on span "GSEB" at bounding box center [112, 75] width 12 height 4
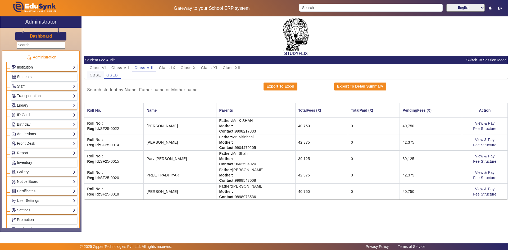
click at [101, 75] on div "CBSE" at bounding box center [95, 74] width 17 height 7
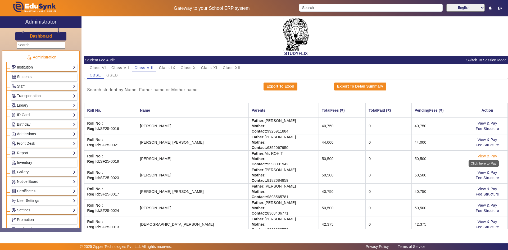
click at [483, 156] on link "View & Pay" at bounding box center [487, 156] width 20 height 4
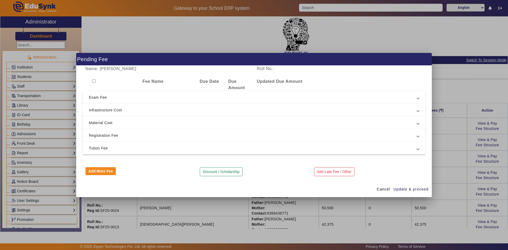
click at [107, 99] on span "Exam Fee" at bounding box center [253, 97] width 328 height 6
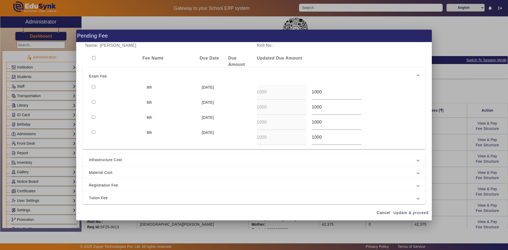
click at [95, 59] on input "checkbox" at bounding box center [93, 57] width 3 height 3
checkbox input "true"
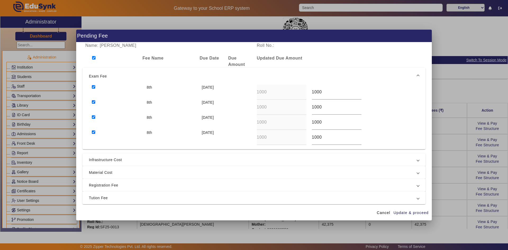
checkbox input "true"
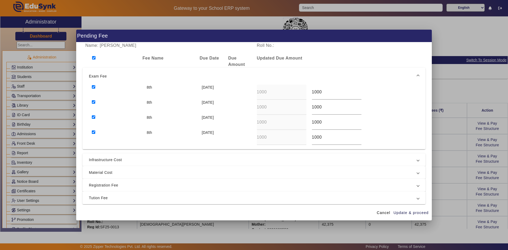
checkbox input "true"
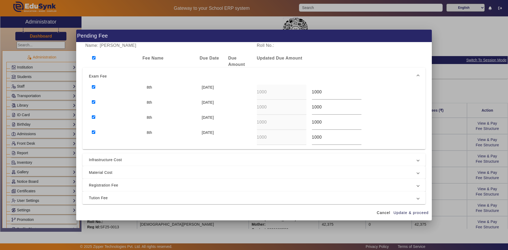
checkbox input "true"
click at [95, 59] on input "checkbox" at bounding box center [93, 57] width 3 height 3
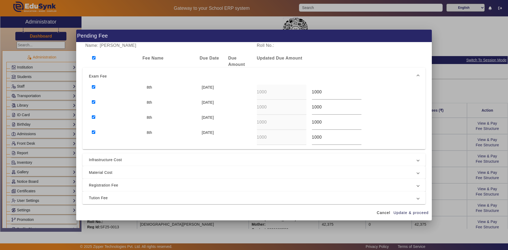
checkbox input "false"
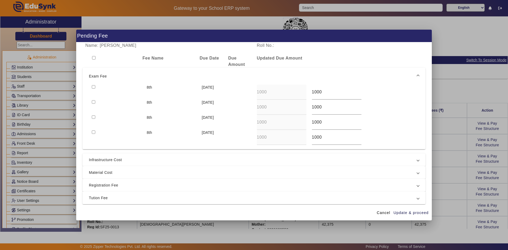
checkbox input "false"
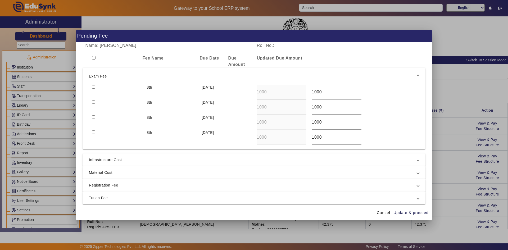
checkbox input "false"
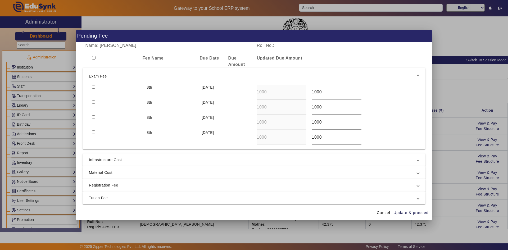
checkbox input "false"
click at [100, 195] on span "Tution Fee" at bounding box center [253, 198] width 328 height 6
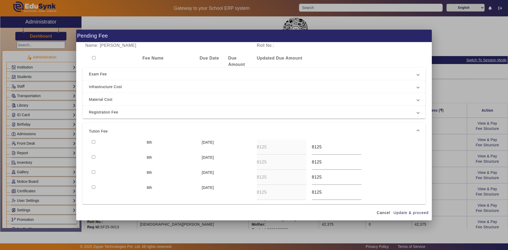
click at [94, 56] on div at bounding box center [110, 61] width 57 height 13
click at [92, 57] on input "checkbox" at bounding box center [93, 57] width 3 height 3
checkbox input "true"
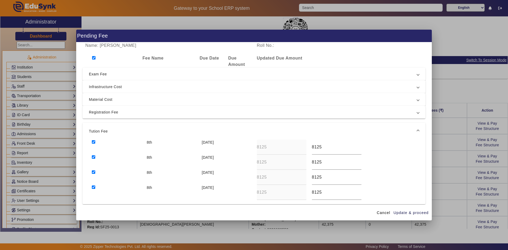
checkbox input "true"
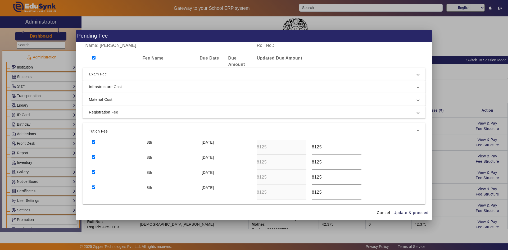
checkbox input "true"
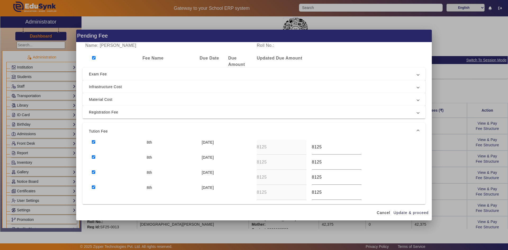
checkbox input "true"
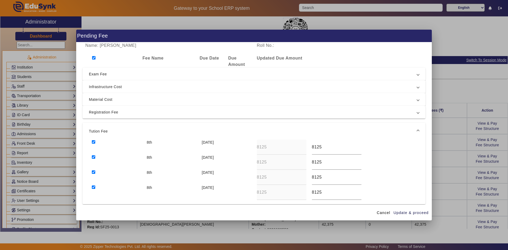
checkbox input "true"
drag, startPoint x: 321, startPoint y: 148, endPoint x: 310, endPoint y: 146, distance: 11.4
click at [312, 146] on input "8125" at bounding box center [336, 147] width 49 height 6
type input "3000"
drag, startPoint x: 327, startPoint y: 163, endPoint x: 308, endPoint y: 161, distance: 19.0
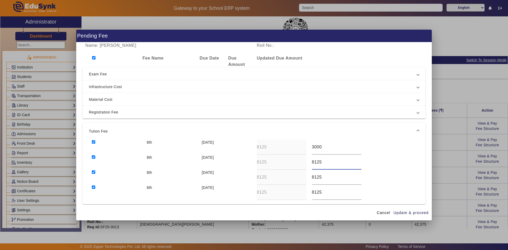
click at [309, 161] on div "8125" at bounding box center [336, 162] width 55 height 15
type input "3000"
drag, startPoint x: 322, startPoint y: 174, endPoint x: 308, endPoint y: 177, distance: 14.4
click at [309, 177] on div "8125" at bounding box center [336, 177] width 55 height 15
type input "3000"
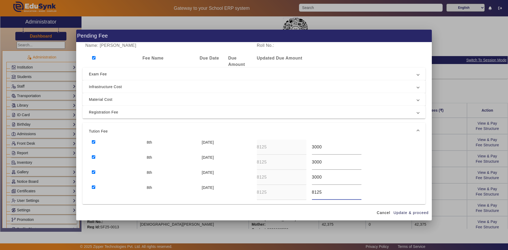
click at [301, 192] on div "8th 10 Dec 2025 8125 8125" at bounding box center [254, 192] width 330 height 15
type input "3000"
click at [405, 210] on span "Update & proceed" at bounding box center [410, 213] width 35 height 6
type input "3000"
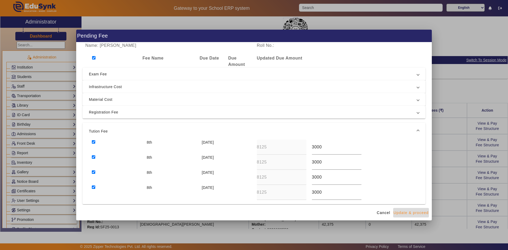
type input "3000"
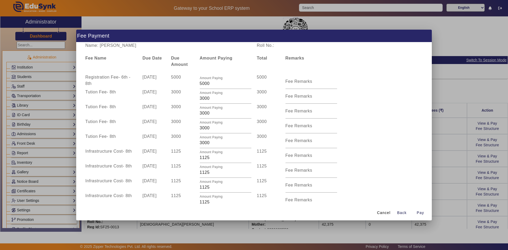
click at [445, 165] on div at bounding box center [254, 125] width 508 height 250
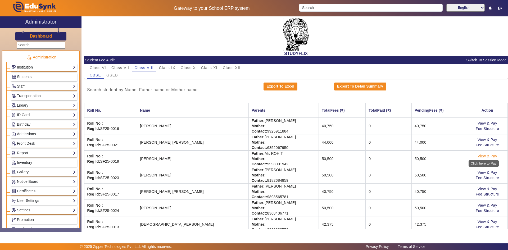
click at [489, 156] on link "View & Pay" at bounding box center [487, 156] width 20 height 4
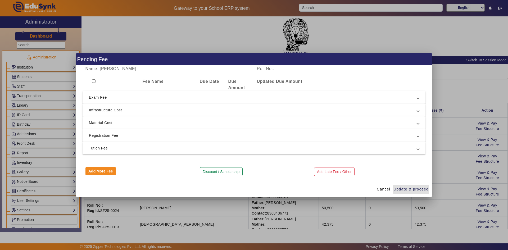
click at [130, 147] on span "Tution Fee" at bounding box center [253, 148] width 328 height 6
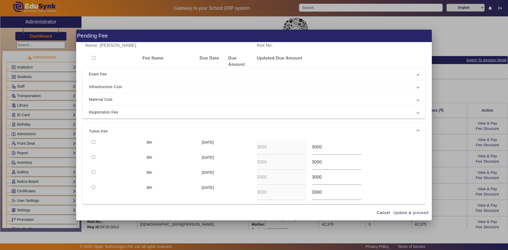
click at [94, 56] on input "checkbox" at bounding box center [93, 57] width 3 height 3
checkbox input "true"
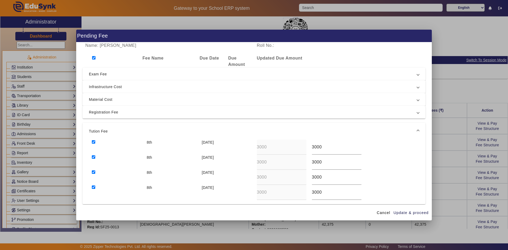
checkbox input "true"
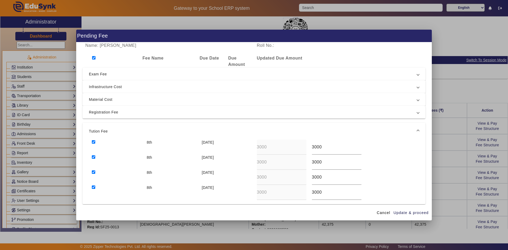
checkbox input "true"
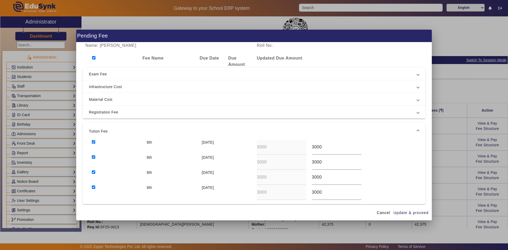
checkbox input "true"
drag, startPoint x: 313, startPoint y: 147, endPoint x: 312, endPoint y: 153, distance: 5.8
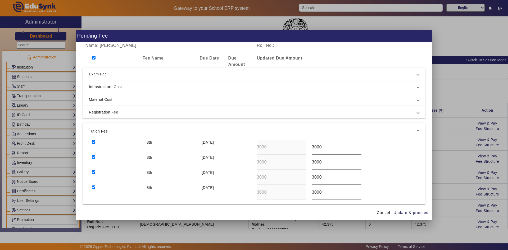
click at [312, 147] on input "3000" at bounding box center [336, 147] width 49 height 6
type input "5000"
click at [312, 163] on input "3000" at bounding box center [336, 162] width 49 height 6
type input "5000"
click at [312, 175] on input "3000" at bounding box center [336, 177] width 49 height 6
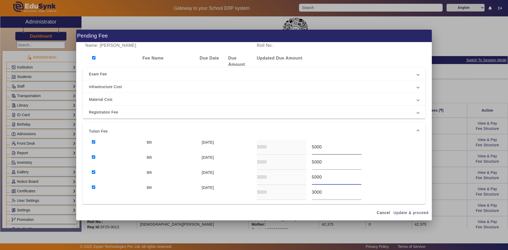
type input "5000"
click at [312, 148] on input "5000" at bounding box center [336, 147] width 49 height 6
type input "4000"
click at [313, 163] on input "5000" at bounding box center [336, 162] width 49 height 6
type input "4000"
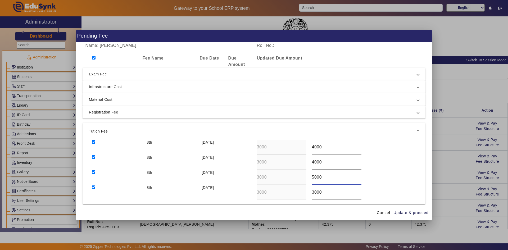
click at [312, 177] on input "5000" at bounding box center [336, 177] width 49 height 6
type input "4000"
click at [312, 192] on input "3000" at bounding box center [336, 192] width 49 height 6
type input "4000"
drag, startPoint x: 313, startPoint y: 148, endPoint x: 327, endPoint y: 148, distance: 13.8
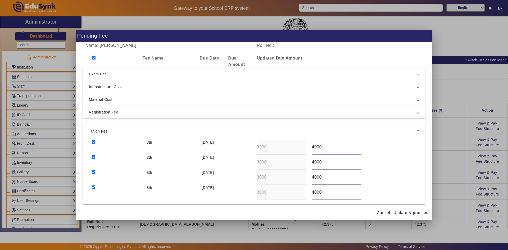
click at [327, 148] on input "4000" at bounding box center [336, 147] width 49 height 6
type input "4225"
drag, startPoint x: 309, startPoint y: 147, endPoint x: 326, endPoint y: 147, distance: 17.2
click at [326, 147] on div "4225" at bounding box center [336, 147] width 55 height 15
drag, startPoint x: 326, startPoint y: 147, endPoint x: 311, endPoint y: 146, distance: 15.6
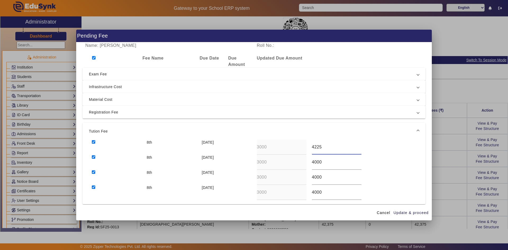
click at [312, 146] on input "4225" at bounding box center [336, 147] width 49 height 6
drag, startPoint x: 320, startPoint y: 161, endPoint x: 304, endPoint y: 162, distance: 16.1
click at [305, 162] on div "8th 10 Jul 2025 3000 4000" at bounding box center [254, 162] width 330 height 15
paste input "225"
type input "4225"
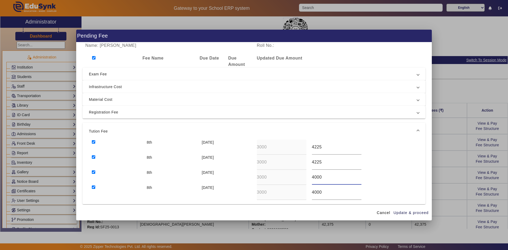
click at [298, 178] on div "8th 10 Oct 2025 3000 4000" at bounding box center [254, 177] width 330 height 15
paste input "225"
type input "4225"
drag, startPoint x: 322, startPoint y: 193, endPoint x: 306, endPoint y: 192, distance: 15.6
click at [306, 192] on div "8th 10 Dec 2025 3000 4000" at bounding box center [254, 192] width 330 height 15
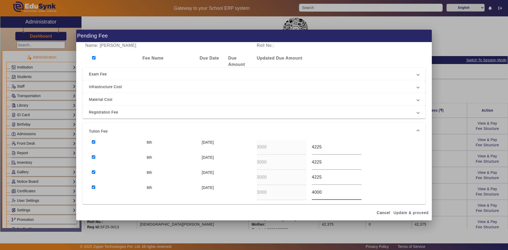
paste input "225"
type input "4225"
click at [401, 214] on span "Update & proceed" at bounding box center [410, 213] width 35 height 6
type input "4225"
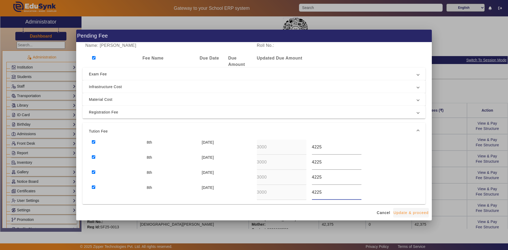
type input "4225"
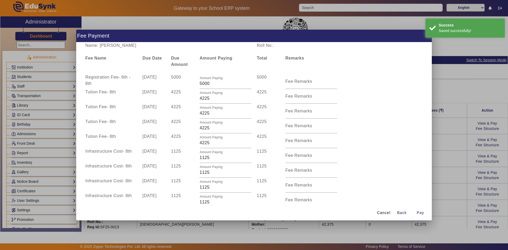
click at [415, 194] on div "Infrastructure Cost - 8th 10 Dec 2025 1125 Amount Paying 1125 1125 Fee Remarks" at bounding box center [253, 199] width 343 height 15
click at [434, 185] on div at bounding box center [254, 125] width 508 height 250
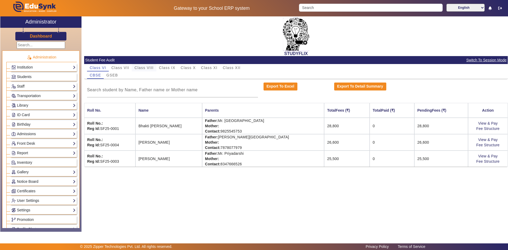
click at [143, 66] on span "Class VIII" at bounding box center [143, 68] width 19 height 4
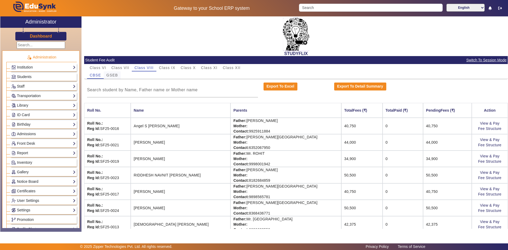
click at [112, 75] on span "GSEB" at bounding box center [112, 75] width 12 height 4
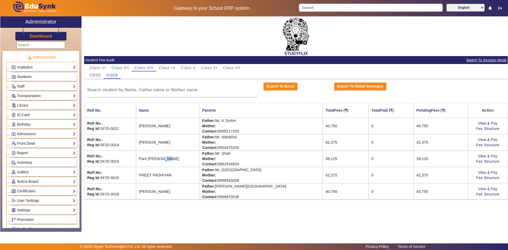
drag, startPoint x: 169, startPoint y: 160, endPoint x: 213, endPoint y: 162, distance: 44.0
click at [199, 162] on td "Parv [PERSON_NAME]" at bounding box center [167, 158] width 63 height 16
drag, startPoint x: 293, startPoint y: 157, endPoint x: 309, endPoint y: 158, distance: 15.6
click at [322, 158] on td "39,125" at bounding box center [345, 158] width 46 height 16
click at [93, 75] on span "CBSE" at bounding box center [95, 75] width 11 height 4
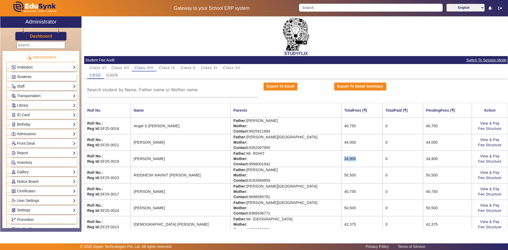
drag, startPoint x: 311, startPoint y: 158, endPoint x: 326, endPoint y: 158, distance: 15.1
click at [341, 158] on td "34,900" at bounding box center [361, 158] width 41 height 16
click at [164, 66] on span "Class IX" at bounding box center [167, 68] width 16 height 4
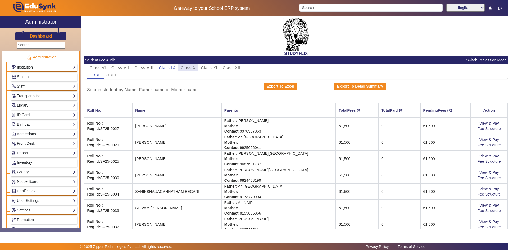
click at [186, 69] on span "Class X" at bounding box center [188, 68] width 15 height 4
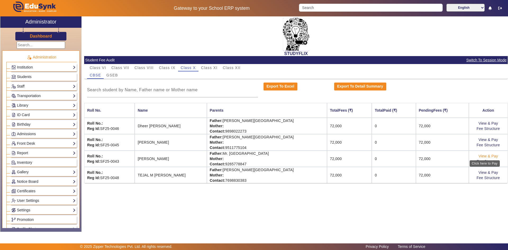
click at [490, 155] on link "View & Pay" at bounding box center [488, 156] width 20 height 4
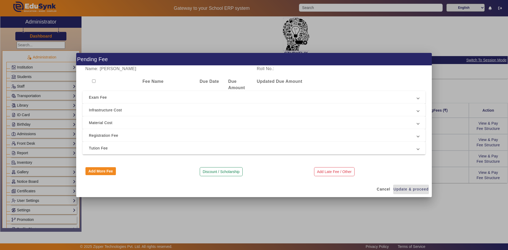
click at [93, 81] on input "checkbox" at bounding box center [93, 80] width 3 height 3
checkbox input "true"
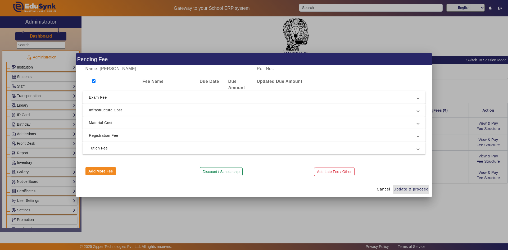
checkbox input "true"
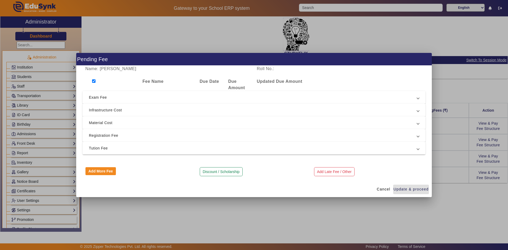
checkbox input "true"
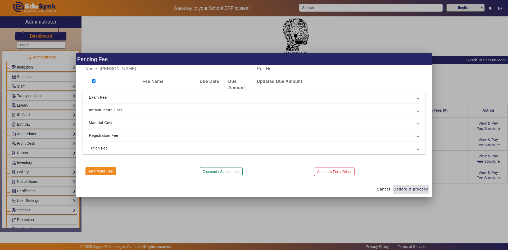
checkbox input "true"
click at [100, 146] on span "Tution Fee" at bounding box center [253, 148] width 328 height 6
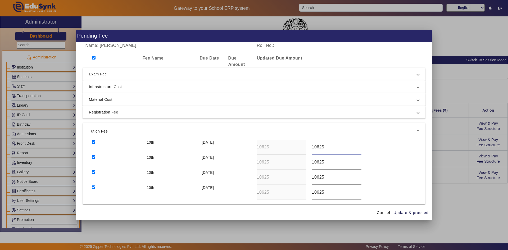
drag, startPoint x: 314, startPoint y: 149, endPoint x: 305, endPoint y: 146, distance: 9.0
click at [305, 146] on div "10th [DATE] 10625 10625" at bounding box center [254, 147] width 330 height 15
click at [304, 146] on div "10th [DATE] 10625 6625" at bounding box center [254, 147] width 330 height 15
type input "6625"
drag, startPoint x: 317, startPoint y: 163, endPoint x: 306, endPoint y: 162, distance: 10.4
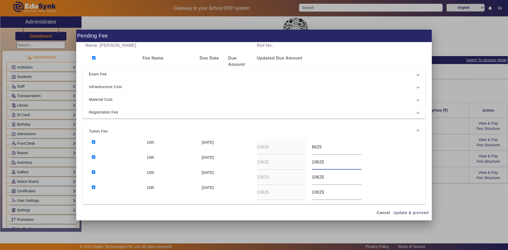
click at [306, 162] on div "10th [DATE] 10625 10625" at bounding box center [254, 162] width 330 height 15
paste input "6"
type input "6625"
click at [303, 176] on div "10th [DATE] 10625 10625" at bounding box center [254, 177] width 330 height 15
paste input "6"
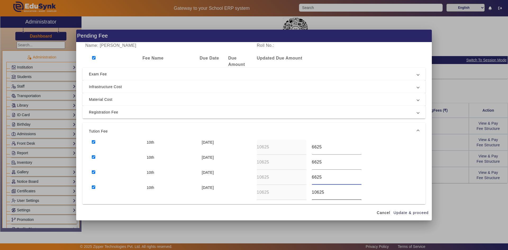
type input "6625"
click at [304, 191] on div "10th [DATE] 10625 10625" at bounding box center [254, 192] width 330 height 15
paste input "6"
type input "6625"
click at [411, 213] on span "Update & proceed" at bounding box center [410, 213] width 35 height 6
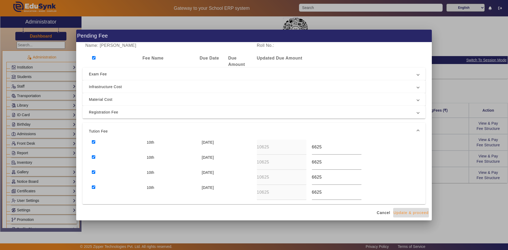
type input "6625"
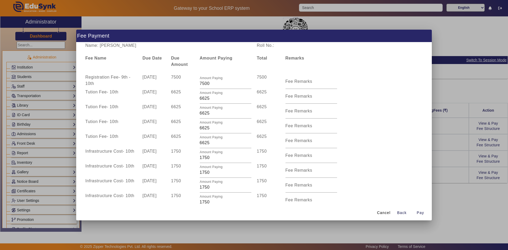
click at [458, 187] on div at bounding box center [254, 125] width 508 height 250
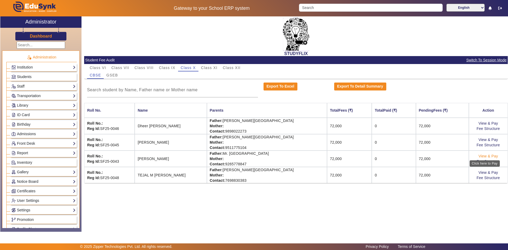
click at [489, 156] on link "View & Pay" at bounding box center [488, 156] width 20 height 4
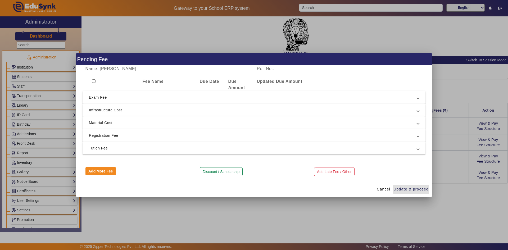
click at [94, 81] on input "checkbox" at bounding box center [93, 80] width 3 height 3
checkbox input "true"
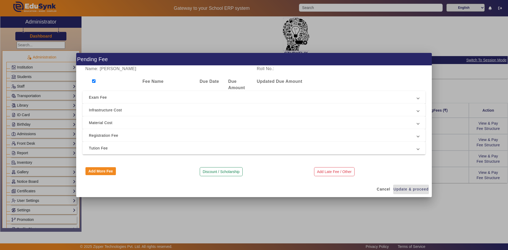
checkbox input "true"
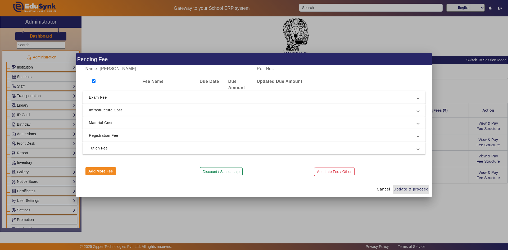
checkbox input "true"
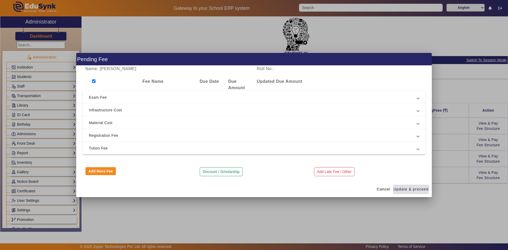
checkbox input "true"
click at [98, 150] on span "Tution Fee" at bounding box center [253, 148] width 328 height 6
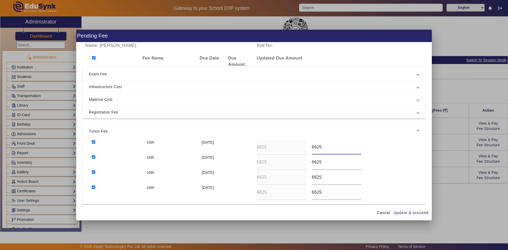
click at [315, 146] on input "6625" at bounding box center [336, 147] width 49 height 6
type input "6825"
click at [314, 163] on input "6625" at bounding box center [336, 162] width 49 height 6
type input "6825"
click at [314, 179] on input "6625" at bounding box center [336, 177] width 49 height 6
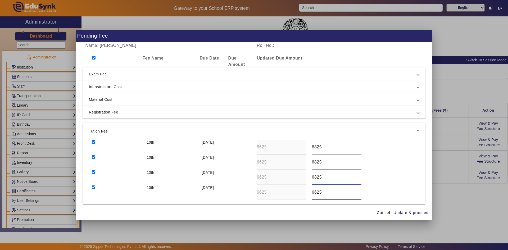
type input "6825"
click at [314, 192] on input "6625" at bounding box center [336, 192] width 49 height 6
type input "6825"
drag, startPoint x: 321, startPoint y: 148, endPoint x: 314, endPoint y: 147, distance: 6.7
click at [314, 147] on input "6825" at bounding box center [336, 147] width 49 height 6
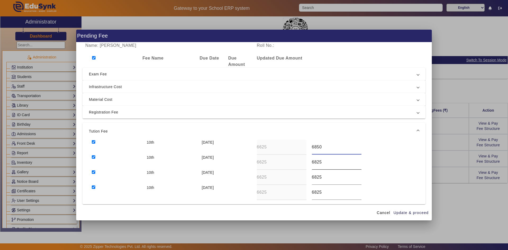
type input "6850"
drag, startPoint x: 320, startPoint y: 161, endPoint x: 312, endPoint y: 163, distance: 8.6
click at [312, 163] on input "6825" at bounding box center [336, 162] width 49 height 6
click at [324, 163] on input "6825" at bounding box center [336, 162] width 49 height 6
type input "6850"
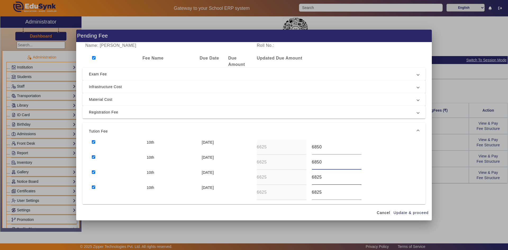
click at [320, 175] on input "6825" at bounding box center [336, 177] width 49 height 6
type input "6850"
click at [323, 191] on input "6825" at bounding box center [336, 192] width 49 height 6
type input "6850"
drag, startPoint x: 322, startPoint y: 145, endPoint x: 309, endPoint y: 145, distance: 13.0
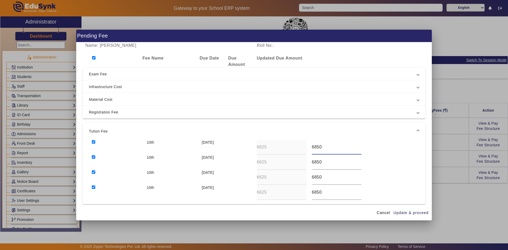
click at [309, 145] on div "6850" at bounding box center [336, 147] width 55 height 15
click at [412, 213] on span "Update & proceed" at bounding box center [410, 213] width 35 height 6
type input "6850"
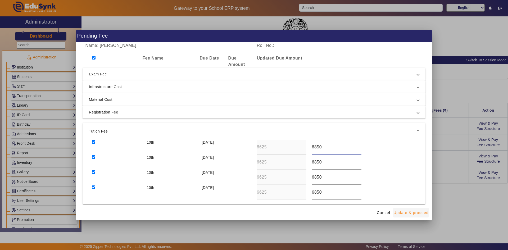
type input "6850"
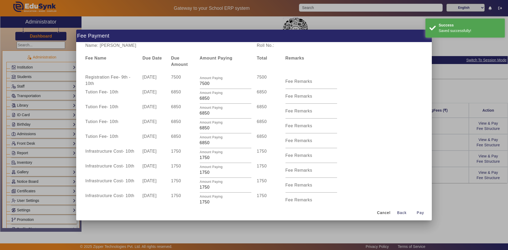
click at [445, 158] on div at bounding box center [254, 125] width 508 height 250
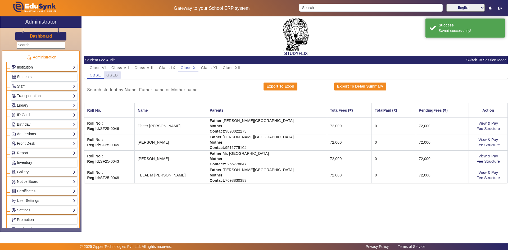
click at [110, 75] on span "GSEB" at bounding box center [112, 75] width 12 height 4
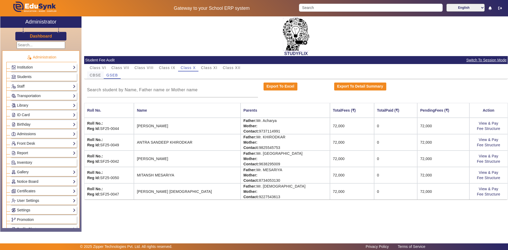
click at [99, 73] on span "CBSE" at bounding box center [95, 75] width 11 height 4
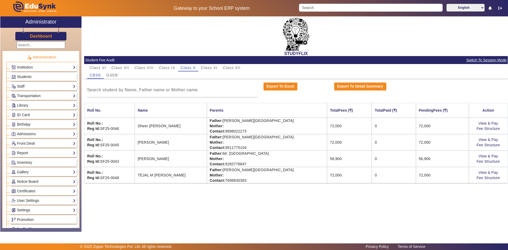
click at [327, 159] on td "56,900" at bounding box center [349, 158] width 45 height 16
click at [488, 155] on link "View & Pay" at bounding box center [488, 156] width 20 height 4
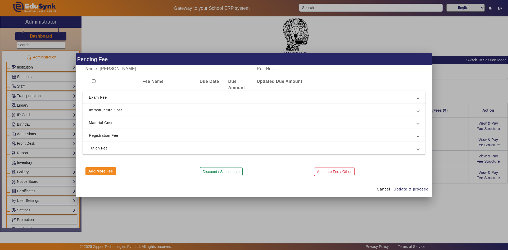
click at [92, 81] on input "checkbox" at bounding box center [93, 80] width 3 height 3
checkbox input "true"
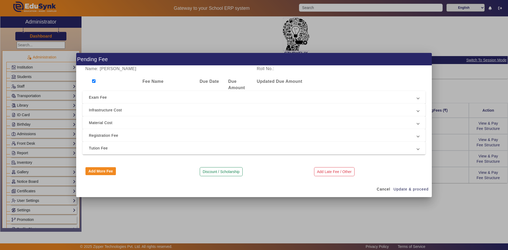
checkbox input "true"
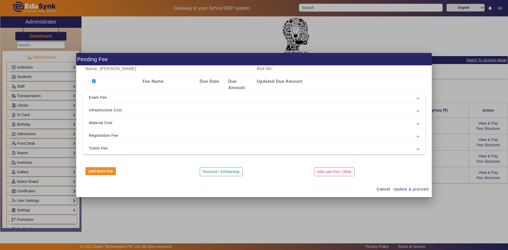
checkbox input "true"
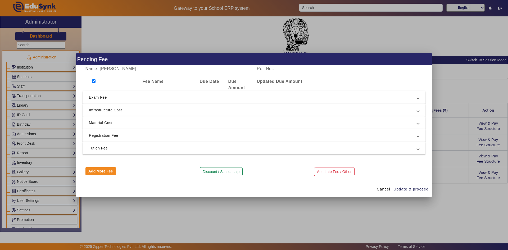
checkbox input "true"
click at [99, 147] on span "Tution Fee" at bounding box center [253, 148] width 328 height 6
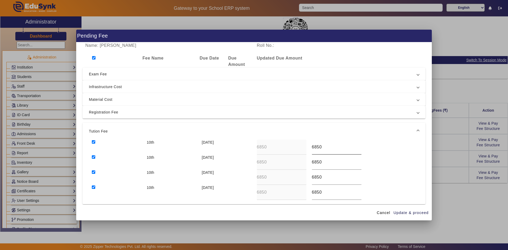
click at [315, 148] on input "6850" at bounding box center [336, 147] width 49 height 6
type input "6650"
click at [314, 161] on input "6850" at bounding box center [336, 162] width 49 height 6
type input "6650"
click at [315, 177] on input "6850" at bounding box center [336, 177] width 49 height 6
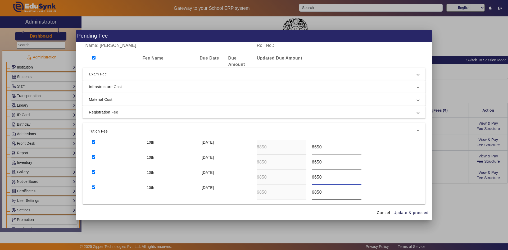
type input "6650"
click at [316, 193] on input "6850" at bounding box center [336, 192] width 49 height 6
type input "6650"
click at [401, 214] on span "Update & proceed" at bounding box center [410, 213] width 35 height 6
type input "6650"
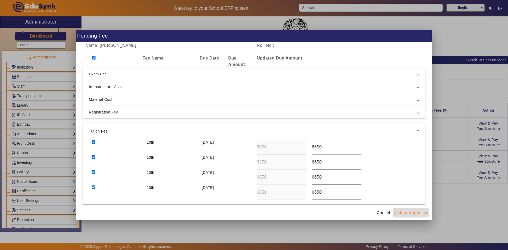
type input "6650"
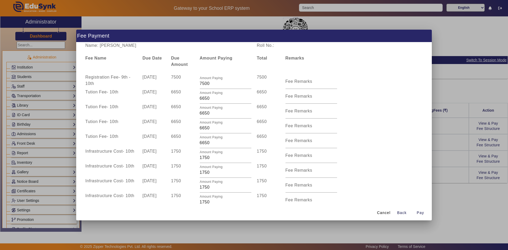
click at [455, 172] on div at bounding box center [254, 125] width 508 height 250
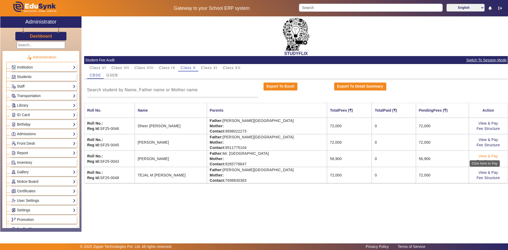
click at [490, 156] on link "View & Pay" at bounding box center [488, 156] width 20 height 4
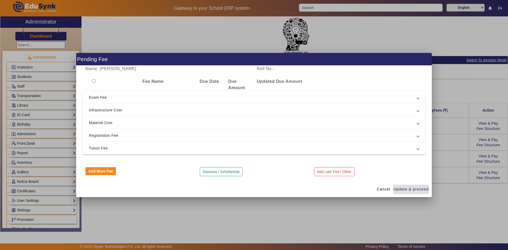
click at [95, 82] on input "checkbox" at bounding box center [93, 80] width 3 height 3
checkbox input "true"
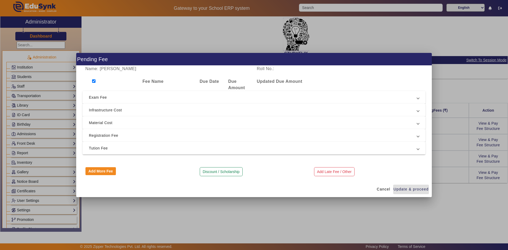
checkbox input "true"
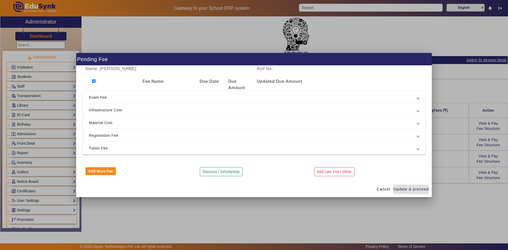
checkbox input "true"
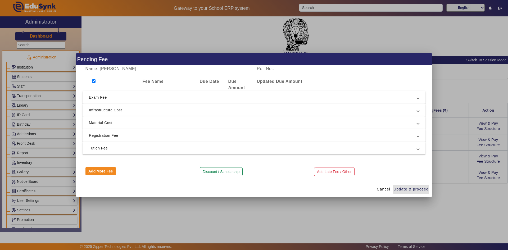
checkbox input "true"
click at [95, 148] on span "Tution Fee" at bounding box center [253, 148] width 328 height 6
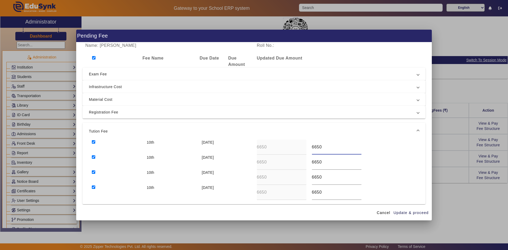
click at [314, 148] on input "6650" at bounding box center [336, 147] width 49 height 6
type input "6450"
click at [315, 162] on input "6650" at bounding box center [336, 162] width 49 height 6
type input "6450"
click at [314, 178] on input "6650" at bounding box center [336, 177] width 49 height 6
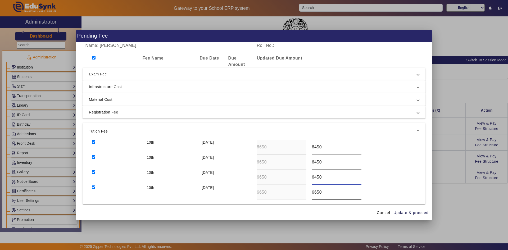
type input "6450"
click at [315, 192] on input "6650" at bounding box center [336, 192] width 49 height 6
type input "6450"
drag, startPoint x: 315, startPoint y: 146, endPoint x: 323, endPoint y: 146, distance: 7.7
click at [323, 146] on input "6450" at bounding box center [336, 147] width 49 height 6
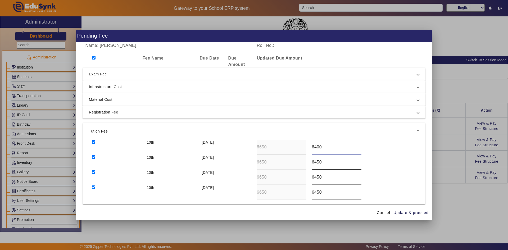
type input "6400"
drag, startPoint x: 322, startPoint y: 164, endPoint x: 316, endPoint y: 162, distance: 6.2
click at [316, 162] on input "6450" at bounding box center [336, 162] width 49 height 6
type input "6400"
drag, startPoint x: 320, startPoint y: 176, endPoint x: 315, endPoint y: 178, distance: 4.8
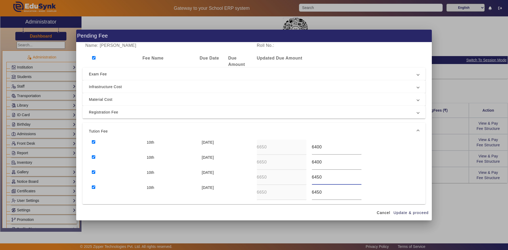
click at [315, 178] on input "6450" at bounding box center [336, 177] width 49 height 6
type input "6400"
drag, startPoint x: 319, startPoint y: 190, endPoint x: 315, endPoint y: 191, distance: 4.2
click at [315, 191] on input "6450" at bounding box center [336, 192] width 49 height 6
click at [315, 148] on input "6400" at bounding box center [336, 147] width 49 height 6
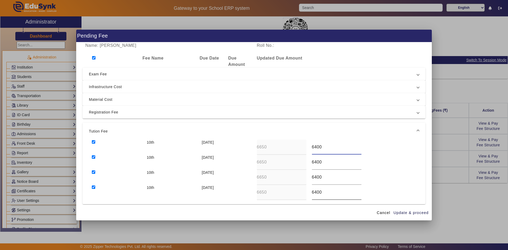
click at [315, 193] on input "6400" at bounding box center [336, 192] width 49 height 6
type input "6300"
click at [405, 212] on span "Update & proceed" at bounding box center [410, 213] width 35 height 6
type input "6400"
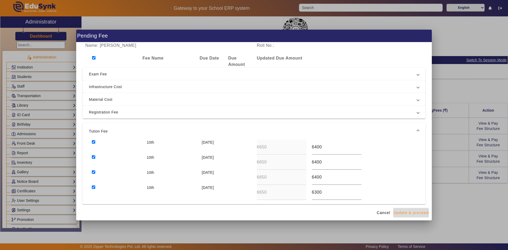
type input "6400"
type input "6300"
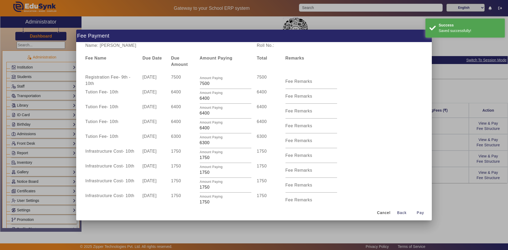
click at [443, 200] on div at bounding box center [254, 125] width 508 height 250
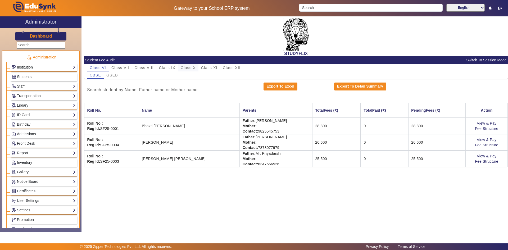
click at [190, 66] on span "Class X" at bounding box center [188, 68] width 15 height 4
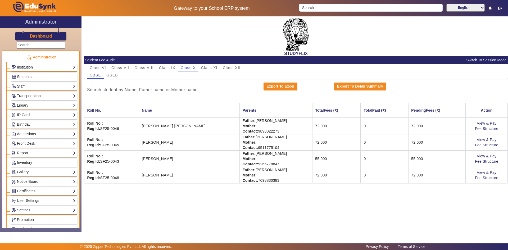
click at [488, 158] on td "View & Pay Fee Structure" at bounding box center [486, 158] width 42 height 16
click at [488, 154] on link "View & Pay" at bounding box center [486, 156] width 20 height 4
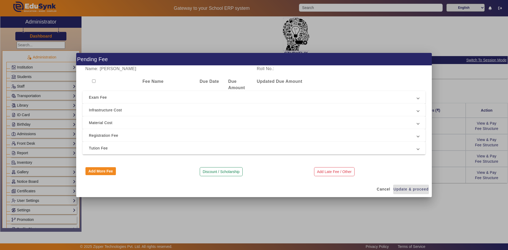
click at [93, 81] on input "checkbox" at bounding box center [93, 80] width 3 height 3
checkbox input "true"
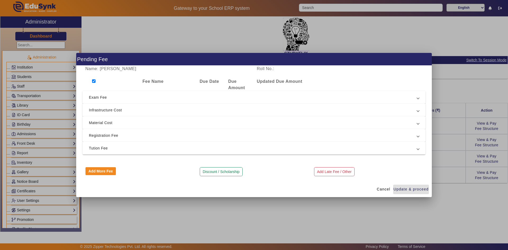
checkbox input "true"
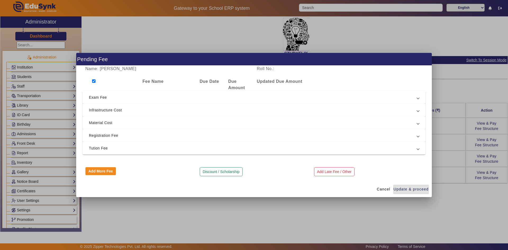
checkbox input "true"
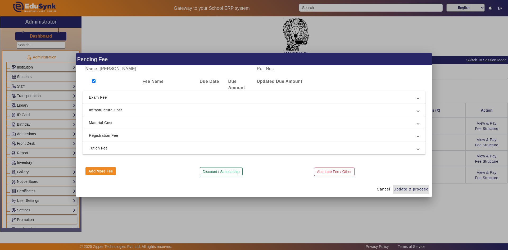
checkbox input "true"
click at [104, 146] on span "Tution Fee" at bounding box center [253, 148] width 328 height 6
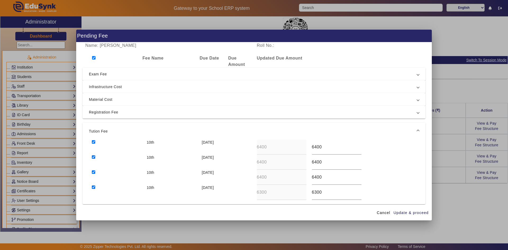
click at [443, 211] on div at bounding box center [254, 125] width 508 height 250
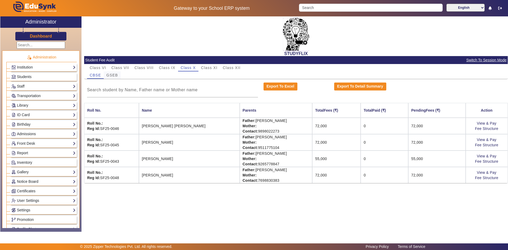
click at [109, 74] on span "GSEB" at bounding box center [112, 75] width 12 height 4
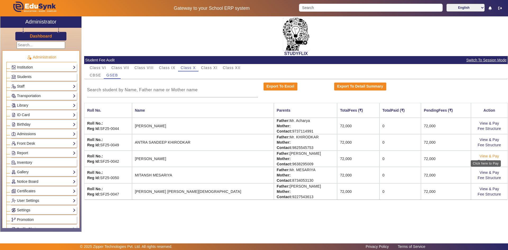
click at [482, 157] on link "View & Pay" at bounding box center [489, 156] width 20 height 4
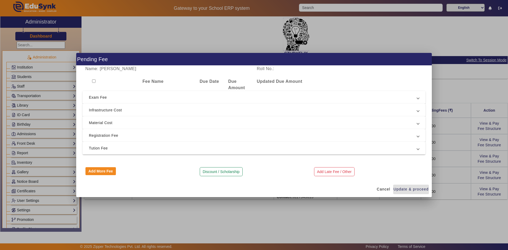
click at [93, 82] on input "checkbox" at bounding box center [93, 80] width 3 height 3
checkbox input "true"
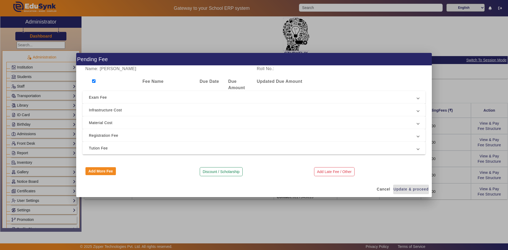
checkbox input "true"
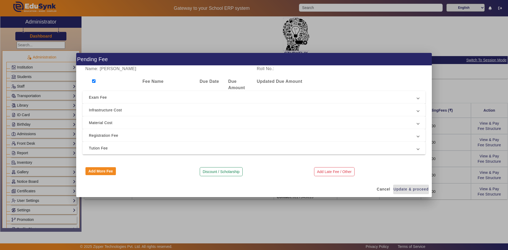
checkbox input "true"
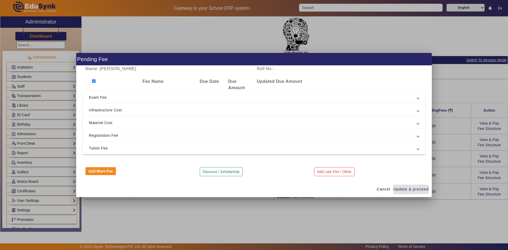
checkbox input "true"
click at [104, 147] on span "Tution Fee" at bounding box center [253, 148] width 328 height 6
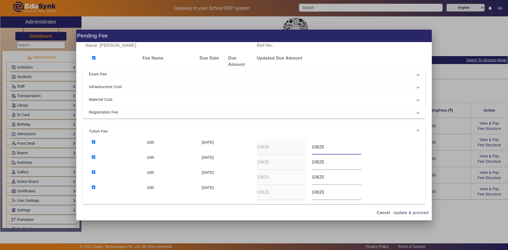
drag, startPoint x: 328, startPoint y: 147, endPoint x: 310, endPoint y: 146, distance: 18.8
click at [312, 146] on input "10625" at bounding box center [336, 147] width 49 height 6
type input "6400"
click at [324, 161] on input "10625" at bounding box center [336, 162] width 49 height 6
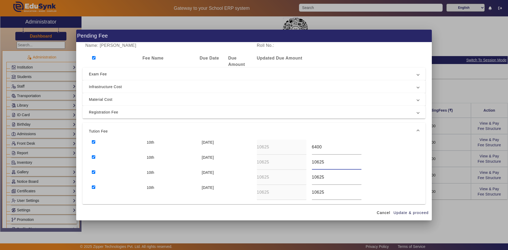
click at [324, 161] on input "10625" at bounding box center [336, 162] width 49 height 6
type input "6400"
drag, startPoint x: 334, startPoint y: 176, endPoint x: 306, endPoint y: 178, distance: 28.1
click at [306, 178] on div "10th [DATE] 10625 10625" at bounding box center [254, 177] width 330 height 15
type input "6400"
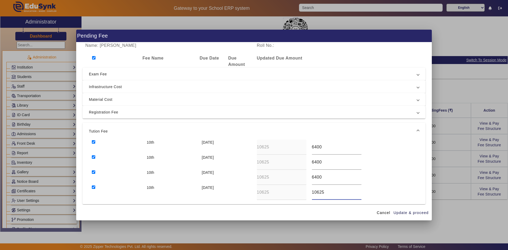
drag, startPoint x: 329, startPoint y: 192, endPoint x: 310, endPoint y: 194, distance: 19.1
click at [312, 194] on input "10625" at bounding box center [336, 192] width 49 height 6
type input "6300"
click at [400, 214] on span "Update & proceed" at bounding box center [410, 213] width 35 height 6
type input "6400"
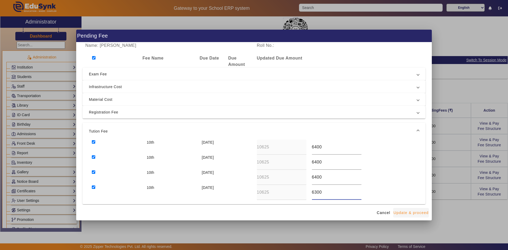
type input "6400"
type input "6300"
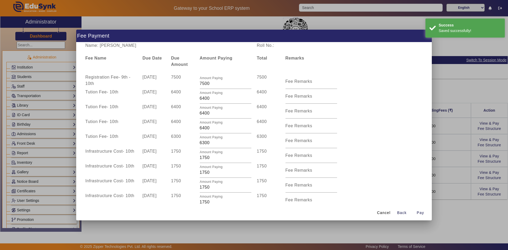
click at [443, 212] on div at bounding box center [254, 125] width 508 height 250
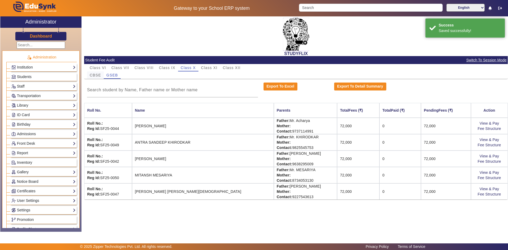
click at [97, 75] on span "CBSE" at bounding box center [95, 75] width 11 height 4
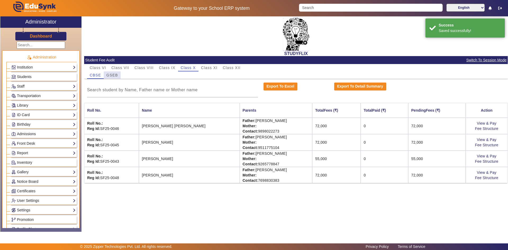
click at [108, 75] on span "GSEB" at bounding box center [112, 75] width 12 height 4
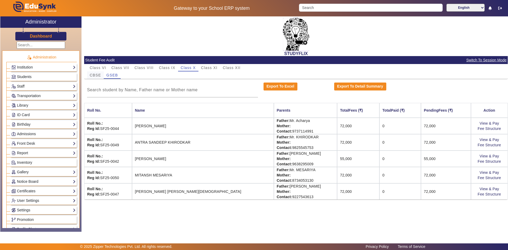
click at [93, 74] on span "CBSE" at bounding box center [95, 75] width 11 height 4
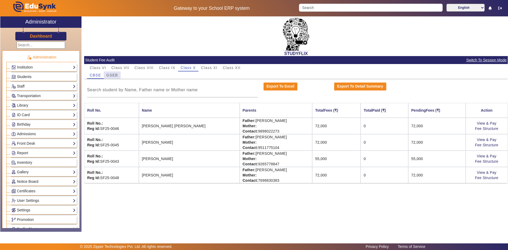
click at [112, 77] on span "GSEB" at bounding box center [112, 75] width 12 height 4
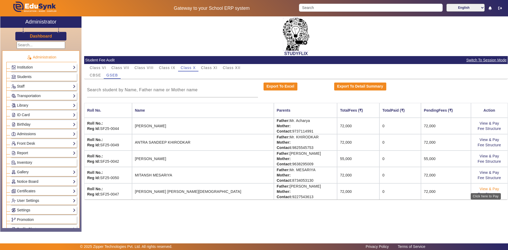
click at [488, 188] on link "View & Pay" at bounding box center [489, 189] width 20 height 4
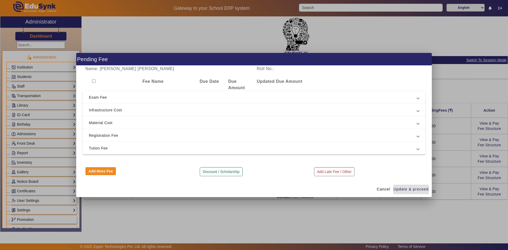
click at [93, 81] on input "checkbox" at bounding box center [93, 80] width 3 height 3
checkbox input "true"
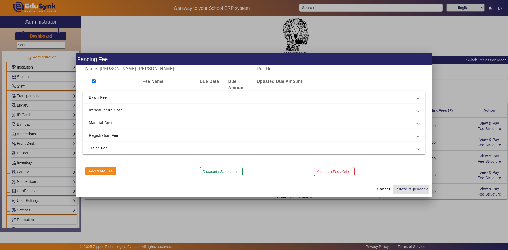
checkbox input "true"
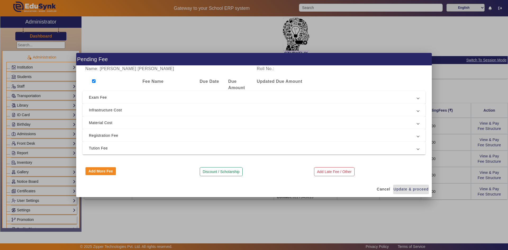
checkbox input "true"
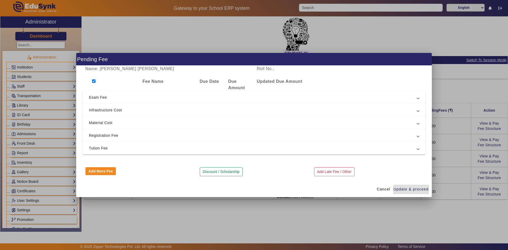
checkbox input "true"
click at [100, 153] on mat-expansion-panel-header "Tution Fee" at bounding box center [253, 148] width 343 height 13
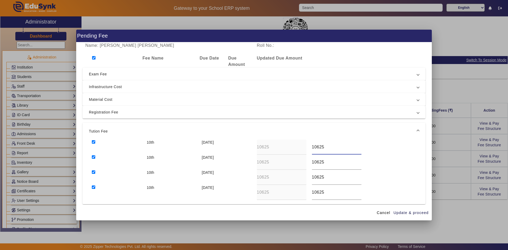
click at [302, 146] on div "10th [DATE] 10625 10625" at bounding box center [254, 147] width 330 height 15
type input "6400"
click at [304, 162] on div "10th [DATE] 10625 10625" at bounding box center [254, 162] width 330 height 15
type input "6400"
click at [301, 180] on div "10th [DATE] 10625 10625" at bounding box center [254, 177] width 330 height 15
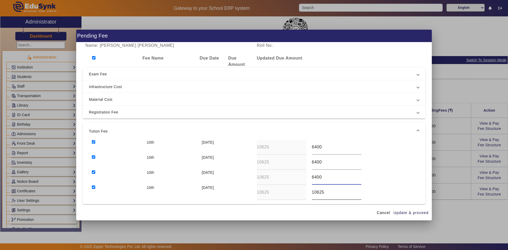
type input "6400"
click at [304, 194] on div "10th [DATE] 10625 10625" at bounding box center [254, 192] width 330 height 15
type input "6300"
click at [414, 213] on span "Update & proceed" at bounding box center [410, 213] width 35 height 6
type input "6400"
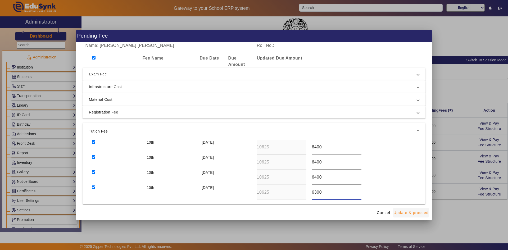
type input "6400"
type input "6300"
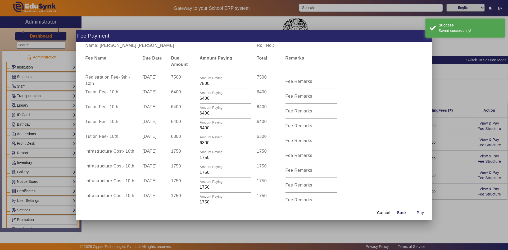
click at [446, 178] on div at bounding box center [254, 125] width 508 height 250
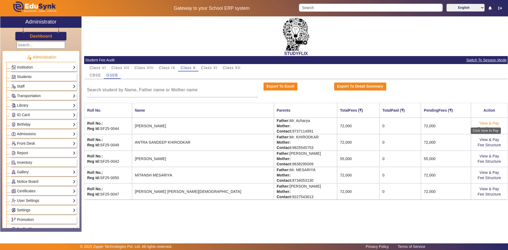
click at [493, 124] on link "View & Pay" at bounding box center [489, 123] width 20 height 4
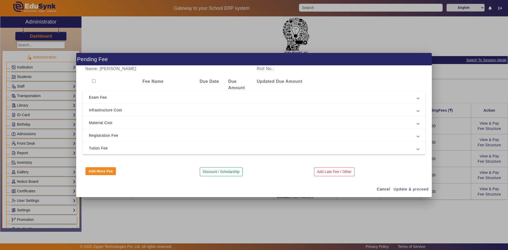
click at [94, 82] on input "checkbox" at bounding box center [93, 80] width 3 height 3
checkbox input "true"
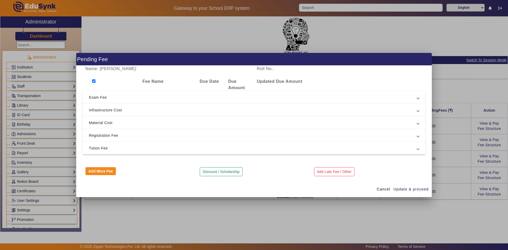
checkbox input "true"
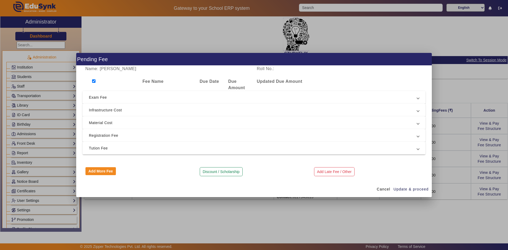
checkbox input "true"
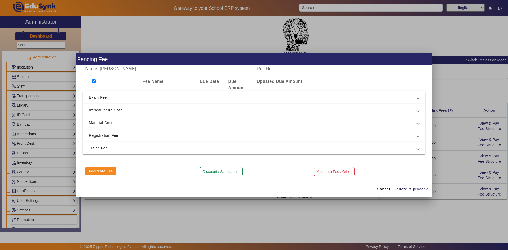
checkbox input "true"
click at [97, 148] on span "Tution Fee" at bounding box center [253, 148] width 328 height 6
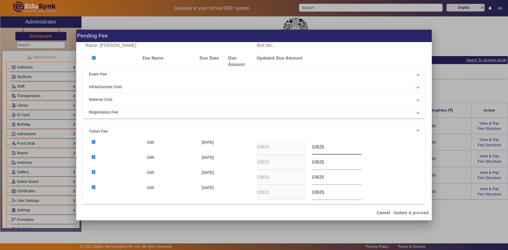
drag, startPoint x: 323, startPoint y: 148, endPoint x: 307, endPoint y: 146, distance: 16.7
click at [307, 146] on div "10th [DATE] 10625 10625" at bounding box center [254, 147] width 330 height 15
type input "6400"
click at [301, 163] on div "10th [DATE] 10625 10625" at bounding box center [254, 162] width 330 height 15
type input "6400"
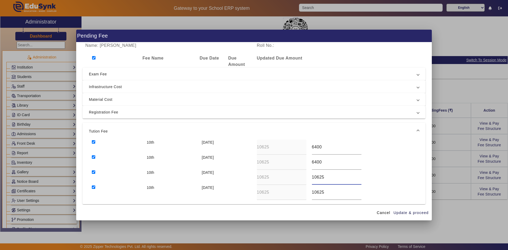
click at [298, 178] on div "10th [DATE] 10625 10625" at bounding box center [254, 177] width 330 height 15
type input "6400"
click at [297, 192] on div "10th [DATE] 10625 10625" at bounding box center [254, 192] width 330 height 15
type input "6300"
click at [406, 213] on span "Update & proceed" at bounding box center [410, 213] width 35 height 6
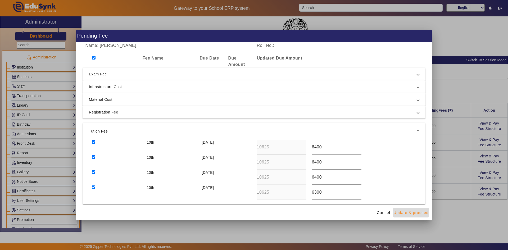
type input "6400"
type input "6300"
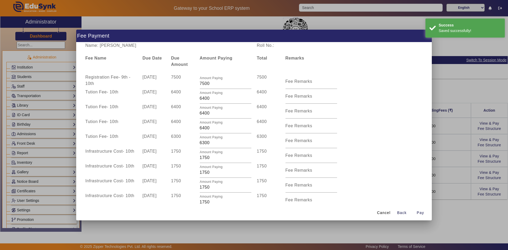
click at [460, 212] on div at bounding box center [254, 125] width 508 height 250
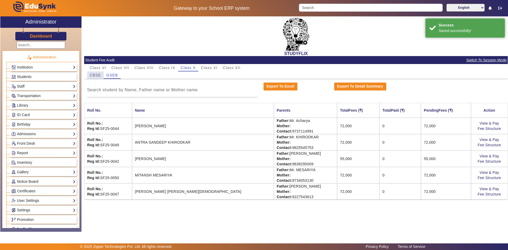
click at [94, 73] on span "CBSE" at bounding box center [95, 75] width 11 height 4
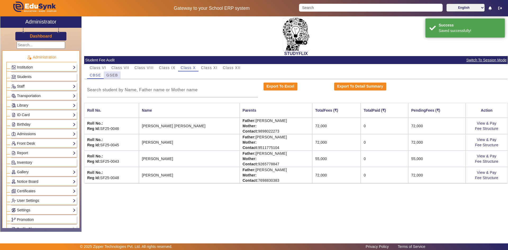
click at [105, 76] on div "GSEB" at bounding box center [112, 74] width 17 height 7
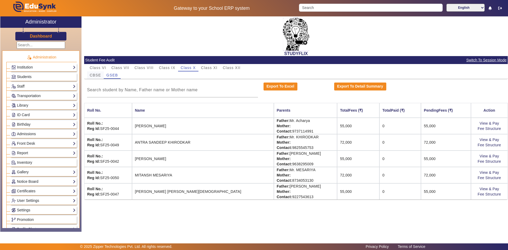
click at [98, 73] on span "CBSE" at bounding box center [95, 75] width 11 height 4
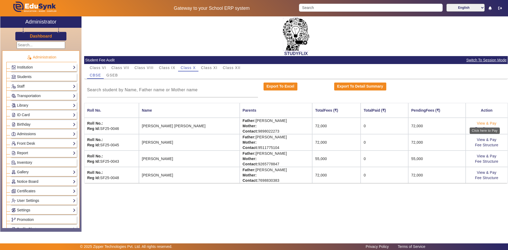
click at [489, 123] on link "View & Pay" at bounding box center [486, 123] width 20 height 4
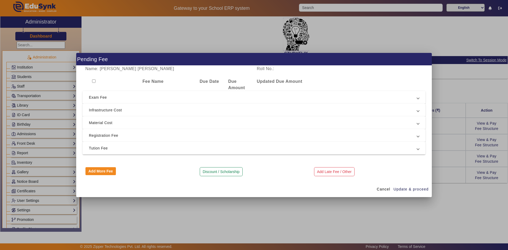
click at [94, 82] on input "checkbox" at bounding box center [93, 80] width 3 height 3
checkbox input "true"
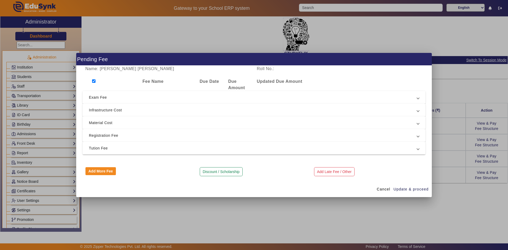
checkbox input "true"
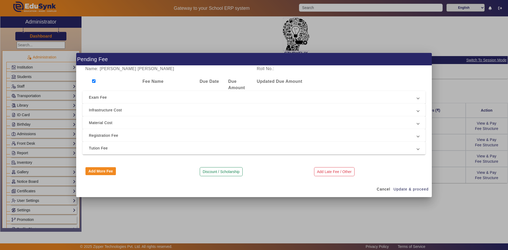
checkbox input "true"
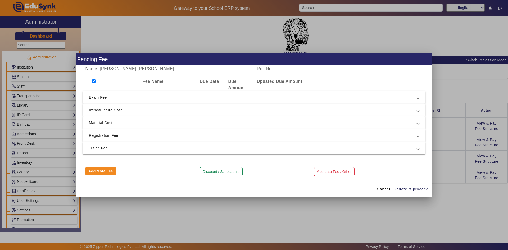
checkbox input "true"
click at [98, 146] on span "Tution Fee" at bounding box center [253, 148] width 328 height 6
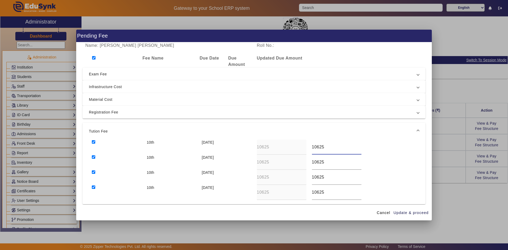
drag, startPoint x: 302, startPoint y: 145, endPoint x: 292, endPoint y: 143, distance: 9.9
click at [292, 143] on div "10th [DATE] 10625 10625" at bounding box center [254, 147] width 330 height 15
type input "6900"
drag, startPoint x: 319, startPoint y: 164, endPoint x: 309, endPoint y: 164, distance: 10.1
click at [309, 164] on div "10625" at bounding box center [336, 162] width 55 height 15
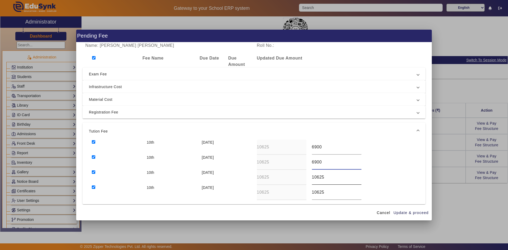
type input "6900"
drag, startPoint x: 323, startPoint y: 176, endPoint x: 308, endPoint y: 177, distance: 14.6
click at [309, 177] on div "10625" at bounding box center [336, 177] width 55 height 15
type input "6900"
click at [299, 193] on div "10th [DATE] 10625 10625" at bounding box center [254, 192] width 330 height 15
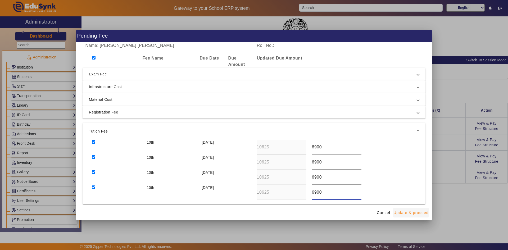
type input "6900"
click at [398, 213] on span "Update & proceed" at bounding box center [410, 213] width 35 height 6
type input "6900"
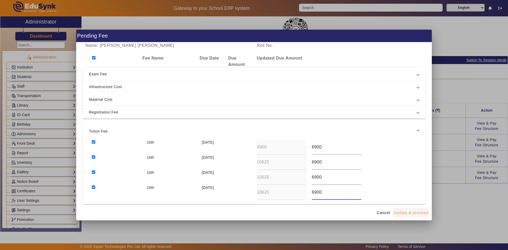
type input "6900"
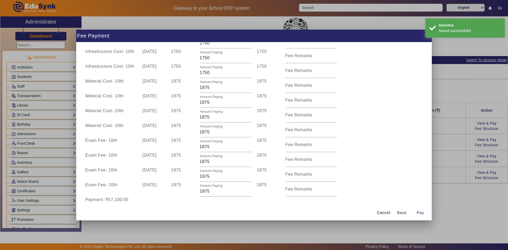
scroll to position [169, 0]
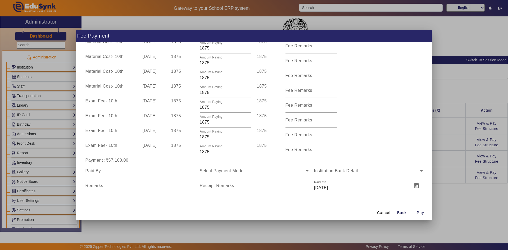
click at [466, 191] on div at bounding box center [254, 125] width 508 height 250
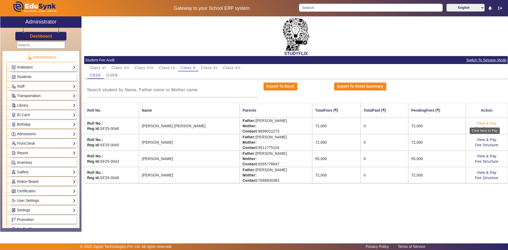
click at [493, 123] on link "View & Pay" at bounding box center [486, 123] width 20 height 4
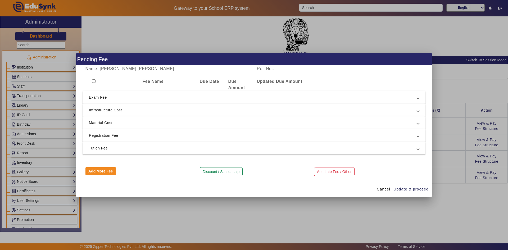
click at [95, 81] on input "checkbox" at bounding box center [93, 80] width 3 height 3
checkbox input "true"
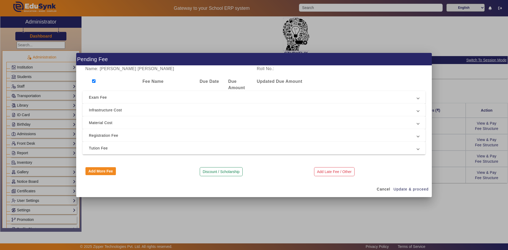
checkbox input "true"
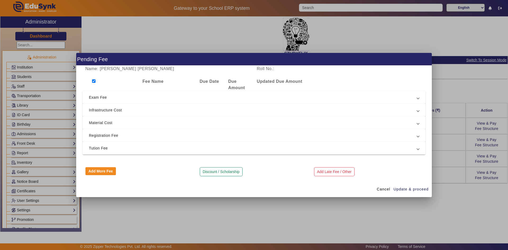
checkbox input "true"
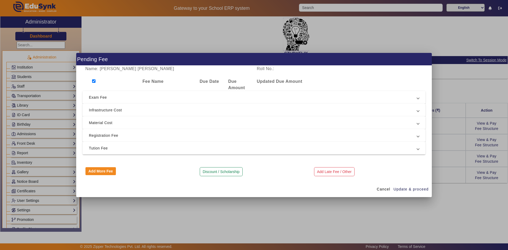
checkbox input "true"
click at [121, 150] on span "Tution Fee" at bounding box center [253, 148] width 328 height 6
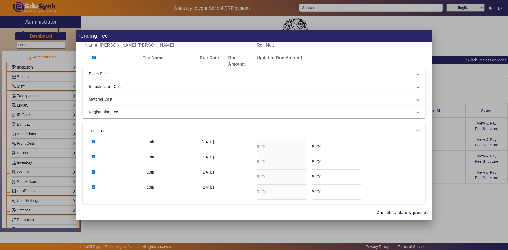
scroll to position [0, 0]
drag, startPoint x: 309, startPoint y: 146, endPoint x: 329, endPoint y: 146, distance: 19.8
click at [330, 146] on div "6900" at bounding box center [336, 147] width 55 height 15
drag, startPoint x: 318, startPoint y: 146, endPoint x: 306, endPoint y: 146, distance: 12.2
click at [306, 146] on div "10th [DATE] 6900 6900" at bounding box center [254, 147] width 330 height 15
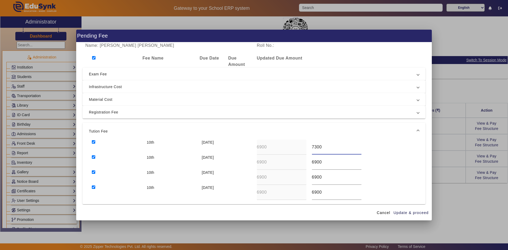
click at [300, 149] on div "10th [DATE] 6900 7300" at bounding box center [254, 147] width 330 height 15
type input "7300"
drag, startPoint x: 326, startPoint y: 163, endPoint x: 308, endPoint y: 162, distance: 18.1
click at [309, 162] on div "6900" at bounding box center [336, 162] width 55 height 15
paste input "73"
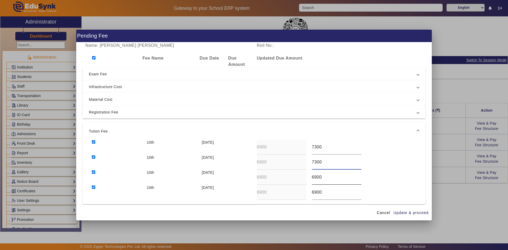
type input "7300"
drag, startPoint x: 323, startPoint y: 181, endPoint x: 306, endPoint y: 179, distance: 17.3
click at [306, 179] on div "10th [DATE] 6900 6900" at bounding box center [254, 177] width 330 height 15
drag, startPoint x: 324, startPoint y: 192, endPoint x: 309, endPoint y: 192, distance: 14.8
click at [309, 192] on div "6900" at bounding box center [336, 192] width 55 height 15
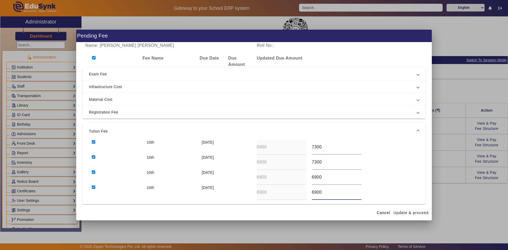
paste input "73"
type input "7300"
drag, startPoint x: 322, startPoint y: 177, endPoint x: 309, endPoint y: 176, distance: 13.0
click at [309, 176] on div "6900" at bounding box center [336, 177] width 55 height 15
paste input "73"
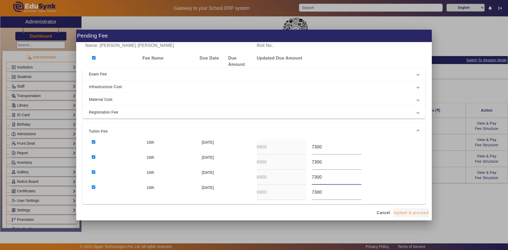
type input "7300"
click at [406, 212] on span "Update & proceed" at bounding box center [410, 213] width 35 height 6
type input "7300"
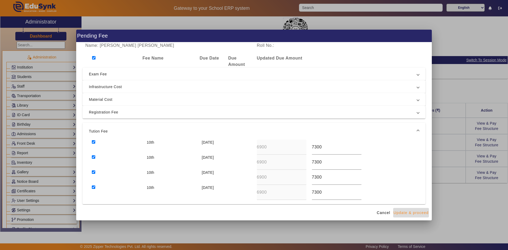
type input "7300"
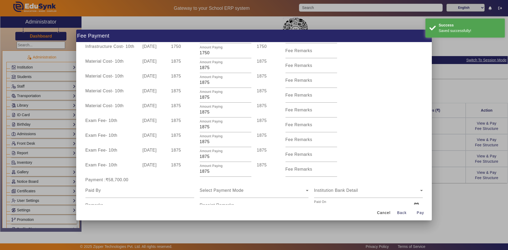
scroll to position [169, 0]
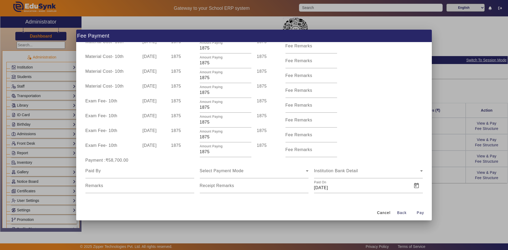
click at [439, 200] on div at bounding box center [254, 125] width 508 height 250
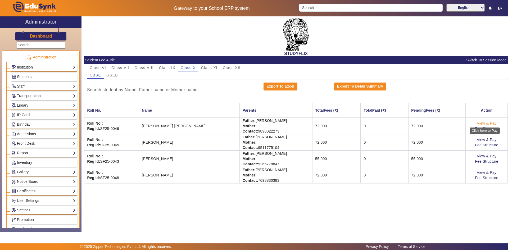
click at [488, 123] on link "View & Pay" at bounding box center [486, 123] width 20 height 4
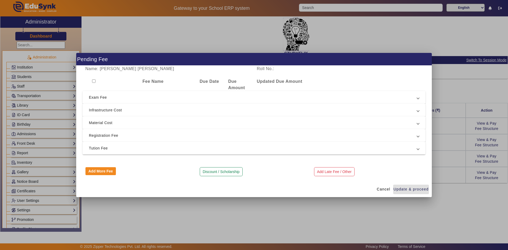
click at [95, 82] on input "checkbox" at bounding box center [93, 80] width 3 height 3
checkbox input "true"
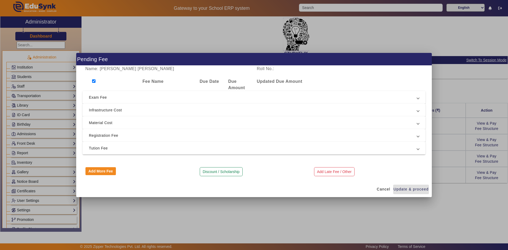
checkbox input "true"
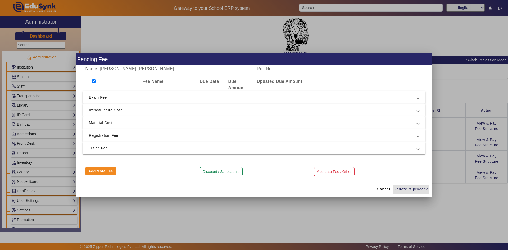
checkbox input "true"
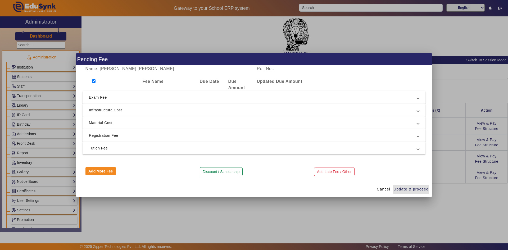
checkbox input "true"
click at [103, 150] on span "Tution Fee" at bounding box center [253, 148] width 328 height 6
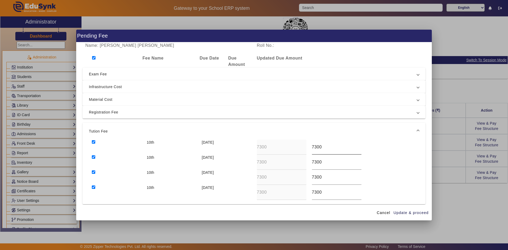
click at [315, 147] on input "7300" at bounding box center [336, 147] width 49 height 6
drag, startPoint x: 322, startPoint y: 149, endPoint x: 305, endPoint y: 148, distance: 17.2
click at [305, 148] on div "10th [DATE] 7300 7600" at bounding box center [254, 147] width 330 height 15
type input "7600"
click at [302, 160] on div "10th [DATE] 7300 7300" at bounding box center [254, 162] width 330 height 15
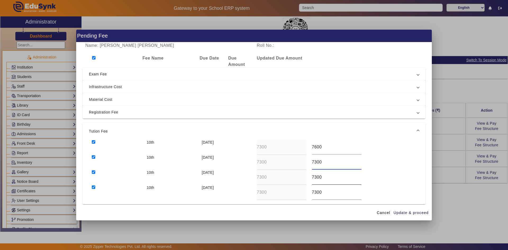
paste input "6"
type input "7600"
click at [300, 177] on div "10th [DATE] 7300 7300" at bounding box center [254, 177] width 330 height 15
paste input "6"
type input "7600"
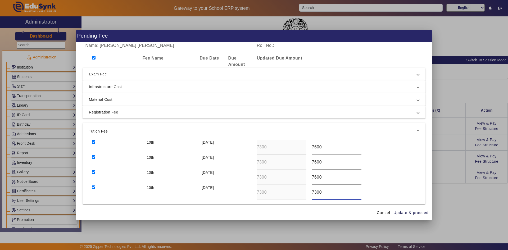
click at [304, 192] on div "10th [DATE] 7300 7300" at bounding box center [254, 192] width 330 height 15
paste input "6"
type input "7600"
click at [406, 213] on span "Update & proceed" at bounding box center [410, 213] width 35 height 6
type input "7600"
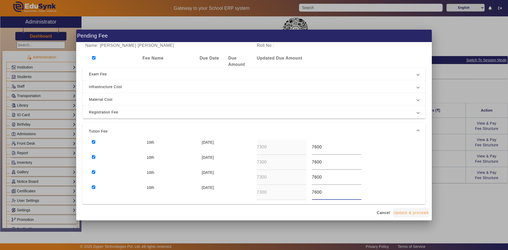
type input "7600"
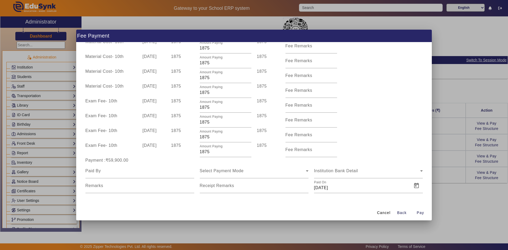
click at [437, 196] on div at bounding box center [254, 125] width 508 height 250
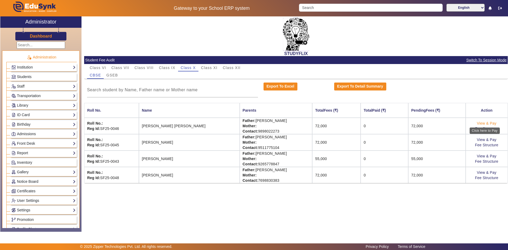
click at [492, 123] on link "View & Pay" at bounding box center [486, 123] width 20 height 4
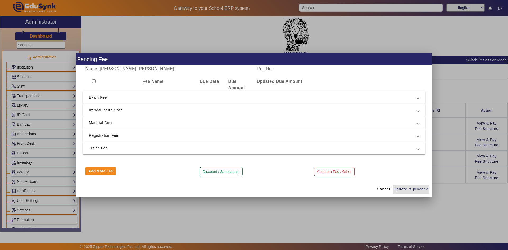
click at [93, 80] on input "checkbox" at bounding box center [93, 80] width 3 height 3
checkbox input "true"
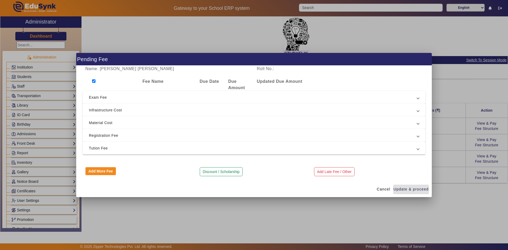
checkbox input "true"
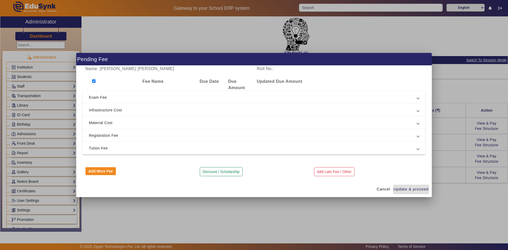
checkbox input "true"
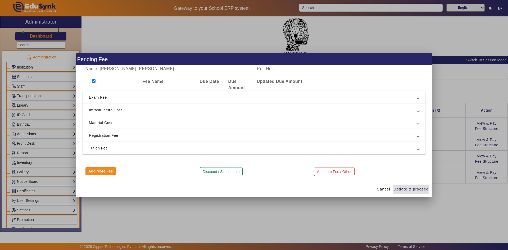
checkbox input "true"
click at [102, 151] on span "Tution Fee" at bounding box center [253, 148] width 328 height 6
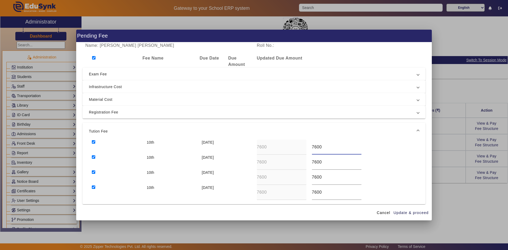
click at [314, 147] on input "7600" at bounding box center [336, 147] width 49 height 6
type input "7500"
click at [314, 163] on input "7600" at bounding box center [336, 162] width 49 height 6
drag, startPoint x: 315, startPoint y: 162, endPoint x: 320, endPoint y: 162, distance: 5.0
click at [320, 162] on input "7500" at bounding box center [336, 162] width 49 height 6
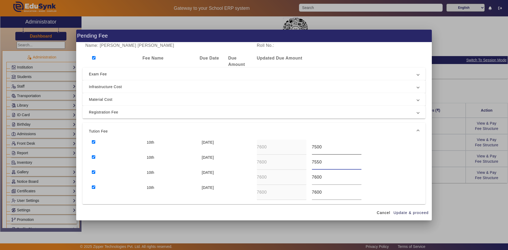
type input "7550"
click at [323, 148] on input "7500" at bounding box center [336, 147] width 49 height 6
type input "7550"
drag, startPoint x: 313, startPoint y: 177, endPoint x: 327, endPoint y: 177, distance: 13.5
click at [327, 177] on input "7600" at bounding box center [336, 177] width 49 height 6
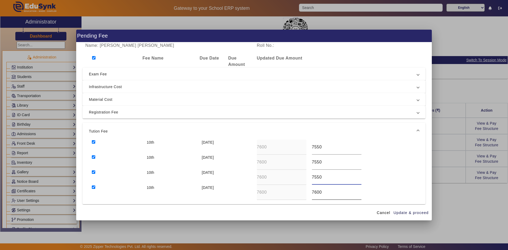
type input "7550"
drag, startPoint x: 313, startPoint y: 193, endPoint x: 325, endPoint y: 192, distance: 12.4
click at [325, 192] on input "7600" at bounding box center [336, 192] width 49 height 6
type input "7700"
click at [301, 146] on div "10th [DATE] 7600 7550" at bounding box center [254, 147] width 330 height 15
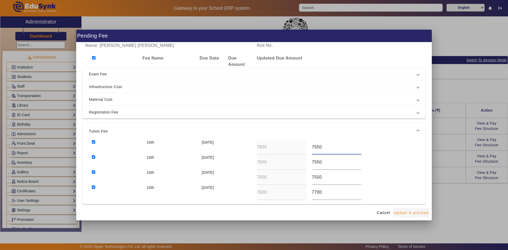
click at [413, 214] on span "Update & proceed" at bounding box center [410, 213] width 35 height 6
type input "7550"
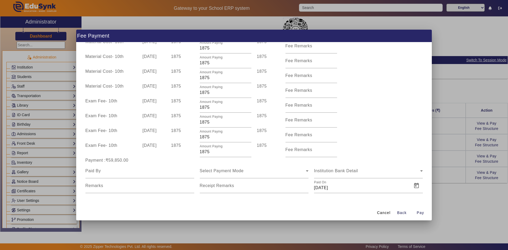
click at [440, 198] on div at bounding box center [254, 125] width 508 height 250
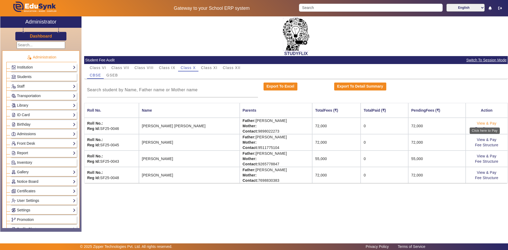
click at [490, 123] on link "View & Pay" at bounding box center [486, 123] width 20 height 4
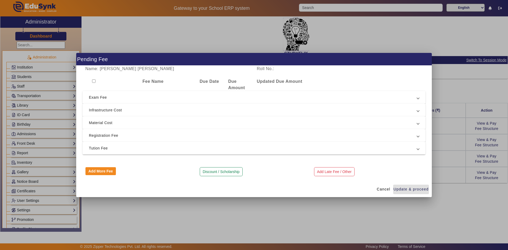
click at [95, 80] on input "checkbox" at bounding box center [93, 80] width 3 height 3
click at [116, 148] on span "Tution Fee" at bounding box center [253, 148] width 328 height 6
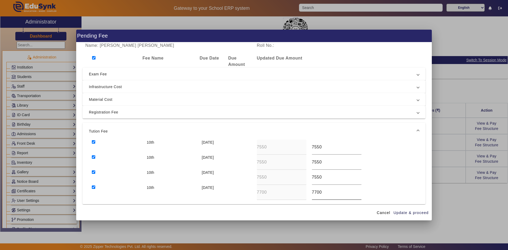
click at [314, 193] on input "7700" at bounding box center [336, 192] width 49 height 6
click at [315, 177] on input "7550" at bounding box center [336, 177] width 49 height 6
click at [315, 162] on input "7550" at bounding box center [336, 162] width 49 height 6
click at [315, 149] on input "7550" at bounding box center [336, 147] width 49 height 6
click at [401, 213] on span "Update & proceed" at bounding box center [410, 213] width 35 height 6
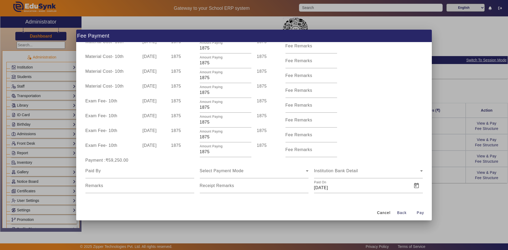
click at [468, 202] on div at bounding box center [254, 125] width 508 height 250
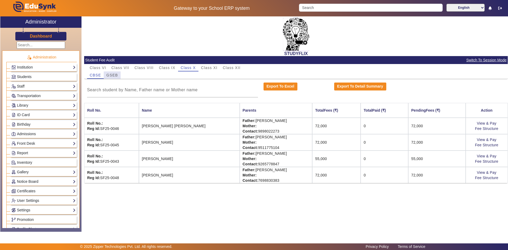
click at [113, 75] on span "GSEB" at bounding box center [112, 75] width 12 height 4
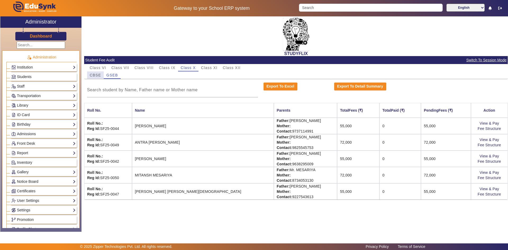
click at [98, 75] on span "CBSE" at bounding box center [95, 75] width 11 height 4
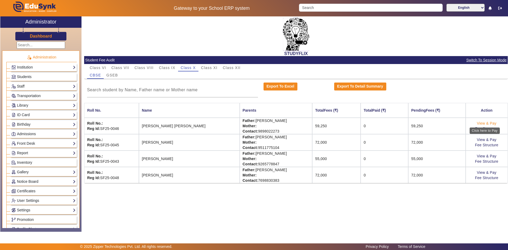
click at [489, 123] on link "View & Pay" at bounding box center [486, 123] width 20 height 4
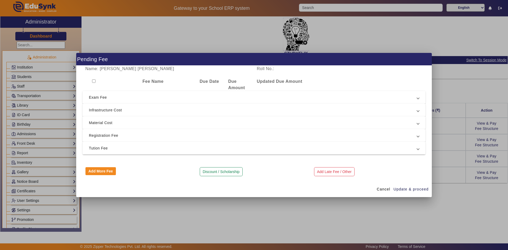
click at [101, 144] on mat-expansion-panel-header "Tution Fee" at bounding box center [253, 148] width 343 height 13
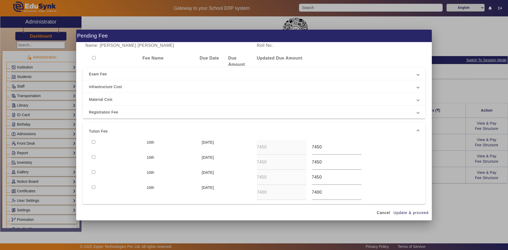
click at [453, 191] on div at bounding box center [254, 125] width 508 height 250
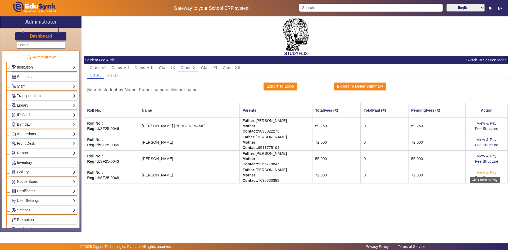
click at [490, 172] on link "View & Pay" at bounding box center [486, 172] width 20 height 4
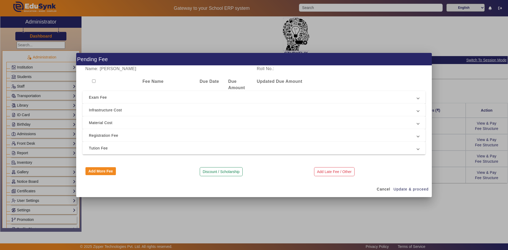
click at [95, 81] on input "checkbox" at bounding box center [93, 80] width 3 height 3
click at [103, 148] on span "Tution Fee" at bounding box center [253, 148] width 328 height 6
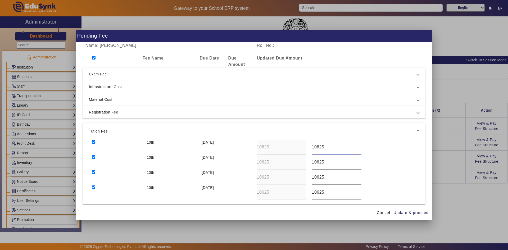
drag, startPoint x: 327, startPoint y: 148, endPoint x: 309, endPoint y: 148, distance: 18.0
click at [309, 148] on div "10625" at bounding box center [336, 147] width 55 height 15
click at [302, 150] on div "10th [DATE] 10625 7450" at bounding box center [254, 147] width 330 height 15
drag, startPoint x: 326, startPoint y: 163, endPoint x: 307, endPoint y: 162, distance: 19.0
click at [309, 163] on div "10625" at bounding box center [336, 162] width 55 height 15
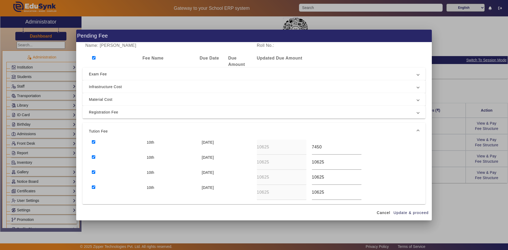
click at [307, 162] on div "10625" at bounding box center [281, 162] width 55 height 15
click at [298, 162] on div "10th [DATE] 10625 10625" at bounding box center [254, 162] width 330 height 15
paste input "7450"
click at [302, 178] on div "10th [DATE] 10625 10625" at bounding box center [254, 177] width 330 height 15
paste input "7450"
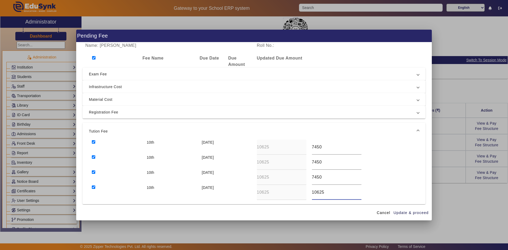
click at [302, 191] on div "10th [DATE] 10625 10625" at bounding box center [254, 192] width 330 height 15
paste input "7450"
drag, startPoint x: 315, startPoint y: 192, endPoint x: 323, endPoint y: 191, distance: 7.4
click at [323, 191] on input "7450" at bounding box center [336, 192] width 49 height 6
click at [420, 209] on span "button" at bounding box center [411, 212] width 36 height 13
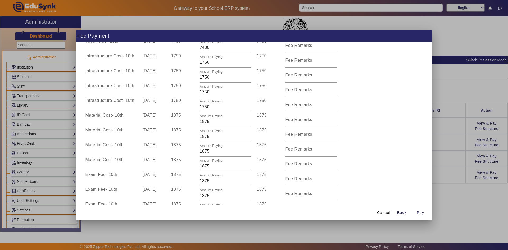
scroll to position [89, 0]
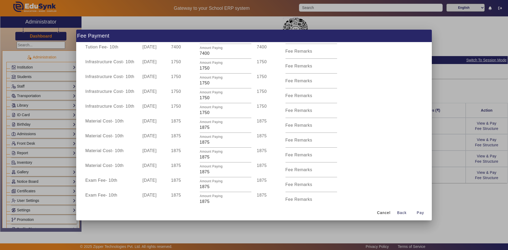
click at [437, 136] on div at bounding box center [254, 125] width 508 height 250
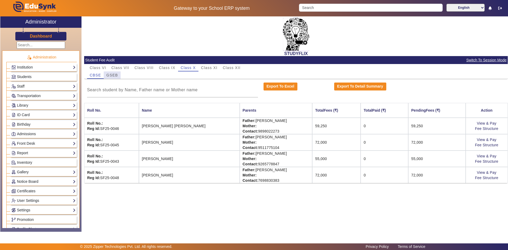
click at [111, 76] on span "GSEB" at bounding box center [112, 75] width 12 height 4
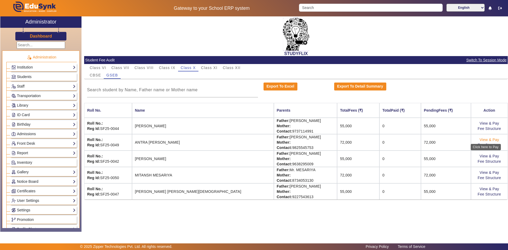
click at [493, 140] on link "View & Pay" at bounding box center [489, 139] width 20 height 4
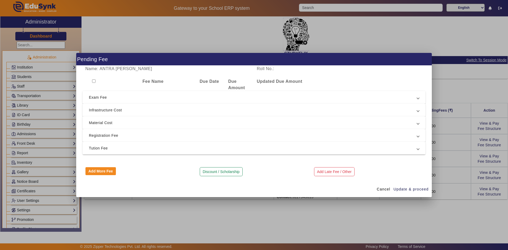
click at [94, 80] on input "checkbox" at bounding box center [93, 80] width 3 height 3
click at [116, 150] on span "Tution Fee" at bounding box center [253, 148] width 328 height 6
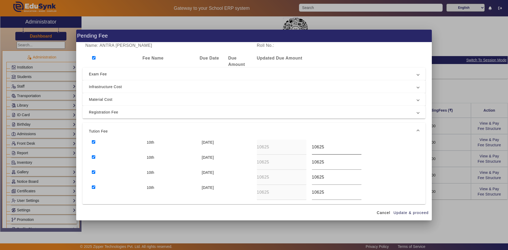
drag, startPoint x: 309, startPoint y: 147, endPoint x: 332, endPoint y: 147, distance: 22.2
click at [332, 147] on div "10625" at bounding box center [336, 147] width 55 height 15
click at [304, 147] on div "10th [DATE] 10625 10625" at bounding box center [254, 147] width 330 height 15
paste input "7450"
click at [300, 159] on div "10th [DATE] 10625 10625" at bounding box center [254, 162] width 330 height 15
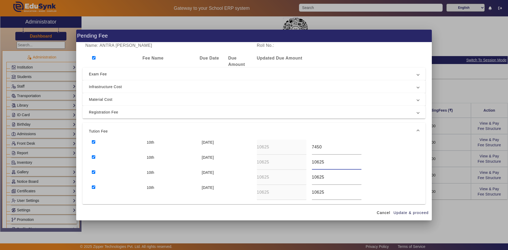
paste input "7450"
click at [297, 177] on div "10th [DATE] 10625 10625" at bounding box center [254, 177] width 330 height 15
paste input "7450"
click at [303, 190] on div "10th [DATE] 10625 10625" at bounding box center [254, 192] width 330 height 15
paste input "7450"
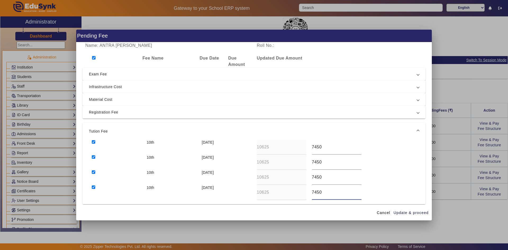
drag, startPoint x: 315, startPoint y: 193, endPoint x: 329, endPoint y: 192, distance: 13.8
click at [329, 192] on input "7450" at bounding box center [336, 192] width 49 height 6
click at [410, 214] on span "Update & proceed" at bounding box center [410, 213] width 35 height 6
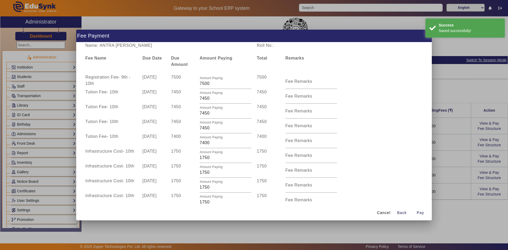
click at [451, 130] on div at bounding box center [254, 125] width 508 height 250
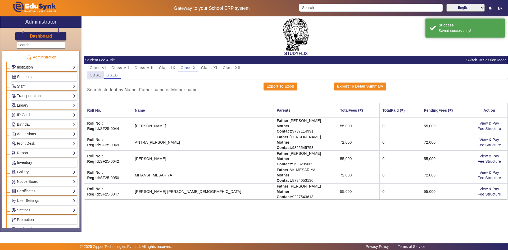
click at [97, 76] on span "CBSE" at bounding box center [95, 75] width 11 height 4
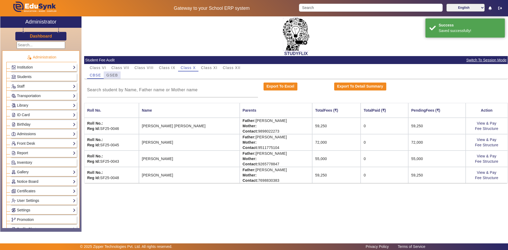
click at [109, 75] on span "GSEB" at bounding box center [112, 75] width 12 height 4
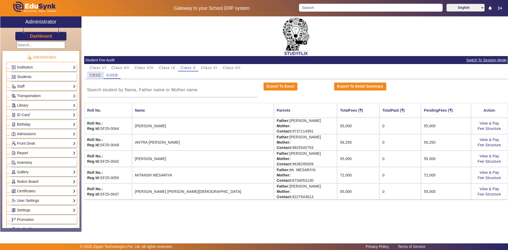
click at [99, 75] on span "CBSE" at bounding box center [95, 75] width 11 height 4
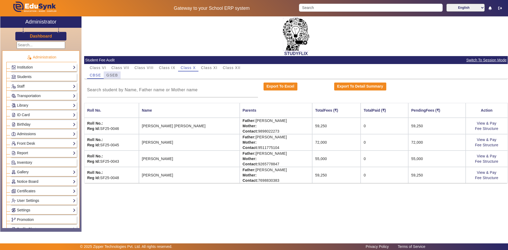
click at [117, 76] on span "GSEB" at bounding box center [112, 75] width 12 height 4
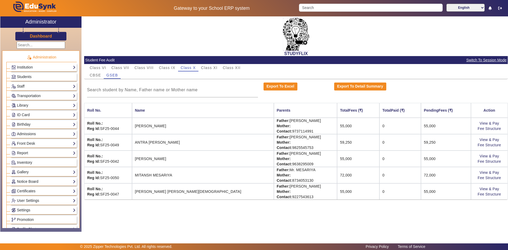
click at [337, 141] on td "59,250" at bounding box center [358, 142] width 42 height 16
click at [490, 173] on link "View & Pay" at bounding box center [489, 172] width 20 height 4
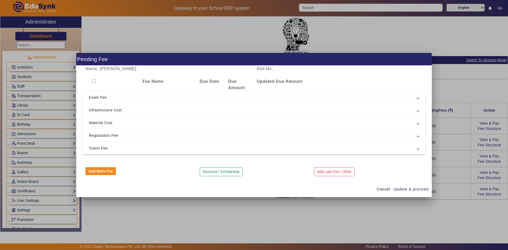
click at [96, 82] on div at bounding box center [110, 84] width 57 height 13
click at [95, 81] on input "checkbox" at bounding box center [93, 80] width 3 height 3
click at [109, 146] on span "Tution Fee" at bounding box center [253, 148] width 328 height 6
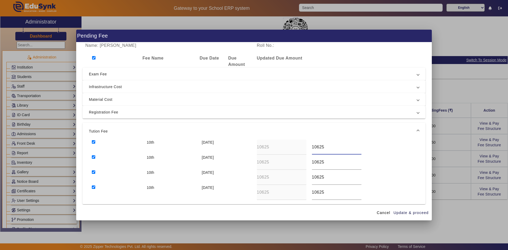
drag, startPoint x: 330, startPoint y: 148, endPoint x: 305, endPoint y: 148, distance: 24.3
click at [305, 148] on div "10th [DATE] 10625 10625" at bounding box center [254, 147] width 330 height 15
paste input "7450"
click at [302, 162] on div "10th [DATE] 10625 10625" at bounding box center [254, 162] width 330 height 15
paste input "7450"
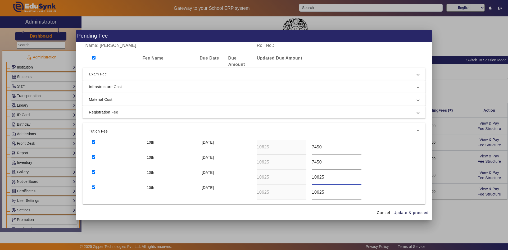
click at [295, 175] on div "10th [DATE] 10625 10625" at bounding box center [254, 177] width 330 height 15
paste input "7450"
drag, startPoint x: 308, startPoint y: 191, endPoint x: 305, endPoint y: 190, distance: 3.2
click at [305, 190] on div "10th [DATE] 10625 10625" at bounding box center [254, 192] width 330 height 15
paste input "7450"
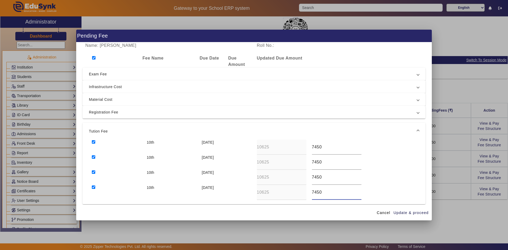
click at [317, 193] on input "7450" at bounding box center [336, 192] width 49 height 6
click at [411, 213] on span "Update & proceed" at bounding box center [410, 213] width 35 height 6
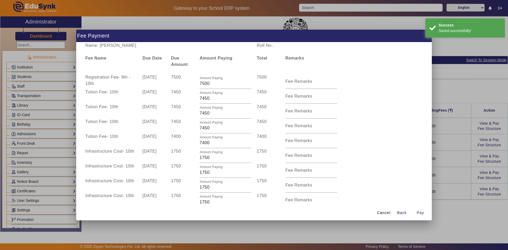
click at [469, 164] on div at bounding box center [254, 125] width 508 height 250
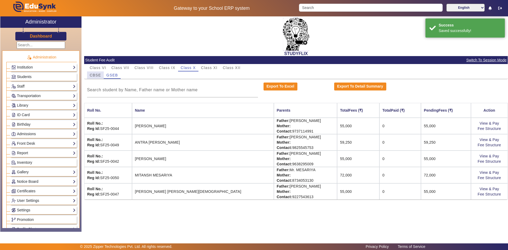
click at [103, 75] on div "CBSE" at bounding box center [95, 74] width 17 height 7
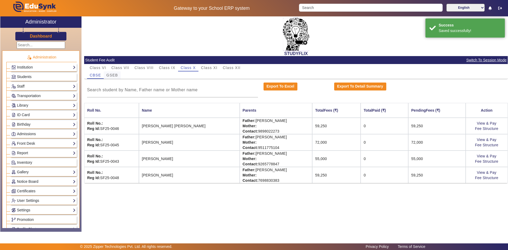
click at [111, 76] on span "GSEB" at bounding box center [112, 75] width 12 height 4
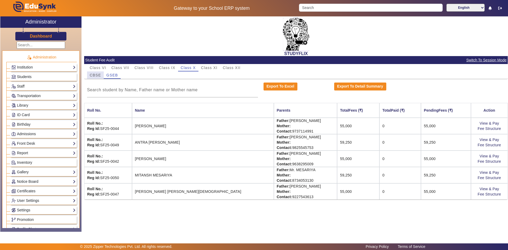
click at [88, 75] on div "CBSE" at bounding box center [95, 74] width 17 height 7
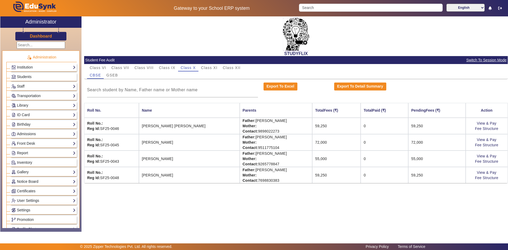
click at [289, 143] on td "Father: [PERSON_NAME] Mother: Contact: [PHONE_NUMBER]" at bounding box center [276, 142] width 73 height 16
click at [490, 138] on link "View & Pay" at bounding box center [486, 139] width 20 height 4
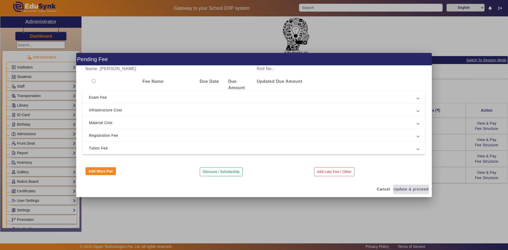
click at [93, 81] on input "checkbox" at bounding box center [93, 80] width 3 height 3
click at [108, 146] on span "Tution Fee" at bounding box center [253, 148] width 328 height 6
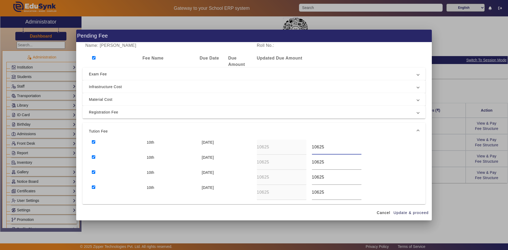
drag, startPoint x: 323, startPoint y: 147, endPoint x: 309, endPoint y: 146, distance: 14.6
click at [309, 146] on div "10625" at bounding box center [336, 147] width 55 height 15
drag, startPoint x: 324, startPoint y: 149, endPoint x: 307, endPoint y: 149, distance: 17.7
click at [307, 149] on div "10th [DATE] 10625 6000" at bounding box center [254, 147] width 330 height 15
drag, startPoint x: 308, startPoint y: 163, endPoint x: 305, endPoint y: 162, distance: 3.4
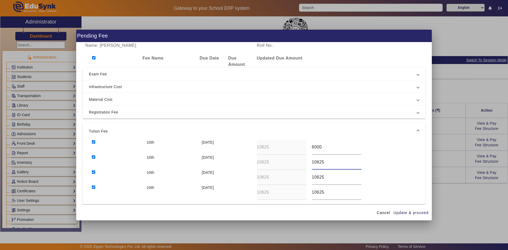
click at [305, 162] on div "10th [DATE] 10625 10625" at bounding box center [254, 162] width 330 height 15
paste input "6000"
click at [298, 180] on div "10th [DATE] 10625 10625" at bounding box center [254, 177] width 330 height 15
paste input "6000"
click at [301, 195] on div "10th [DATE] 10625 10625" at bounding box center [254, 192] width 330 height 15
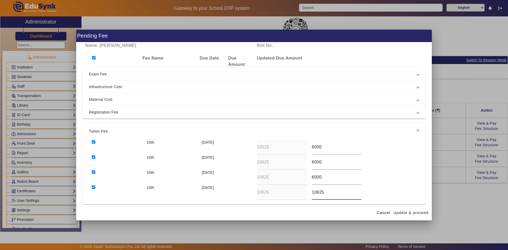
paste input "6000"
click at [401, 214] on span "Update & proceed" at bounding box center [410, 213] width 35 height 6
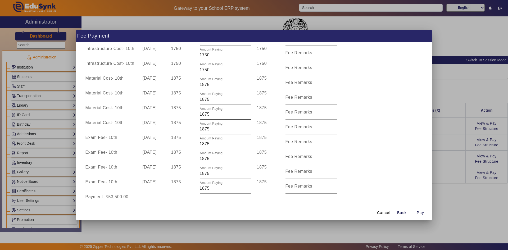
scroll to position [169, 0]
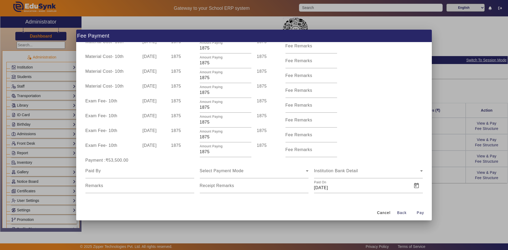
click at [447, 126] on div at bounding box center [254, 125] width 508 height 250
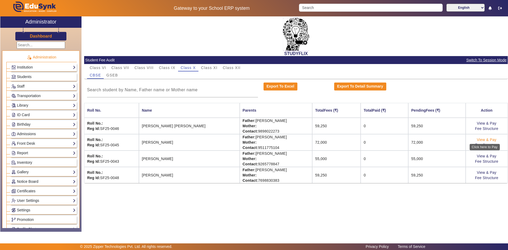
click at [490, 138] on link "View & Pay" at bounding box center [486, 139] width 20 height 4
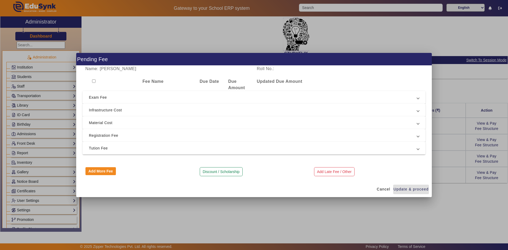
click at [95, 80] on input "checkbox" at bounding box center [93, 80] width 3 height 3
click at [97, 146] on span "Tution Fee" at bounding box center [253, 148] width 328 height 6
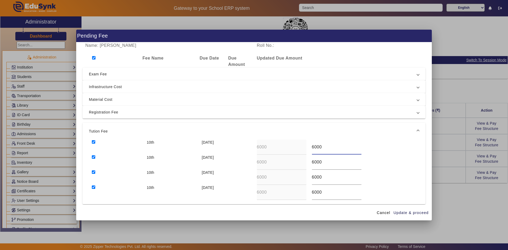
drag, startPoint x: 312, startPoint y: 147, endPoint x: 309, endPoint y: 147, distance: 3.2
click at [309, 147] on div "6000" at bounding box center [336, 147] width 55 height 15
drag, startPoint x: 309, startPoint y: 147, endPoint x: 324, endPoint y: 147, distance: 15.3
click at [324, 147] on div "6000" at bounding box center [336, 147] width 55 height 15
drag, startPoint x: 324, startPoint y: 147, endPoint x: 307, endPoint y: 146, distance: 17.5
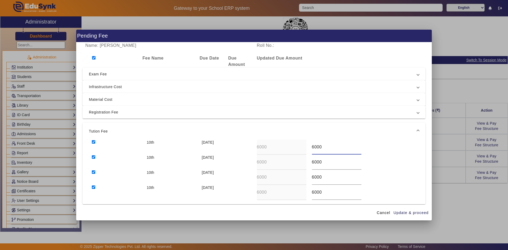
click at [307, 146] on div "10th [DATE] 6000 6000" at bounding box center [254, 147] width 330 height 15
drag, startPoint x: 322, startPoint y: 162, endPoint x: 309, endPoint y: 162, distance: 12.7
click at [309, 162] on div "6000" at bounding box center [336, 162] width 55 height 15
click at [314, 148] on input "51" at bounding box center [336, 147] width 49 height 6
drag, startPoint x: 324, startPoint y: 147, endPoint x: 306, endPoint y: 147, distance: 17.7
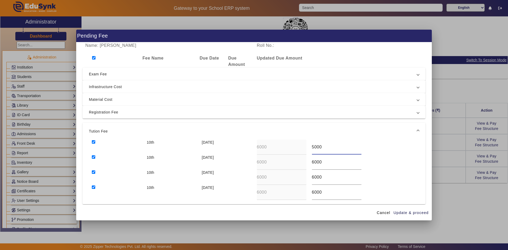
click at [306, 147] on div "10th [DATE] 6000 5000" at bounding box center [254, 147] width 330 height 15
click at [301, 164] on div "10th [DATE] 6000 6000" at bounding box center [254, 162] width 330 height 15
paste input "5"
click at [296, 177] on div "10th [DATE] 6000 6000" at bounding box center [254, 177] width 330 height 15
paste input "5"
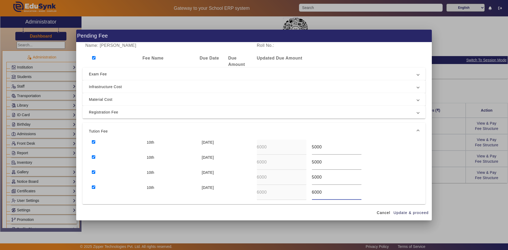
click at [293, 194] on div "10th [DATE] 6000 6000" at bounding box center [254, 192] width 330 height 15
paste input "5"
click at [402, 210] on span "Update & proceed" at bounding box center [410, 213] width 35 height 6
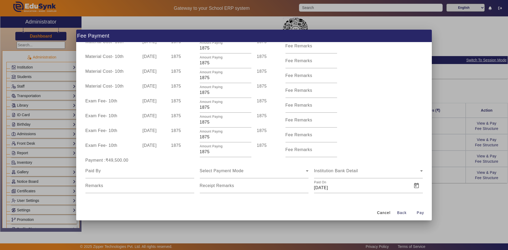
click at [441, 161] on div at bounding box center [254, 125] width 508 height 250
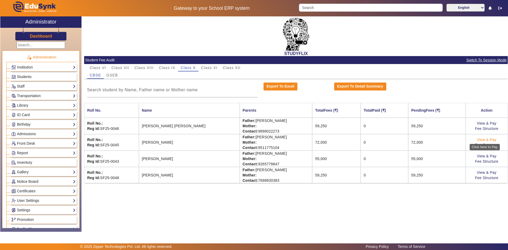
click at [484, 139] on link "View & Pay" at bounding box center [486, 139] width 20 height 4
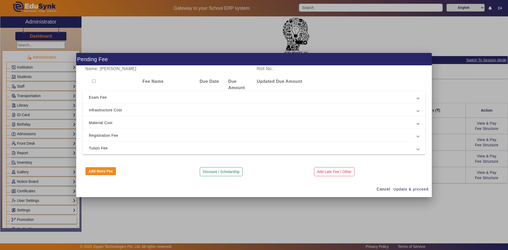
click at [95, 81] on input "checkbox" at bounding box center [93, 80] width 3 height 3
click at [112, 146] on span "Tution Fee" at bounding box center [253, 148] width 328 height 6
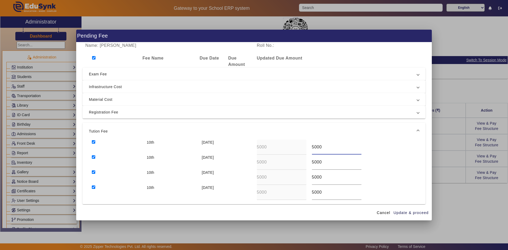
drag, startPoint x: 313, startPoint y: 146, endPoint x: 328, endPoint y: 146, distance: 15.3
click at [328, 146] on input "5000" at bounding box center [336, 147] width 49 height 6
drag, startPoint x: 321, startPoint y: 162, endPoint x: 312, endPoint y: 164, distance: 9.5
click at [312, 164] on input "5000" at bounding box center [336, 162] width 49 height 6
drag, startPoint x: 321, startPoint y: 175, endPoint x: 313, endPoint y: 177, distance: 8.6
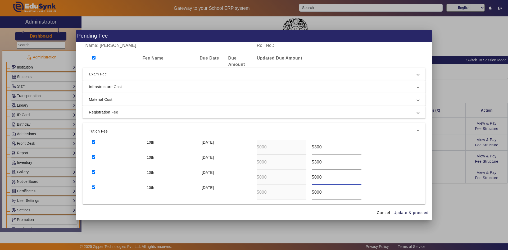
click at [313, 177] on input "5000" at bounding box center [336, 177] width 49 height 6
drag, startPoint x: 321, startPoint y: 188, endPoint x: 313, endPoint y: 190, distance: 8.4
click at [313, 190] on div "5000" at bounding box center [336, 192] width 49 height 15
drag, startPoint x: 319, startPoint y: 191, endPoint x: 312, endPoint y: 192, distance: 7.2
click at [312, 192] on input "5000" at bounding box center [336, 192] width 49 height 6
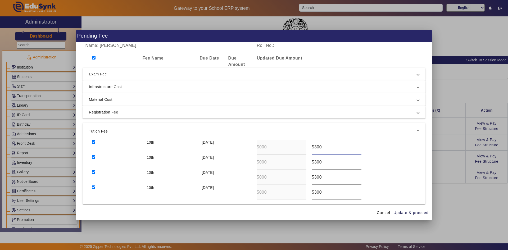
drag, startPoint x: 321, startPoint y: 147, endPoint x: 316, endPoint y: 147, distance: 5.6
click at [316, 147] on input "5300" at bounding box center [336, 147] width 49 height 6
click at [321, 164] on input "5300" at bounding box center [336, 162] width 49 height 6
click at [403, 212] on span "Update & proceed" at bounding box center [410, 213] width 35 height 6
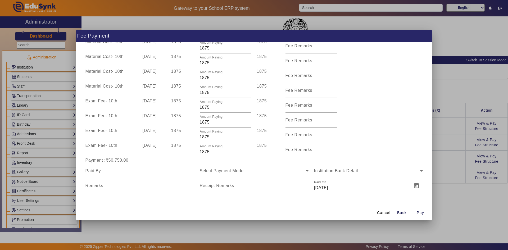
click at [445, 144] on div at bounding box center [254, 125] width 508 height 250
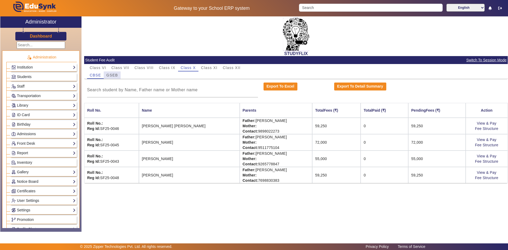
click at [112, 78] on span "GSEB" at bounding box center [112, 74] width 12 height 7
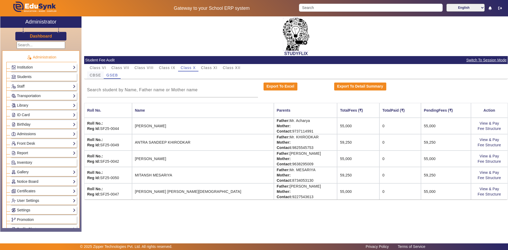
click at [100, 76] on span "CBSE" at bounding box center [95, 75] width 11 height 4
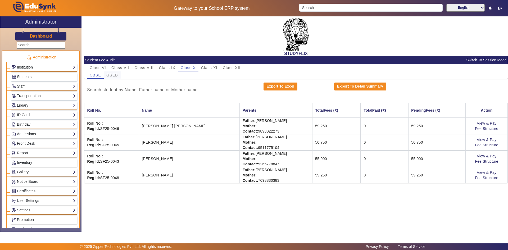
click at [114, 76] on span "GSEB" at bounding box center [112, 75] width 12 height 4
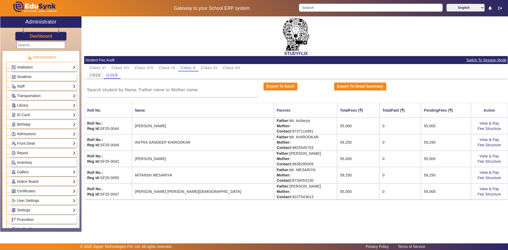
click at [97, 75] on span "CBSE" at bounding box center [95, 75] width 11 height 4
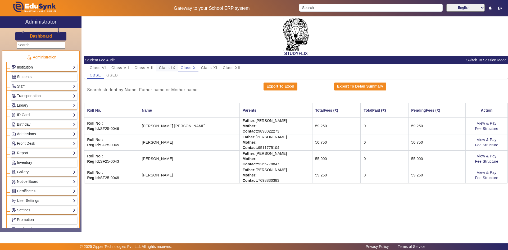
click at [168, 67] on span "Class IX" at bounding box center [167, 68] width 16 height 4
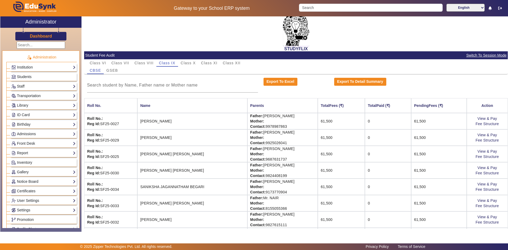
scroll to position [0, 0]
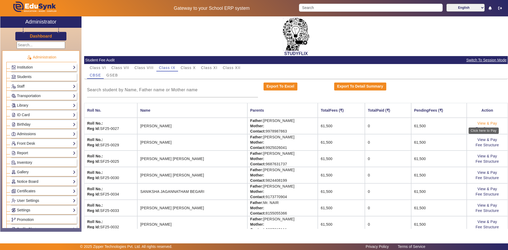
click at [488, 122] on link "View & Pay" at bounding box center [487, 123] width 20 height 4
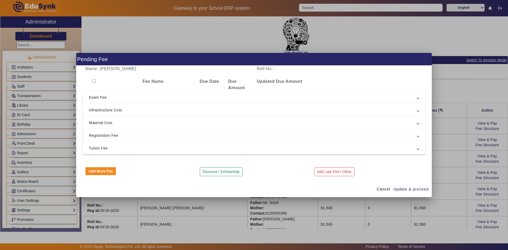
click at [94, 80] on input "checkbox" at bounding box center [93, 80] width 3 height 3
click at [102, 146] on span "Tution Fee" at bounding box center [253, 148] width 328 height 6
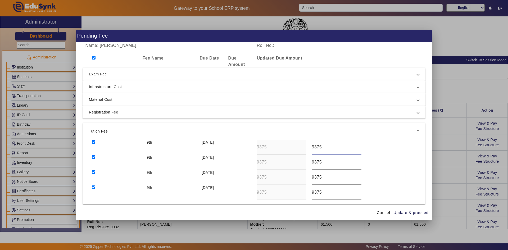
click at [312, 147] on input "9375" at bounding box center [336, 147] width 49 height 6
drag, startPoint x: 312, startPoint y: 163, endPoint x: 308, endPoint y: 163, distance: 4.0
click at [309, 163] on div "9375" at bounding box center [336, 162] width 55 height 15
drag, startPoint x: 312, startPoint y: 178, endPoint x: 308, endPoint y: 178, distance: 4.0
click at [309, 178] on div "9375" at bounding box center [336, 177] width 55 height 15
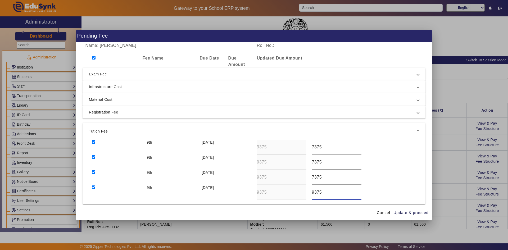
drag, startPoint x: 311, startPoint y: 193, endPoint x: 307, endPoint y: 194, distance: 4.3
click at [309, 194] on div "9375" at bounding box center [336, 192] width 55 height 15
drag, startPoint x: 312, startPoint y: 177, endPoint x: 307, endPoint y: 178, distance: 5.0
click at [309, 178] on div "7375" at bounding box center [336, 177] width 55 height 15
drag, startPoint x: 311, startPoint y: 193, endPoint x: 309, endPoint y: 193, distance: 2.9
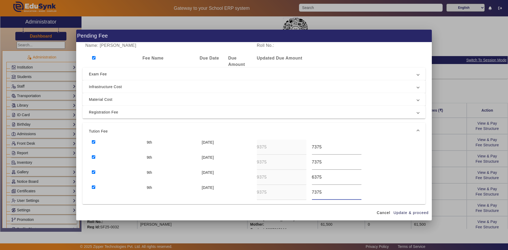
click at [309, 193] on div "7375" at bounding box center [336, 192] width 55 height 15
click at [406, 214] on span "Update & proceed" at bounding box center [410, 213] width 35 height 6
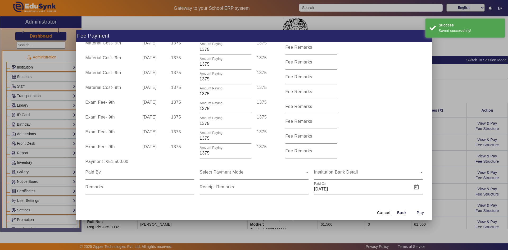
scroll to position [169, 0]
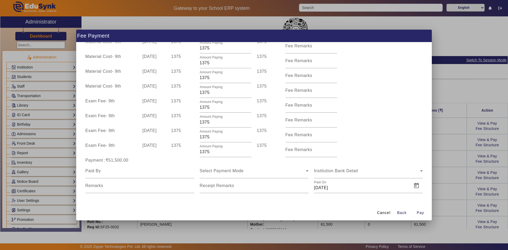
click at [446, 187] on div at bounding box center [254, 125] width 508 height 250
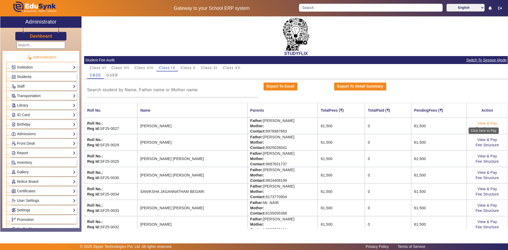
click at [488, 122] on link "View & Pay" at bounding box center [487, 123] width 20 height 4
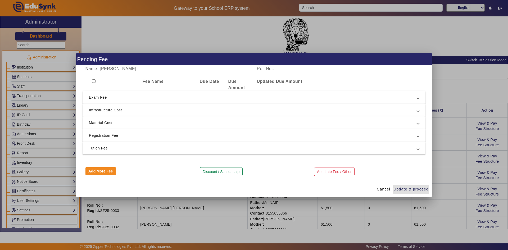
click at [94, 81] on input "checkbox" at bounding box center [93, 80] width 3 height 3
click at [99, 145] on span "Tution Fee" at bounding box center [253, 148] width 328 height 6
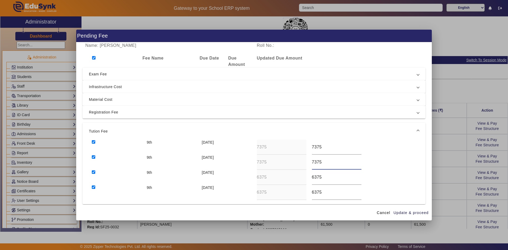
drag, startPoint x: 313, startPoint y: 162, endPoint x: 323, endPoint y: 162, distance: 10.8
click at [323, 162] on input "7375" at bounding box center [336, 162] width 49 height 6
drag, startPoint x: 313, startPoint y: 178, endPoint x: 322, endPoint y: 178, distance: 9.0
click at [322, 178] on input "6375" at bounding box center [336, 177] width 49 height 6
drag, startPoint x: 313, startPoint y: 191, endPoint x: 323, endPoint y: 191, distance: 10.8
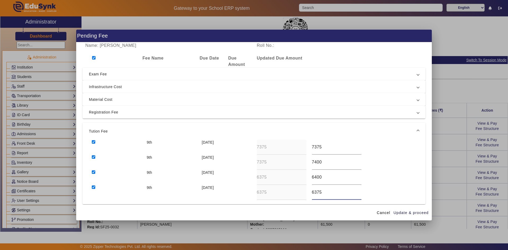
click at [323, 191] on input "6375" at bounding box center [336, 192] width 49 height 6
drag, startPoint x: 312, startPoint y: 146, endPoint x: 321, endPoint y: 146, distance: 9.3
click at [321, 146] on input "7375" at bounding box center [336, 147] width 49 height 6
click at [400, 210] on span "Update & proceed" at bounding box center [410, 213] width 35 height 6
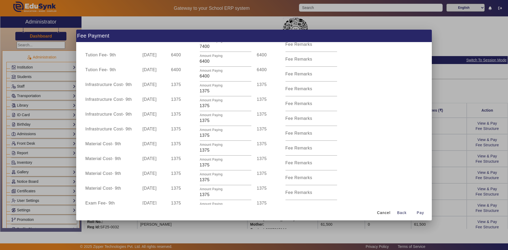
scroll to position [36, 0]
click at [446, 132] on div at bounding box center [254, 125] width 508 height 250
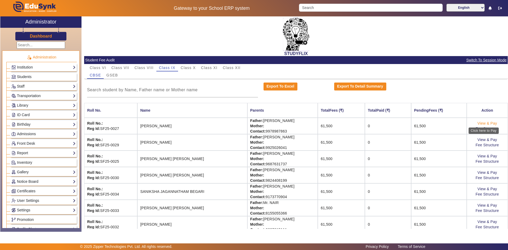
click at [491, 125] on link "View & Pay" at bounding box center [487, 123] width 20 height 4
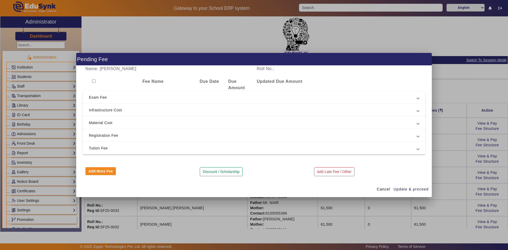
click at [100, 147] on span "Tution Fee" at bounding box center [253, 148] width 328 height 6
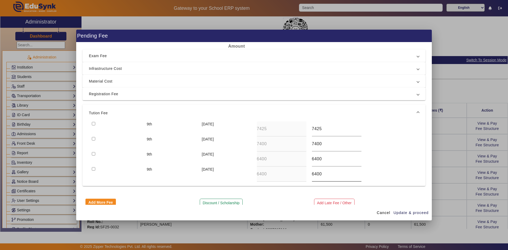
scroll to position [26, 0]
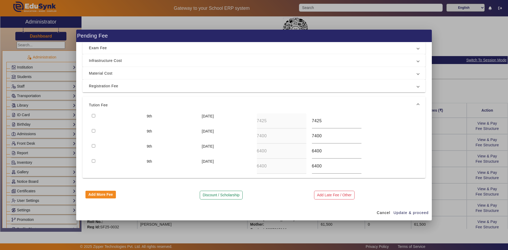
click at [447, 149] on div at bounding box center [254, 125] width 508 height 250
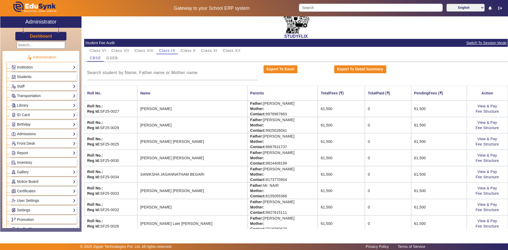
scroll to position [40, 0]
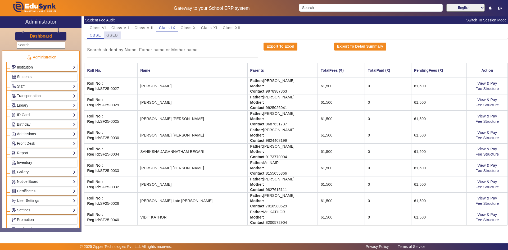
click at [113, 37] on span "GSEB" at bounding box center [112, 35] width 12 height 4
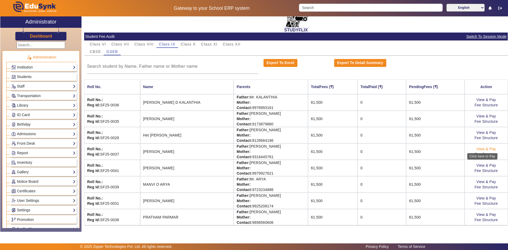
click at [488, 148] on link "View & Pay" at bounding box center [486, 149] width 20 height 4
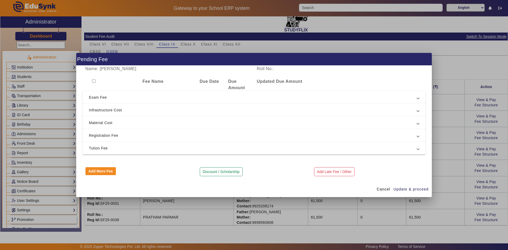
click at [94, 81] on input "checkbox" at bounding box center [93, 80] width 3 height 3
click at [120, 149] on span "Tution Fee" at bounding box center [253, 148] width 328 height 6
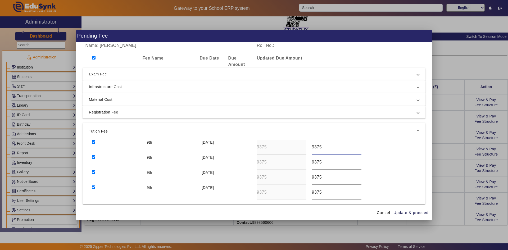
drag, startPoint x: 328, startPoint y: 148, endPoint x: 308, endPoint y: 146, distance: 20.2
click at [309, 146] on div "9375" at bounding box center [336, 147] width 55 height 15
drag, startPoint x: 315, startPoint y: 162, endPoint x: 306, endPoint y: 162, distance: 8.7
click at [307, 162] on div "9th [DATE] 9375 9375" at bounding box center [254, 162] width 330 height 15
click at [299, 178] on div "9th [DATE] 9375 9375" at bounding box center [254, 177] width 330 height 15
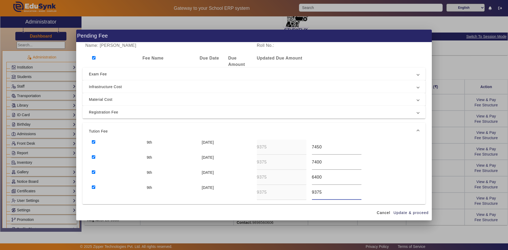
click at [292, 191] on div "9th [DATE] 9375 9375" at bounding box center [254, 192] width 330 height 15
click at [407, 215] on span "Update & proceed" at bounding box center [410, 213] width 35 height 6
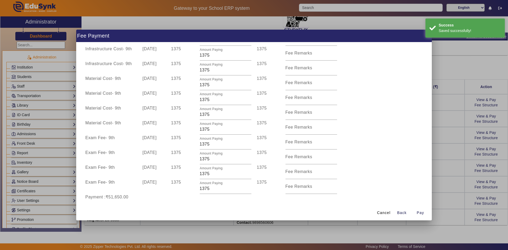
scroll to position [169, 0]
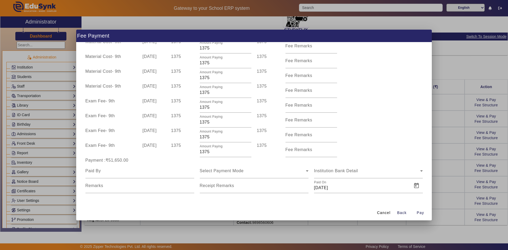
click at [445, 173] on div at bounding box center [254, 125] width 508 height 250
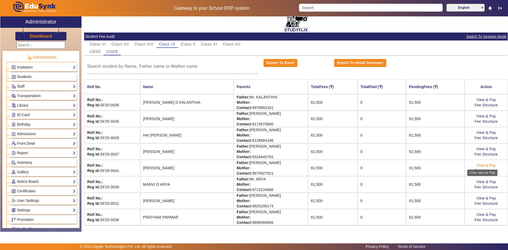
click at [487, 165] on link "View & Pay" at bounding box center [486, 165] width 20 height 4
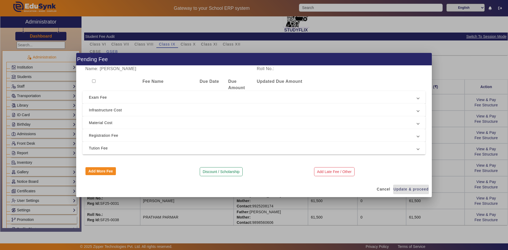
click at [94, 81] on input "checkbox" at bounding box center [93, 80] width 3 height 3
click at [106, 148] on span "Tution Fee" at bounding box center [253, 148] width 328 height 6
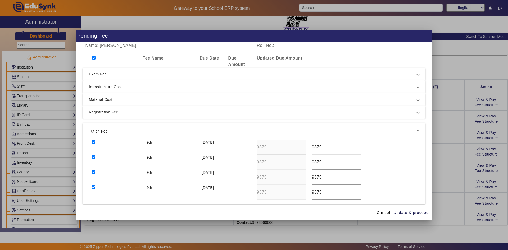
drag, startPoint x: 320, startPoint y: 147, endPoint x: 307, endPoint y: 147, distance: 13.0
click at [309, 147] on div "9375" at bounding box center [336, 147] width 55 height 15
click at [299, 163] on div "9th [DATE] 9375 9375" at bounding box center [254, 162] width 330 height 15
drag, startPoint x: 323, startPoint y: 178, endPoint x: 306, endPoint y: 177, distance: 16.1
click at [307, 177] on div "9th [DATE] 9375 9375" at bounding box center [254, 177] width 330 height 15
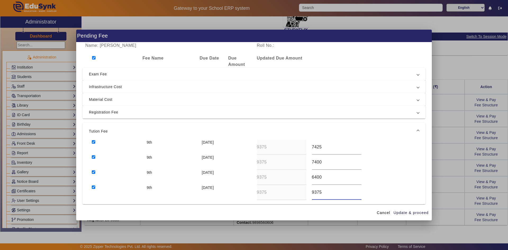
click at [296, 192] on div "9th [DATE] 9375 9375" at bounding box center [254, 192] width 330 height 15
click at [399, 214] on span "Update & proceed" at bounding box center [410, 213] width 35 height 6
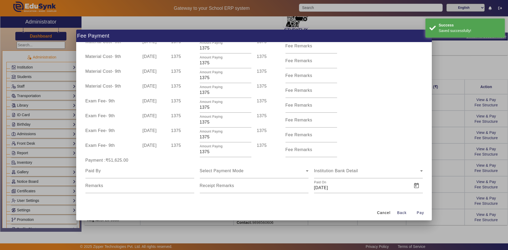
click at [318, 217] on div "Cancel Back Pay" at bounding box center [253, 213] width 355 height 16
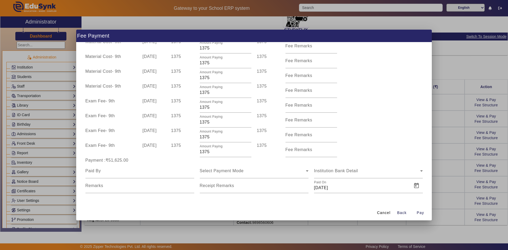
click at [453, 134] on div at bounding box center [254, 125] width 508 height 250
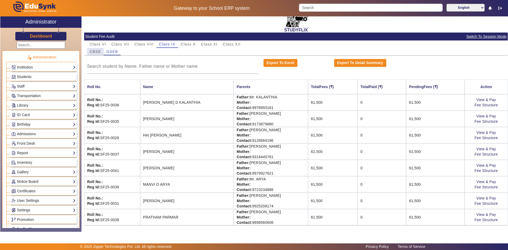
click at [97, 53] on span "CBSE" at bounding box center [95, 52] width 11 height 4
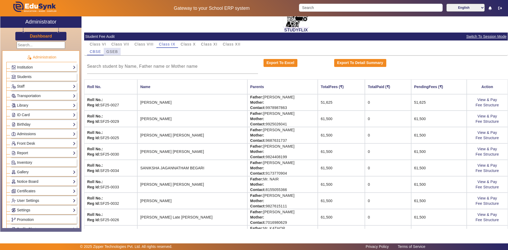
click at [114, 52] on span "GSEB" at bounding box center [112, 52] width 12 height 4
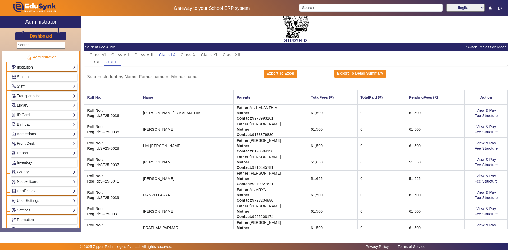
scroll to position [24, 0]
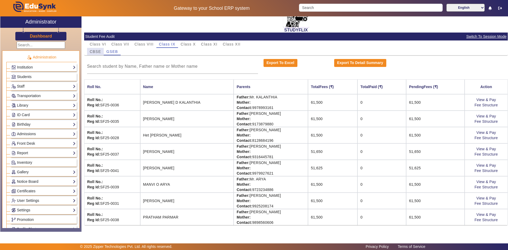
click at [96, 52] on span "CBSE" at bounding box center [95, 52] width 11 height 4
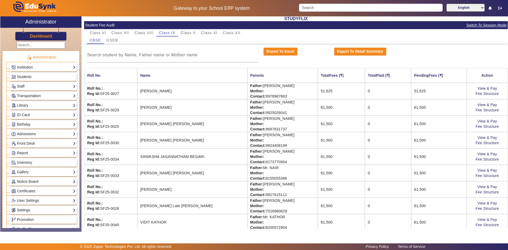
scroll to position [40, 0]
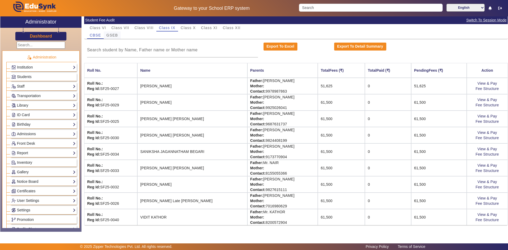
click at [117, 34] on span "GSEB" at bounding box center [112, 35] width 12 height 4
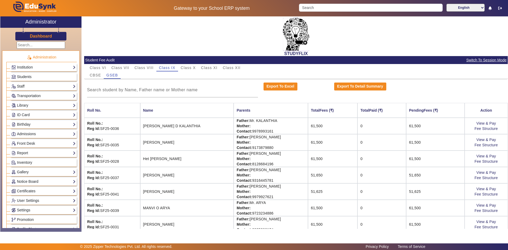
scroll to position [24, 0]
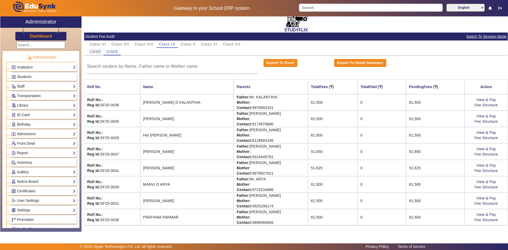
click at [98, 53] on span "CBSE" at bounding box center [95, 52] width 11 height 4
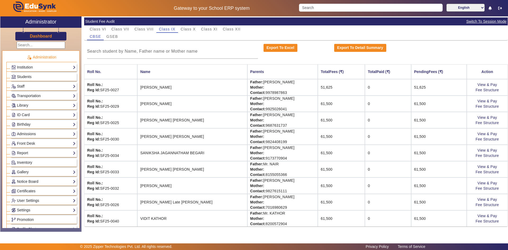
scroll to position [40, 0]
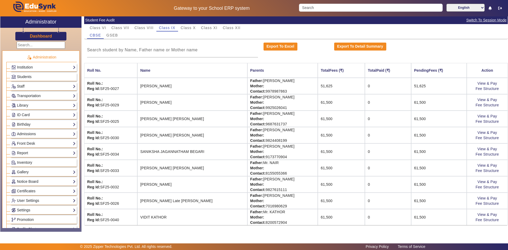
click at [114, 39] on mat-card-content "Class VI Class VII Class VIII Class IX Class X Class XI Class XII CBSE GSEB Exp…" at bounding box center [295, 124] width 423 height 201
click at [114, 37] on span "GSEB" at bounding box center [112, 35] width 12 height 4
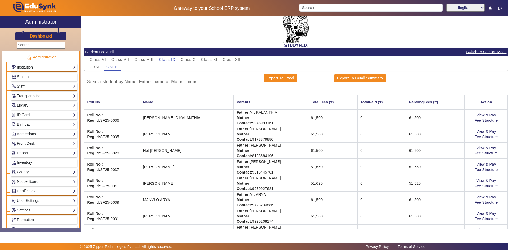
scroll to position [0, 0]
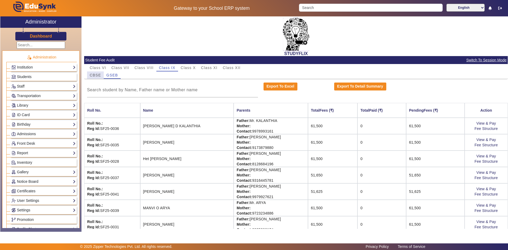
click at [97, 74] on span "CBSE" at bounding box center [95, 75] width 11 height 4
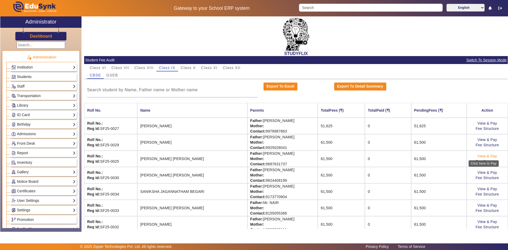
click at [487, 155] on link "View & Pay" at bounding box center [487, 156] width 20 height 4
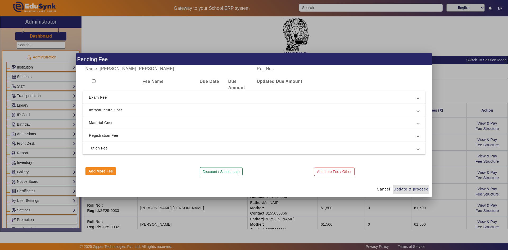
click at [95, 82] on input "checkbox" at bounding box center [93, 80] width 3 height 3
click at [103, 147] on span "Tution Fee" at bounding box center [253, 148] width 328 height 6
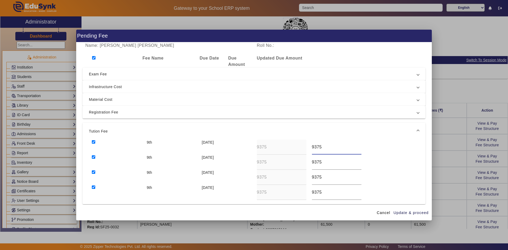
drag, startPoint x: 320, startPoint y: 148, endPoint x: 305, endPoint y: 146, distance: 14.7
click at [305, 146] on div "9th [DATE] 9375 9375" at bounding box center [254, 147] width 330 height 15
drag, startPoint x: 322, startPoint y: 149, endPoint x: 307, endPoint y: 146, distance: 14.7
click at [309, 146] on div "7300" at bounding box center [336, 147] width 55 height 15
click at [305, 161] on div "9th [DATE] 9375 9375" at bounding box center [254, 162] width 330 height 15
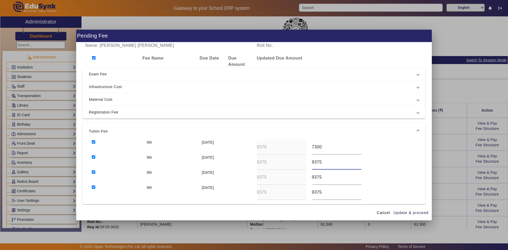
paste input "7300"
click at [304, 176] on div "9th [DATE] 9375 9375" at bounding box center [254, 177] width 330 height 15
paste input "7300"
drag, startPoint x: 327, startPoint y: 192, endPoint x: 306, endPoint y: 193, distance: 20.7
click at [306, 194] on div "9th [DATE] 9375 9375" at bounding box center [254, 192] width 330 height 15
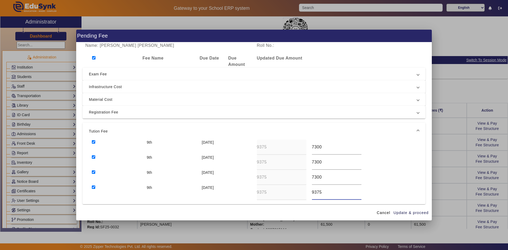
paste input "7300"
click at [314, 178] on input "7300" at bounding box center [336, 177] width 49 height 6
click at [314, 191] on input "7300" at bounding box center [336, 192] width 49 height 6
click at [403, 212] on span "Update & proceed" at bounding box center [410, 213] width 35 height 6
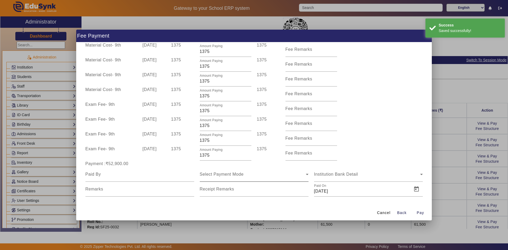
scroll to position [169, 0]
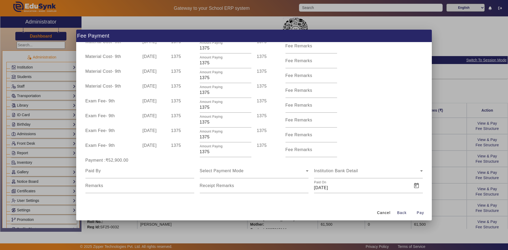
click at [440, 137] on div at bounding box center [254, 125] width 508 height 250
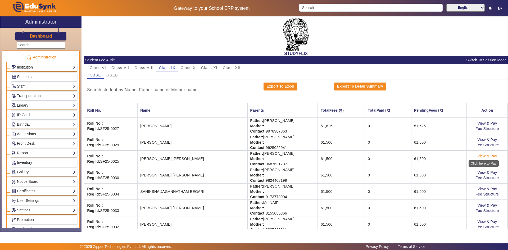
click at [484, 155] on link "View & Pay" at bounding box center [487, 156] width 20 height 4
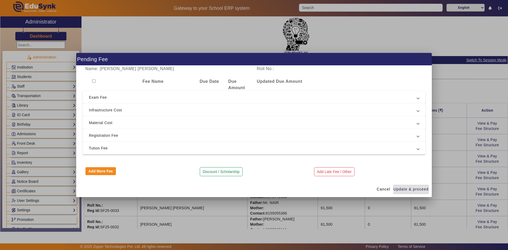
click at [94, 80] on input "checkbox" at bounding box center [93, 80] width 3 height 3
click at [100, 148] on span "Tution Fee" at bounding box center [253, 148] width 328 height 6
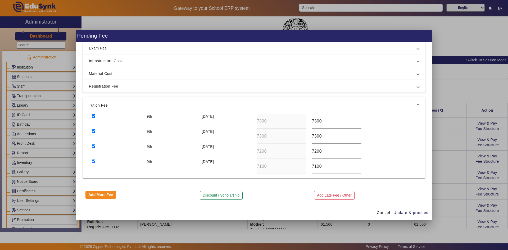
scroll to position [26, 0]
click at [314, 122] on input "7300" at bounding box center [336, 121] width 49 height 6
click at [312, 121] on input "7300" at bounding box center [336, 121] width 49 height 6
drag, startPoint x: 319, startPoint y: 122, endPoint x: 305, endPoint y: 122, distance: 13.8
click at [305, 122] on div "9th [DATE] 7300 5300" at bounding box center [254, 120] width 330 height 15
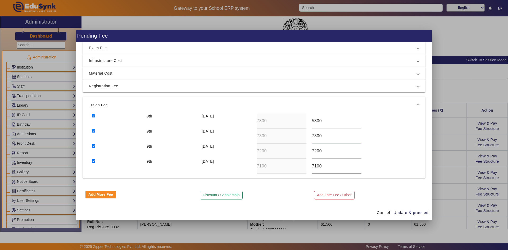
drag, startPoint x: 321, startPoint y: 136, endPoint x: 309, endPoint y: 136, distance: 12.4
click at [309, 136] on div "7300" at bounding box center [336, 136] width 55 height 15
paste input "5"
click at [299, 153] on div "9th [DATE] 7200 7200" at bounding box center [254, 151] width 330 height 15
paste input "53"
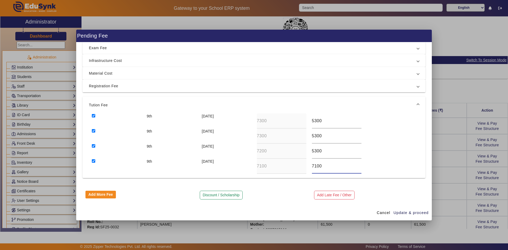
click at [299, 166] on div "9th [DATE] 7100 7100" at bounding box center [254, 166] width 330 height 15
paste input "53"
click at [405, 212] on span "Update & proceed" at bounding box center [410, 213] width 35 height 6
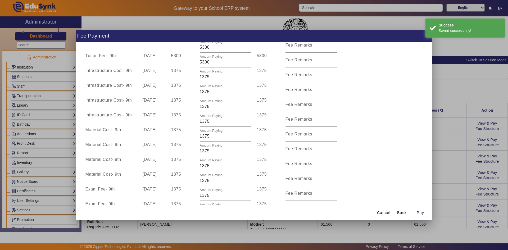
scroll to position [169, 0]
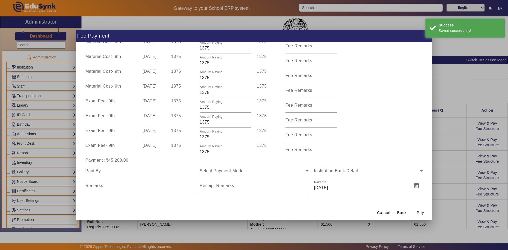
click at [442, 163] on div at bounding box center [254, 125] width 508 height 250
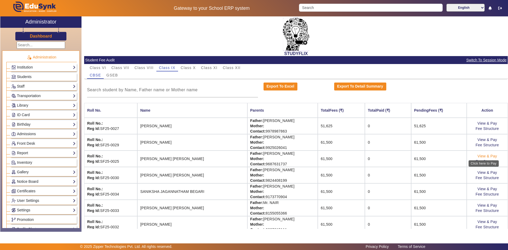
click at [482, 156] on link "View & Pay" at bounding box center [487, 156] width 20 height 4
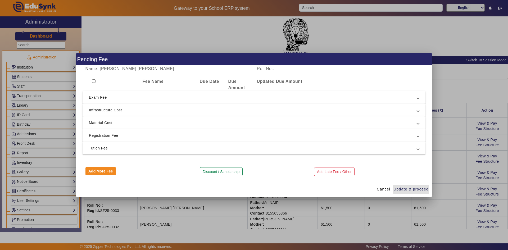
click at [94, 81] on input "checkbox" at bounding box center [93, 80] width 3 height 3
click at [109, 148] on span "Tution Fee" at bounding box center [253, 148] width 328 height 6
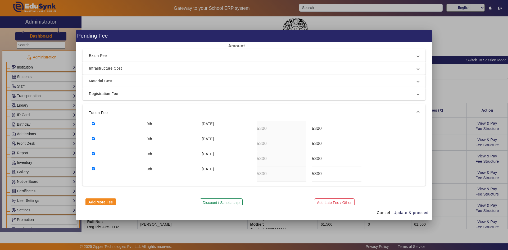
scroll to position [26, 0]
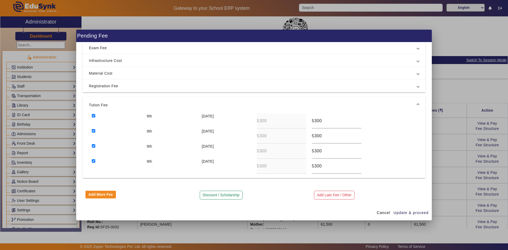
click at [425, 124] on div "Name: [PERSON_NAME] [PERSON_NAME] Roll No.: Fee Name Due Date Due Amount Update…" at bounding box center [253, 123] width 355 height 162
click at [314, 154] on input "5300" at bounding box center [336, 151] width 49 height 6
click at [314, 136] on input "5300" at bounding box center [336, 136] width 49 height 6
click at [315, 123] on input "5300" at bounding box center [336, 121] width 49 height 6
click at [314, 167] on input "5300" at bounding box center [336, 166] width 49 height 6
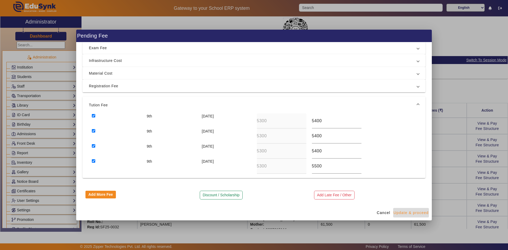
click at [406, 213] on span "Update & proceed" at bounding box center [410, 213] width 35 height 6
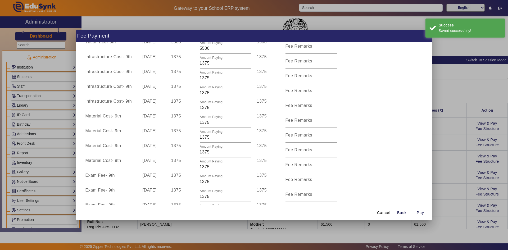
scroll to position [169, 0]
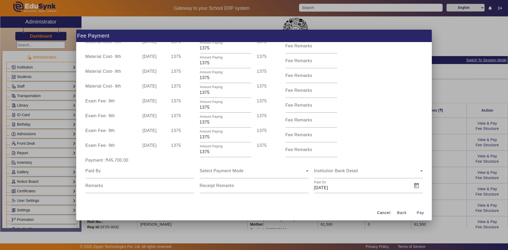
click at [451, 128] on div at bounding box center [254, 125] width 508 height 250
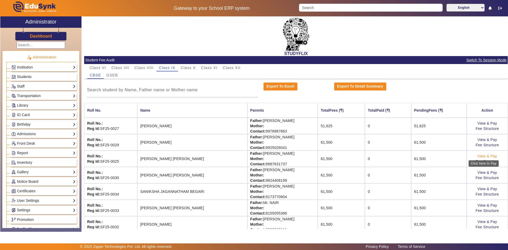
click at [485, 156] on link "View & Pay" at bounding box center [487, 156] width 20 height 4
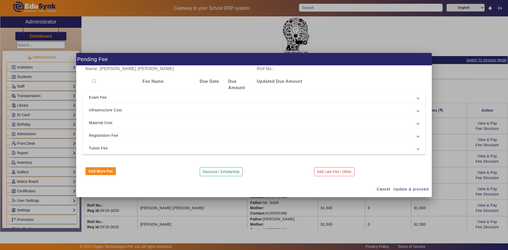
click at [95, 80] on input "checkbox" at bounding box center [93, 80] width 3 height 3
click at [103, 146] on span "Tution Fee" at bounding box center [253, 148] width 328 height 6
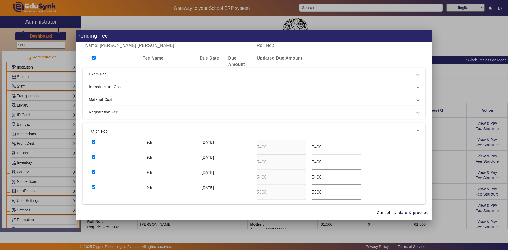
click at [312, 146] on input "5400" at bounding box center [336, 147] width 49 height 6
click at [312, 162] on input "5400" at bounding box center [336, 162] width 49 height 6
click at [309, 162] on div "5400" at bounding box center [336, 162] width 55 height 15
click at [312, 162] on input "5400" at bounding box center [336, 162] width 49 height 6
drag, startPoint x: 313, startPoint y: 163, endPoint x: 306, endPoint y: 163, distance: 6.9
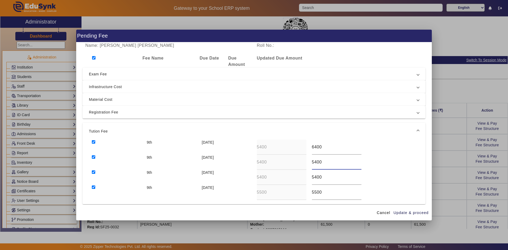
click at [306, 163] on div "9th [DATE] 5400 5400" at bounding box center [254, 162] width 330 height 15
drag, startPoint x: 312, startPoint y: 176, endPoint x: 308, endPoint y: 176, distance: 3.4
click at [309, 176] on div "5400" at bounding box center [336, 177] width 55 height 15
drag, startPoint x: 311, startPoint y: 193, endPoint x: 309, endPoint y: 192, distance: 2.8
click at [309, 192] on div "5500" at bounding box center [336, 192] width 55 height 15
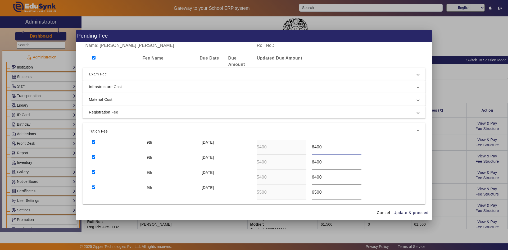
click at [318, 146] on input "6400" at bounding box center [336, 147] width 49 height 6
click at [401, 212] on span "Update & proceed" at bounding box center [410, 213] width 35 height 6
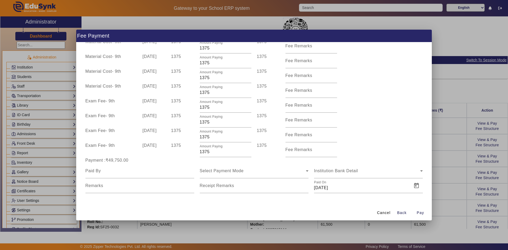
click at [442, 156] on div at bounding box center [254, 125] width 508 height 250
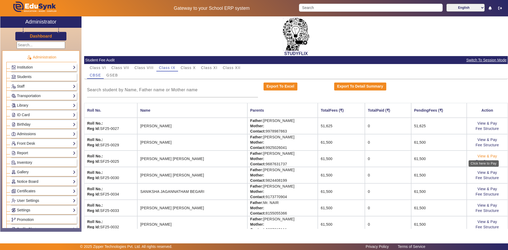
click at [478, 155] on link "View & Pay" at bounding box center [487, 156] width 20 height 4
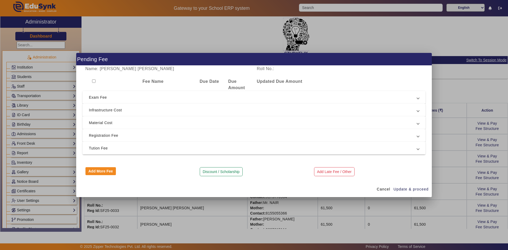
click at [131, 146] on span "Tution Fee" at bounding box center [253, 148] width 328 height 6
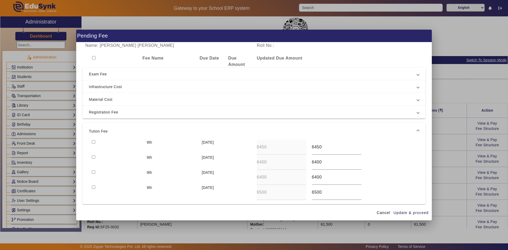
click at [453, 153] on div at bounding box center [254, 125] width 508 height 250
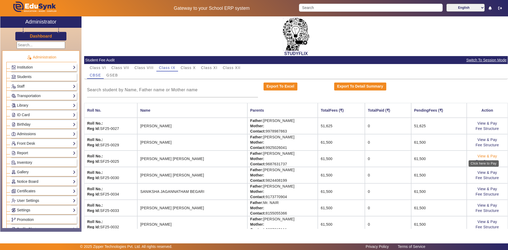
click at [485, 156] on link "View & Pay" at bounding box center [487, 156] width 20 height 4
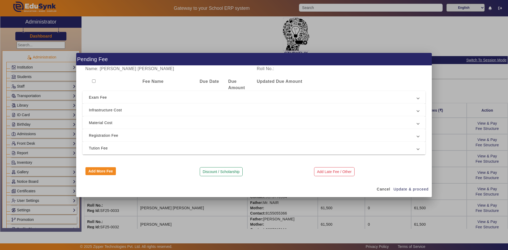
click at [93, 144] on mat-expansion-panel-header "Tution Fee" at bounding box center [253, 148] width 343 height 13
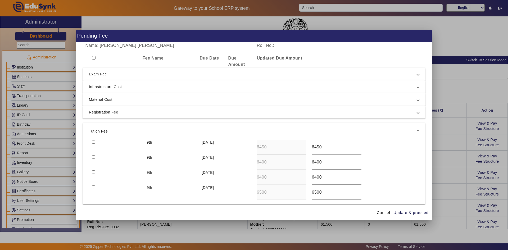
click at [437, 152] on div at bounding box center [254, 125] width 508 height 250
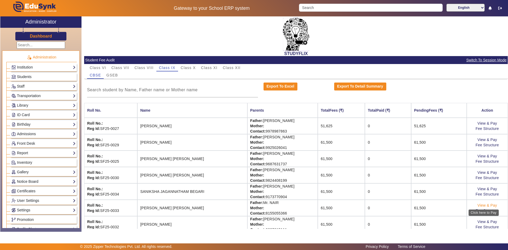
click at [484, 205] on link "View & Pay" at bounding box center [487, 205] width 20 height 4
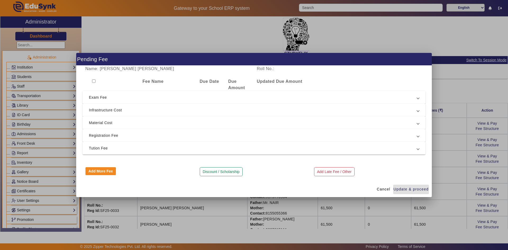
click at [93, 80] on input "checkbox" at bounding box center [93, 80] width 3 height 3
click at [97, 145] on span "Tution Fee" at bounding box center [253, 148] width 328 height 6
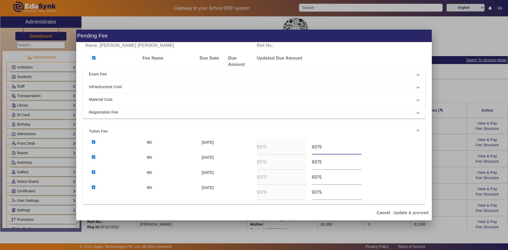
drag, startPoint x: 325, startPoint y: 148, endPoint x: 306, endPoint y: 148, distance: 19.0
click at [306, 148] on div "9th [DATE] 9375 9375" at bounding box center [254, 147] width 330 height 15
drag, startPoint x: 324, startPoint y: 161, endPoint x: 304, endPoint y: 162, distance: 19.7
click at [304, 162] on div "9th [DATE] 9375 9375" at bounding box center [254, 162] width 330 height 15
click at [302, 177] on div "9th [DATE] 9375 9375" at bounding box center [254, 177] width 330 height 15
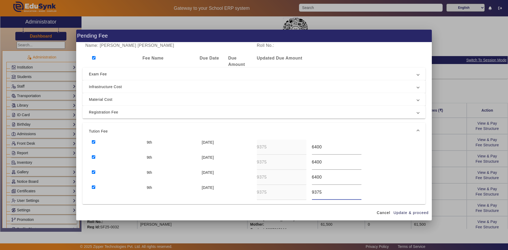
drag, startPoint x: 323, startPoint y: 193, endPoint x: 309, endPoint y: 193, distance: 14.0
click at [309, 193] on div "9375" at bounding box center [336, 192] width 55 height 15
click at [320, 148] on input "6400" at bounding box center [336, 147] width 49 height 6
click at [404, 216] on span "button" at bounding box center [411, 212] width 36 height 13
